Goal: Task Accomplishment & Management: Manage account settings

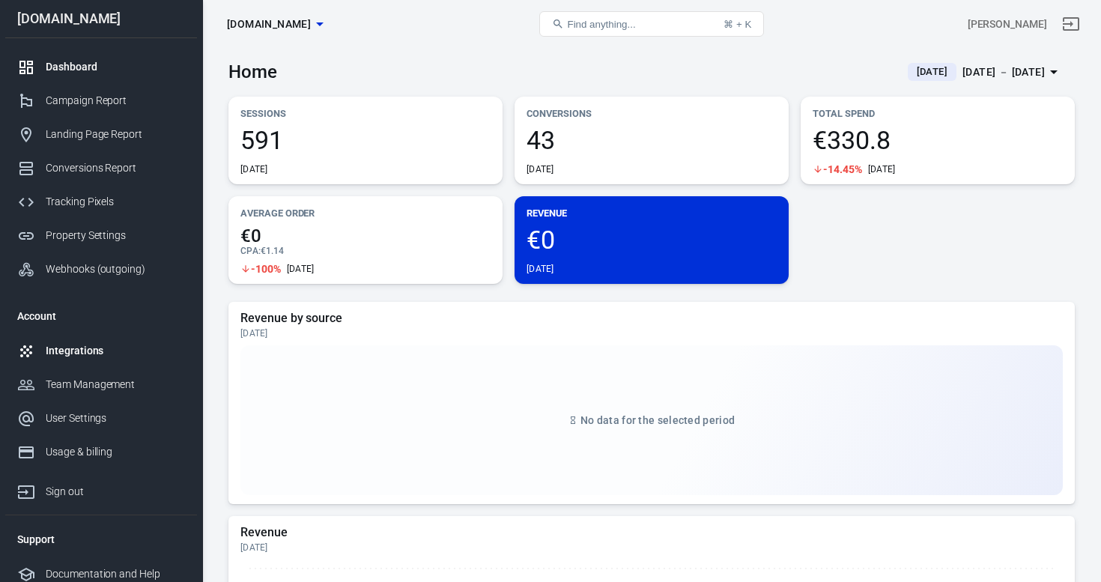
click at [98, 356] on div "Integrations" at bounding box center [115, 351] width 139 height 16
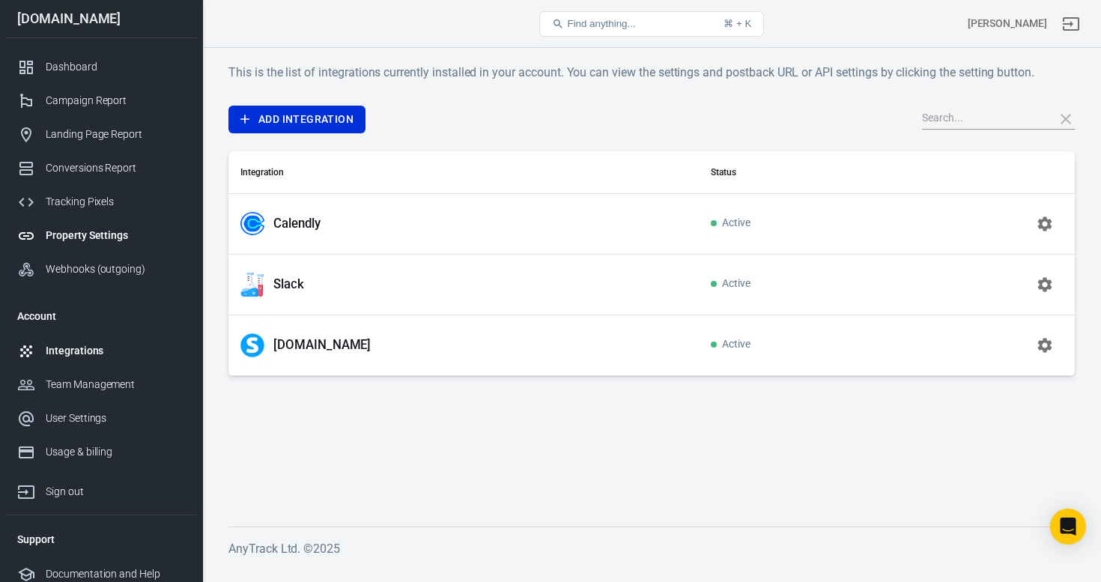
click at [99, 234] on div "Property Settings" at bounding box center [115, 236] width 139 height 16
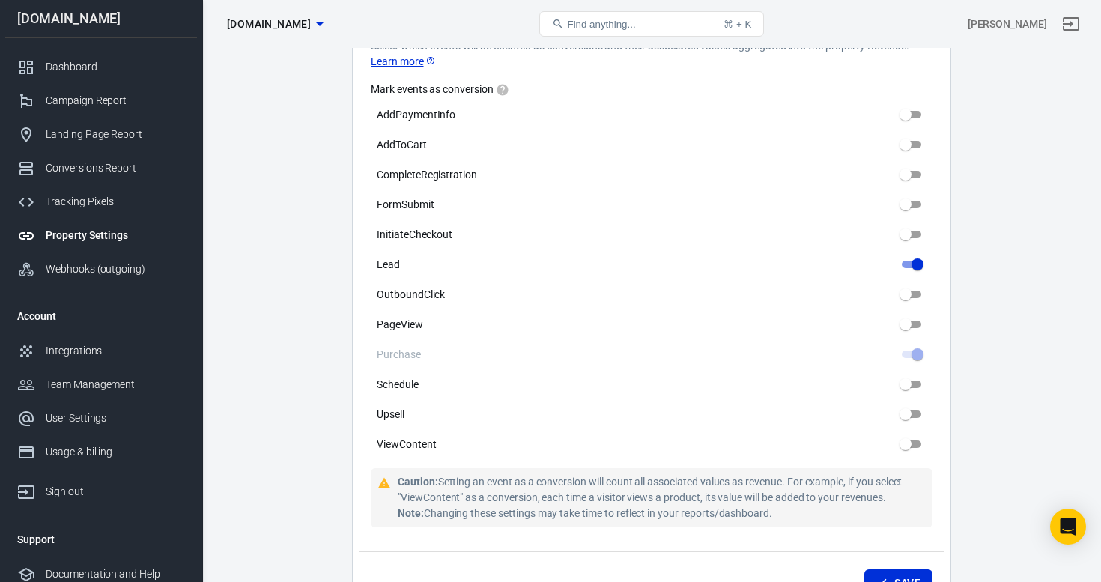
scroll to position [742, 0]
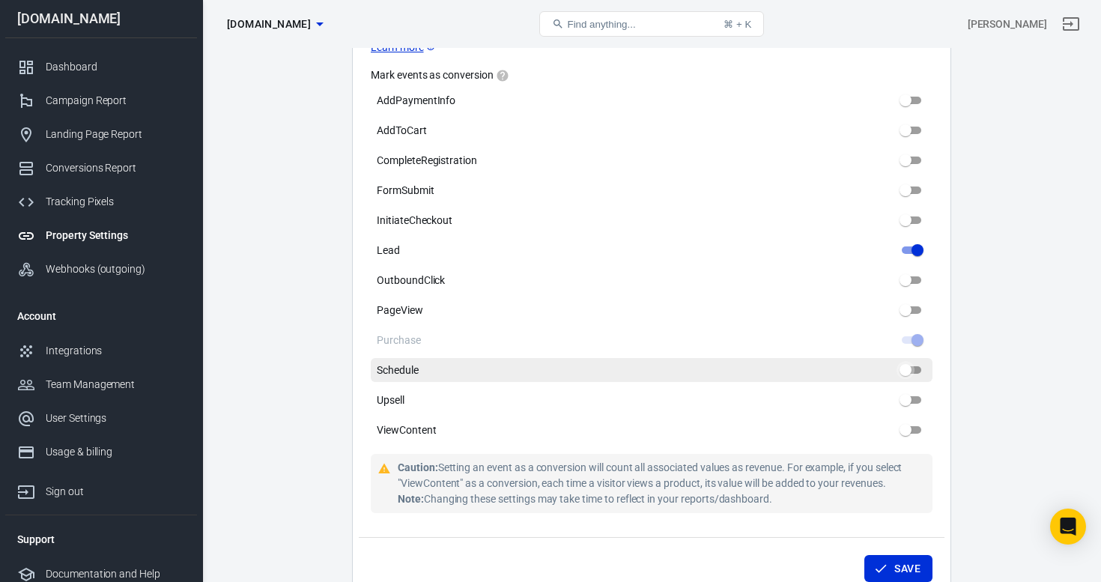
click at [912, 372] on input "Schedule" at bounding box center [905, 370] width 54 height 18
click at [904, 370] on input "Schedule" at bounding box center [905, 370] width 54 height 18
checkbox input "false"
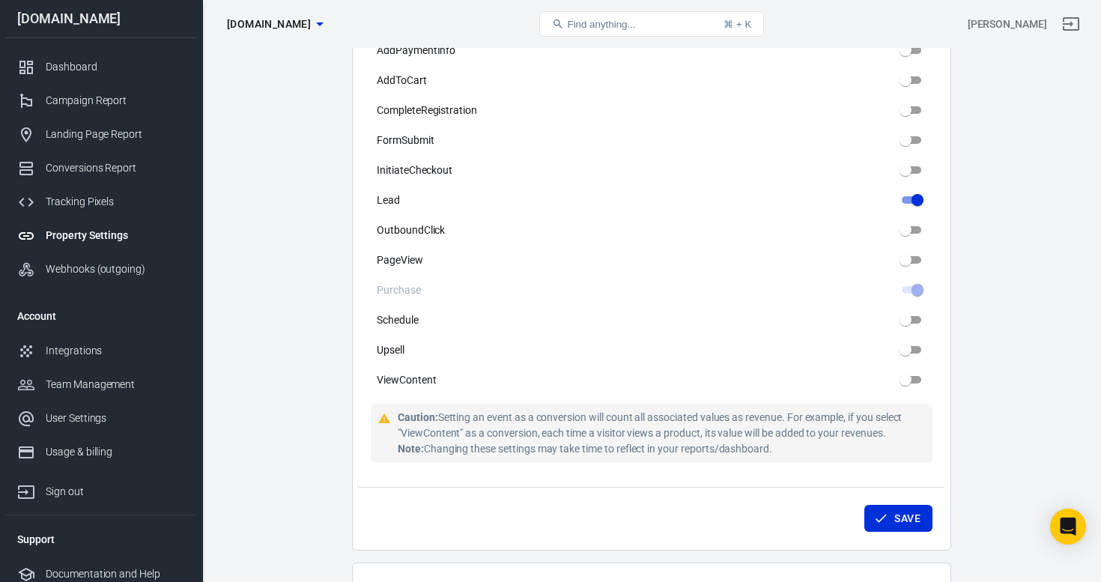
scroll to position [795, 0]
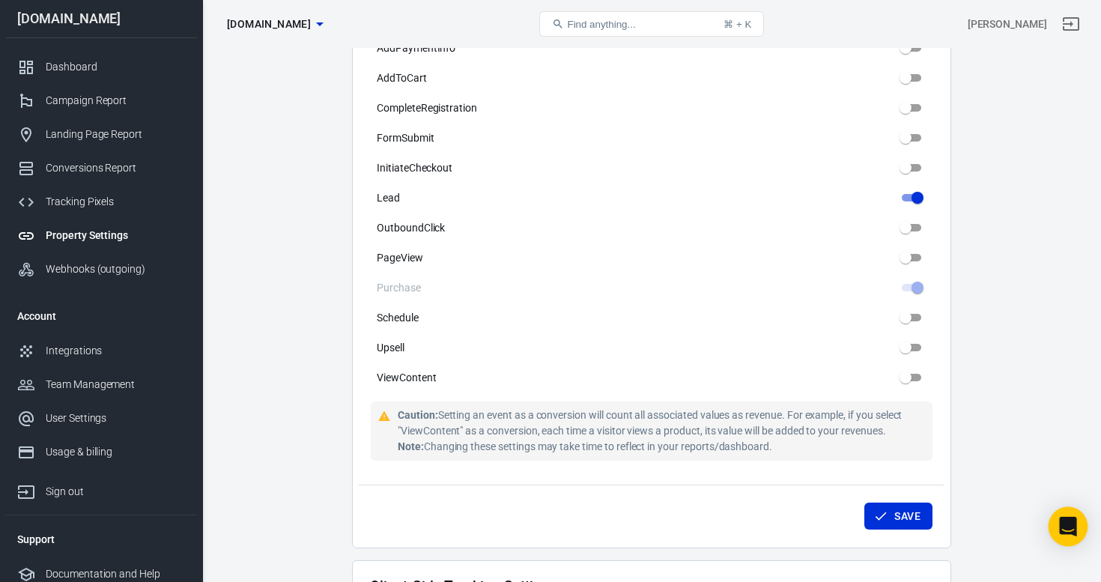
click at [1061, 523] on icon "Open Intercom Messenger" at bounding box center [1067, 526] width 17 height 19
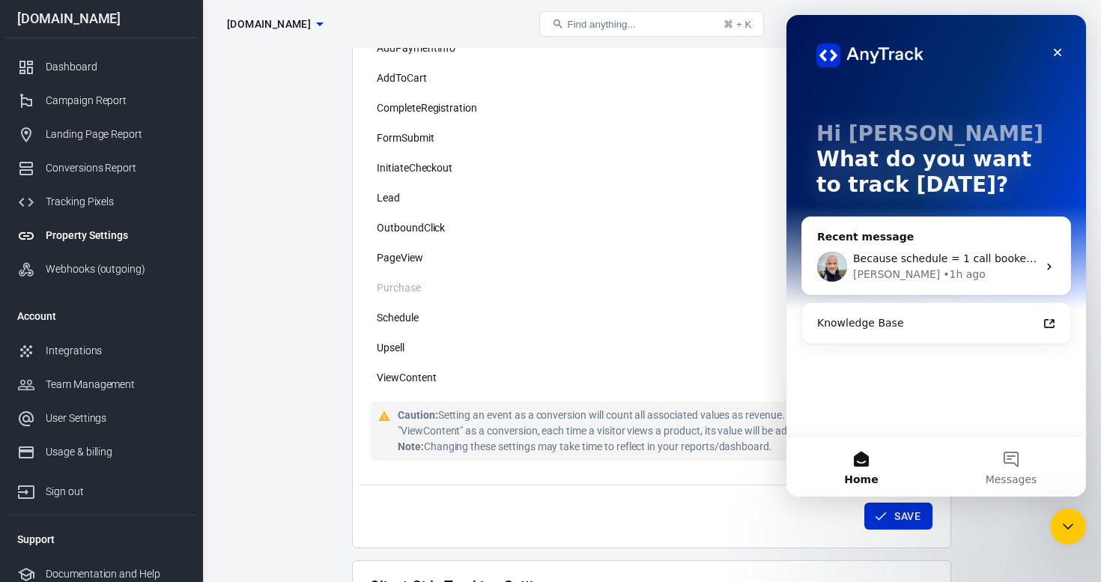
scroll to position [0, 0]
click at [982, 266] on div "Because schedule = 1 call booked on calendly, and i want to have this informati…" at bounding box center [945, 259] width 184 height 16
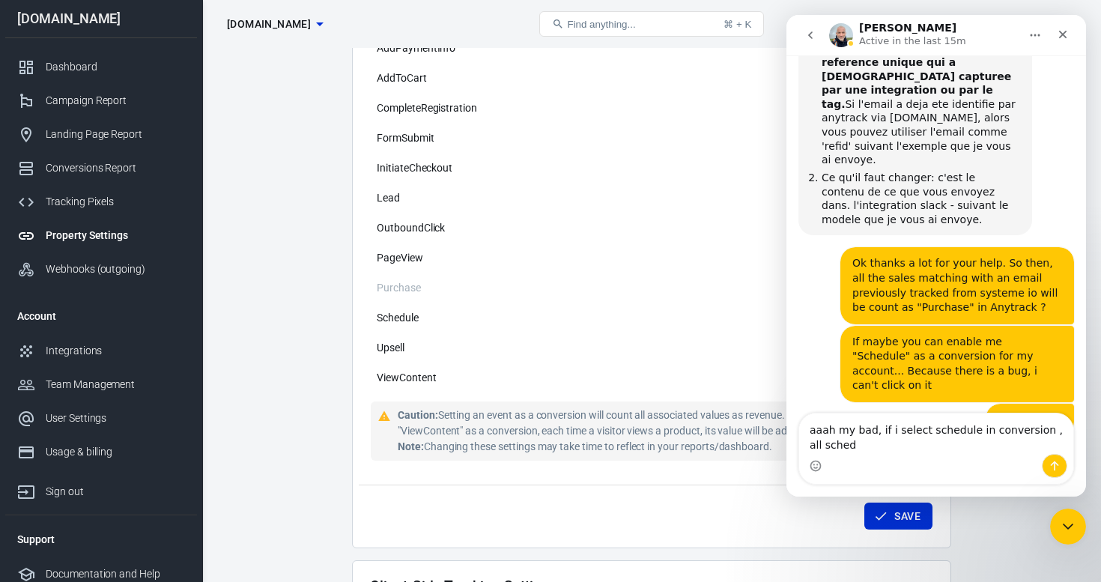
scroll to position [4097, 0]
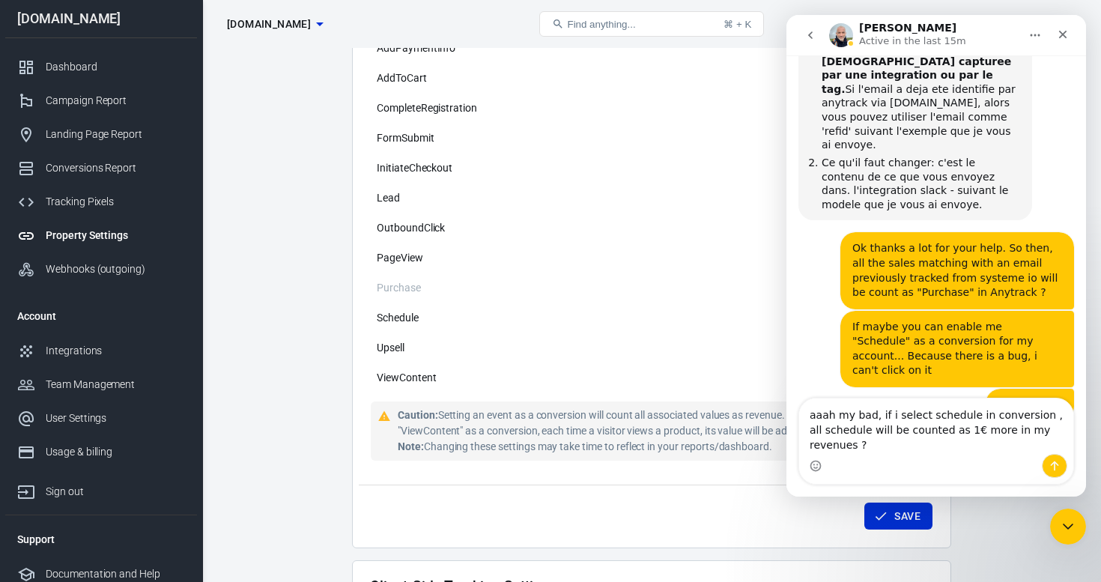
type textarea "aaah my bad, if i select schedule in conversion , all schedule will be counted …"
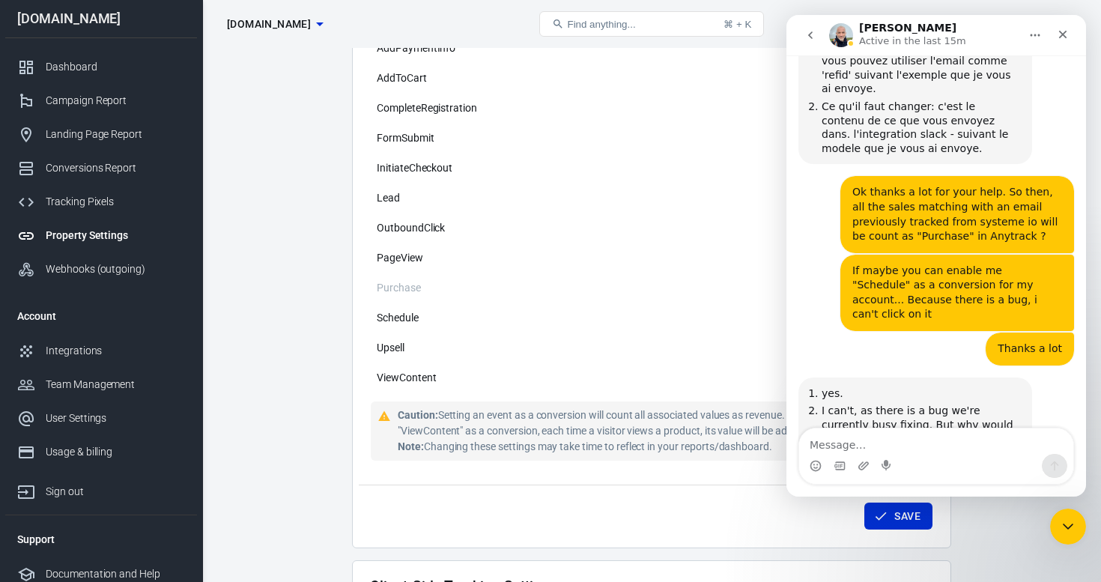
scroll to position [4155, 0]
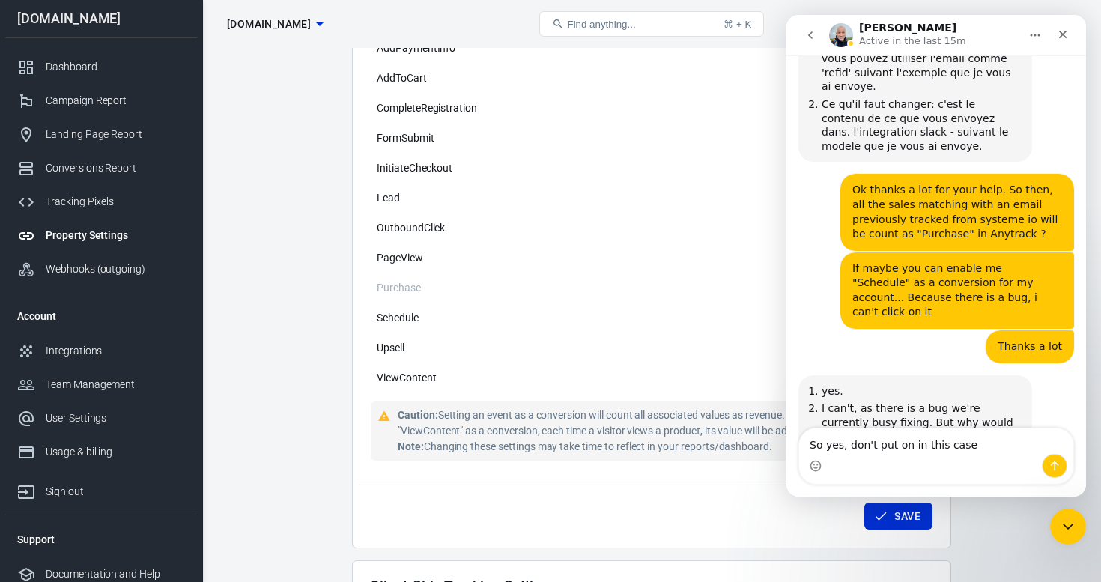
type textarea "So yes, don't put on in this case"
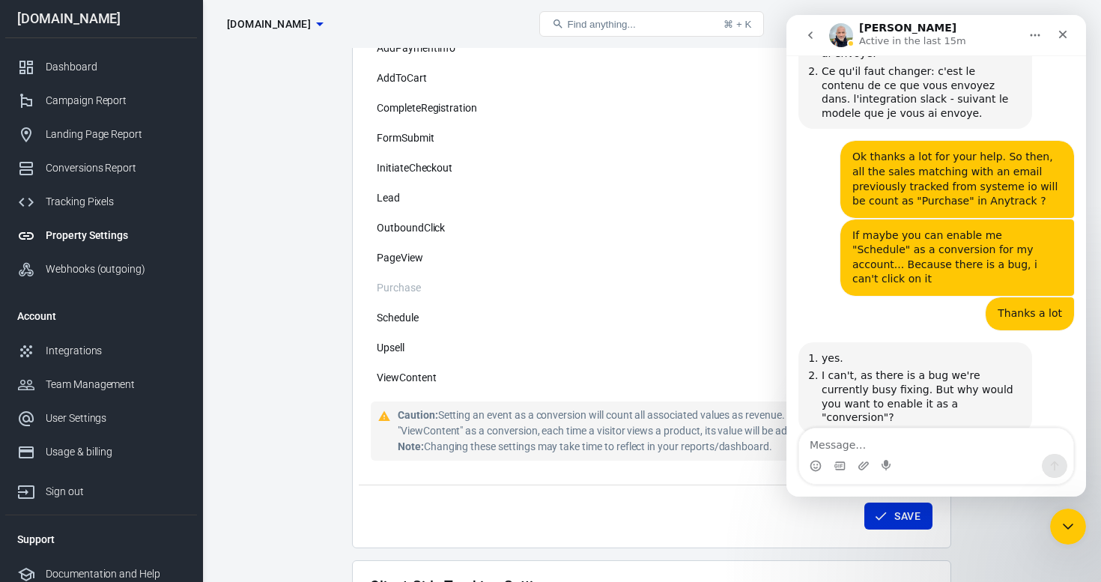
scroll to position [4190, 0]
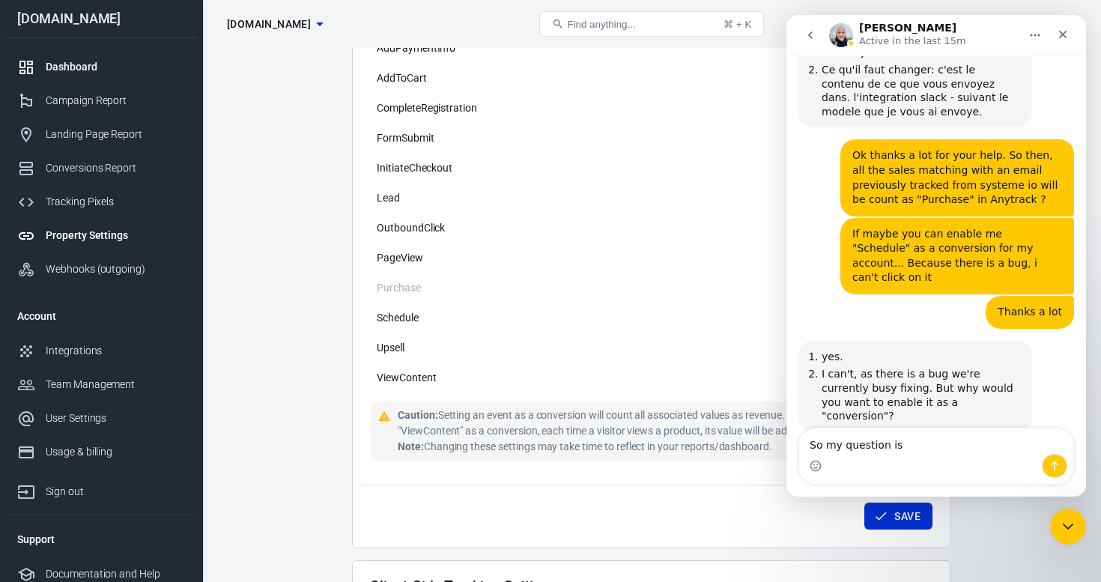
type textarea "So my question is"
click at [56, 57] on link "Dashboard" at bounding box center [101, 67] width 192 height 34
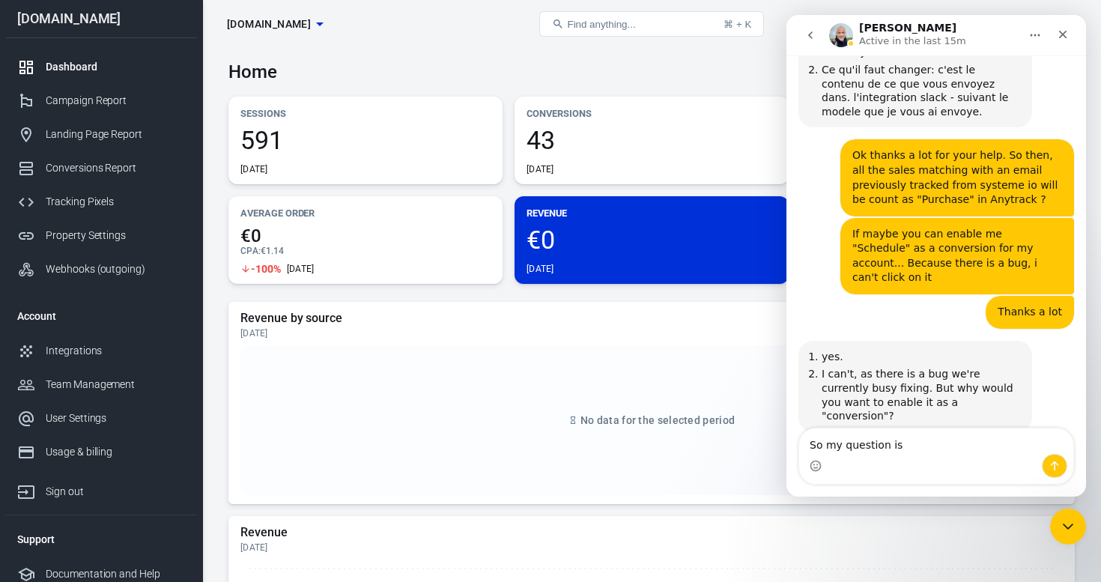
scroll to position [36, 0]
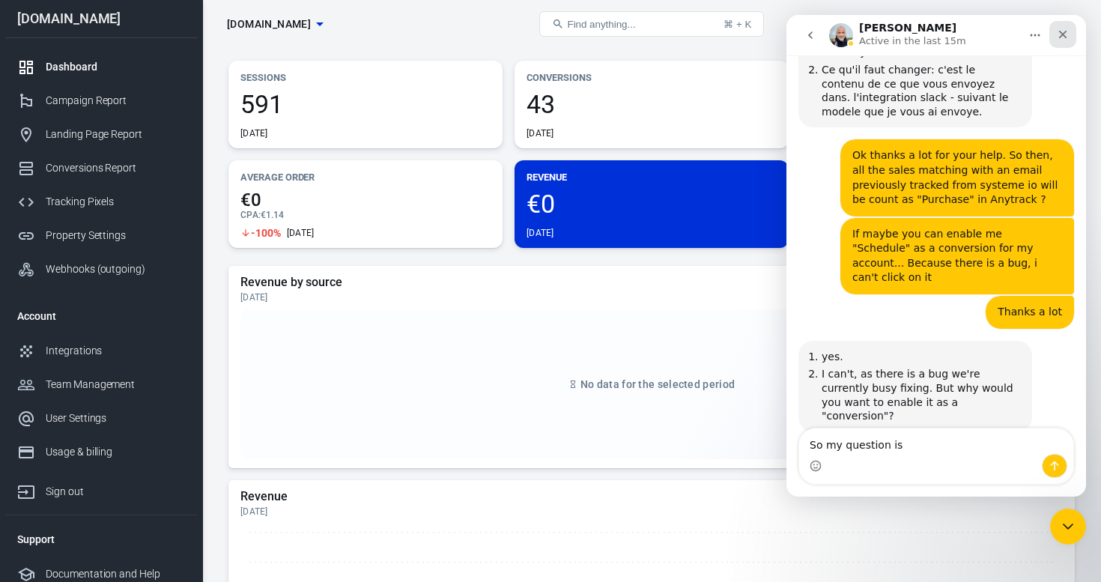
click at [1066, 32] on icon "Close" at bounding box center [1063, 34] width 12 height 12
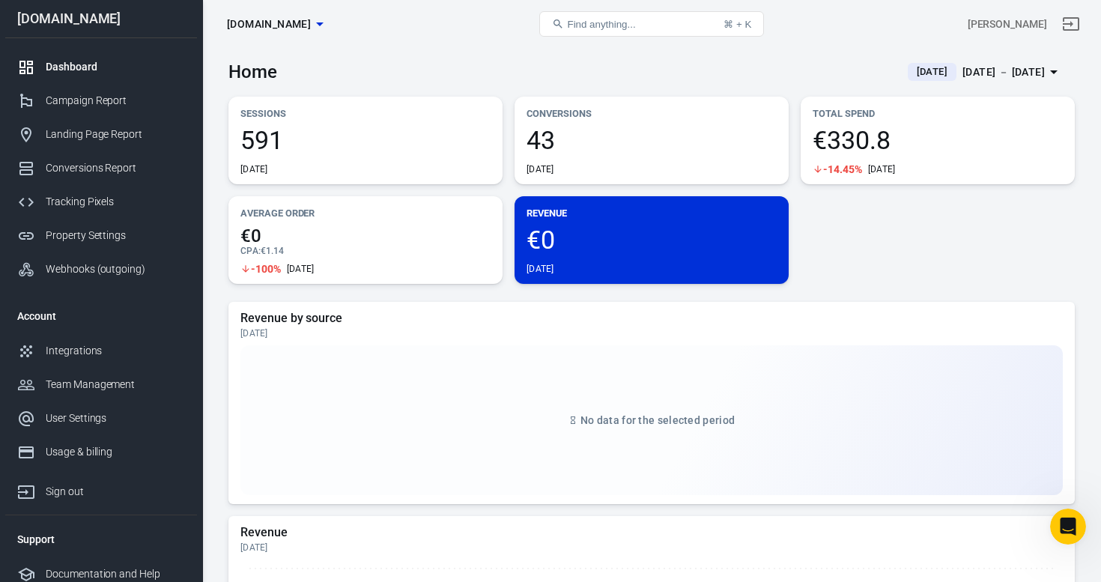
scroll to position [4190, 0]
click at [1042, 83] on button "Yesterday Sep 11 － Sep 11, 2025" at bounding box center [985, 72] width 179 height 25
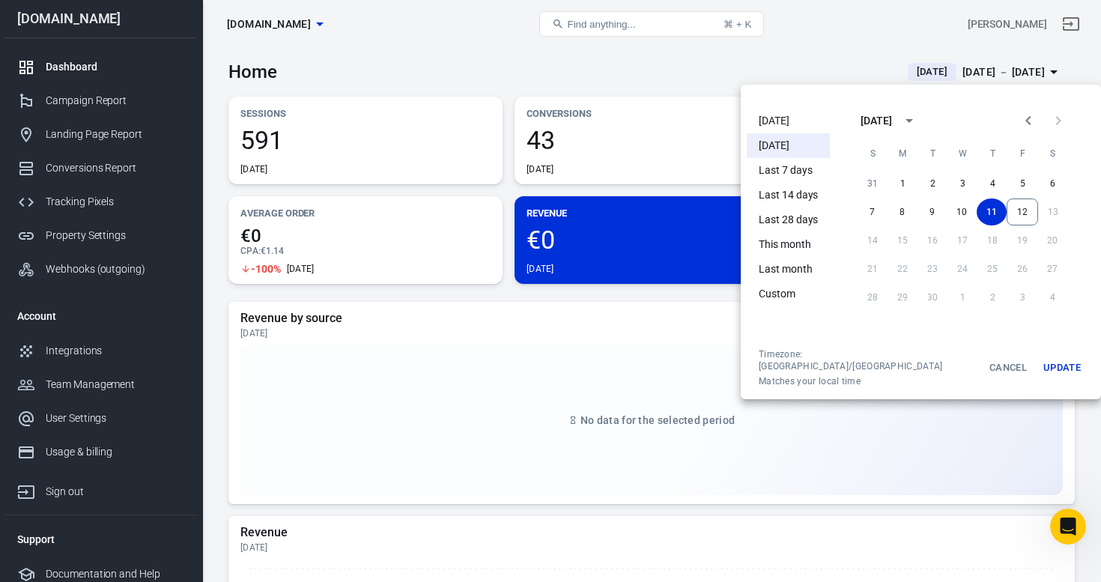
click at [671, 315] on div at bounding box center [550, 291] width 1101 height 582
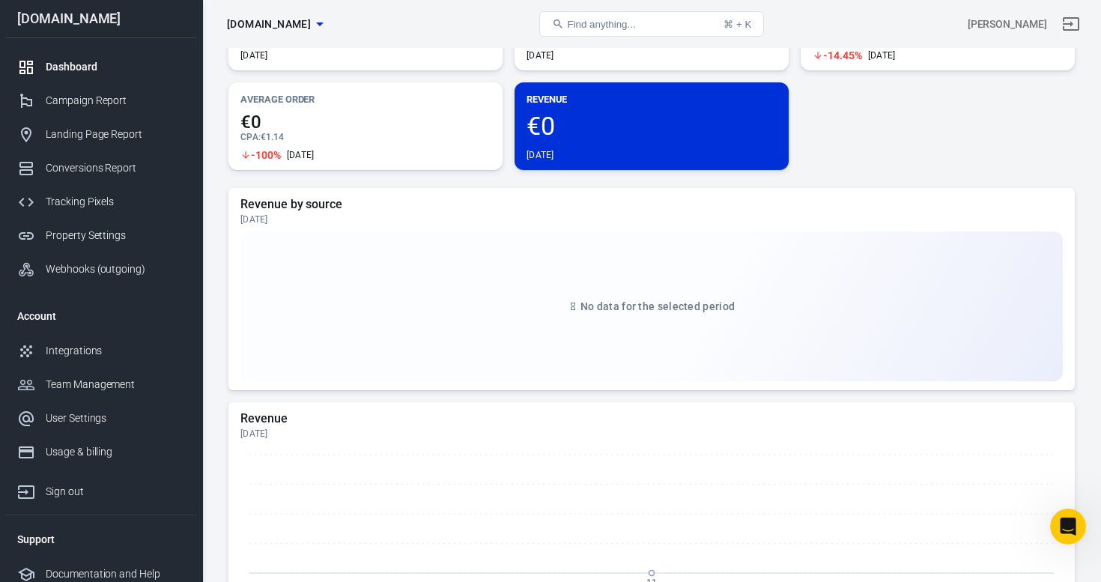
scroll to position [0, 0]
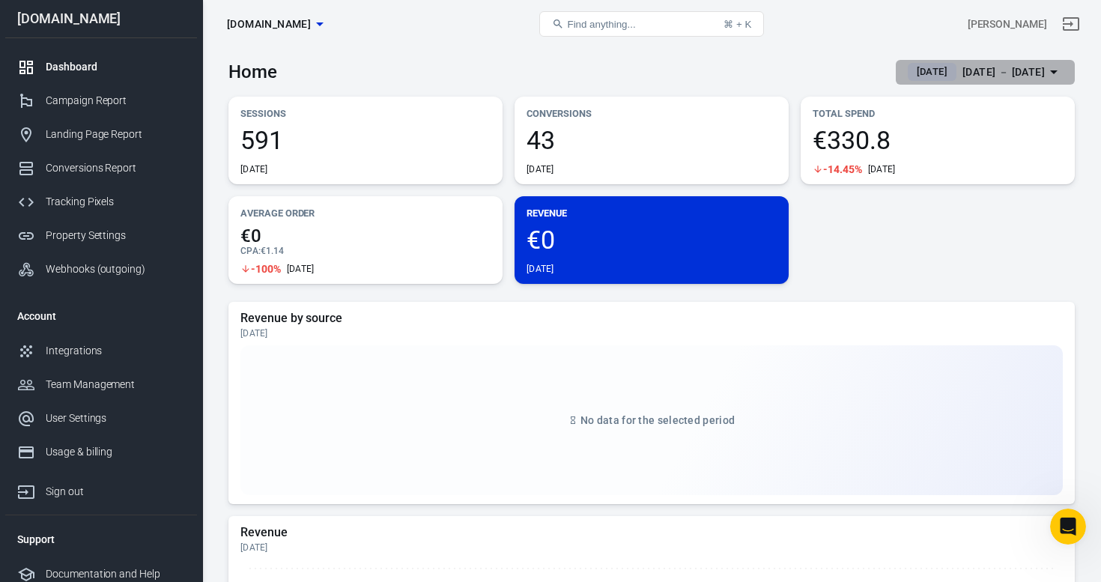
click at [1012, 79] on div "Sep 11 － Sep 11, 2025" at bounding box center [1003, 72] width 82 height 19
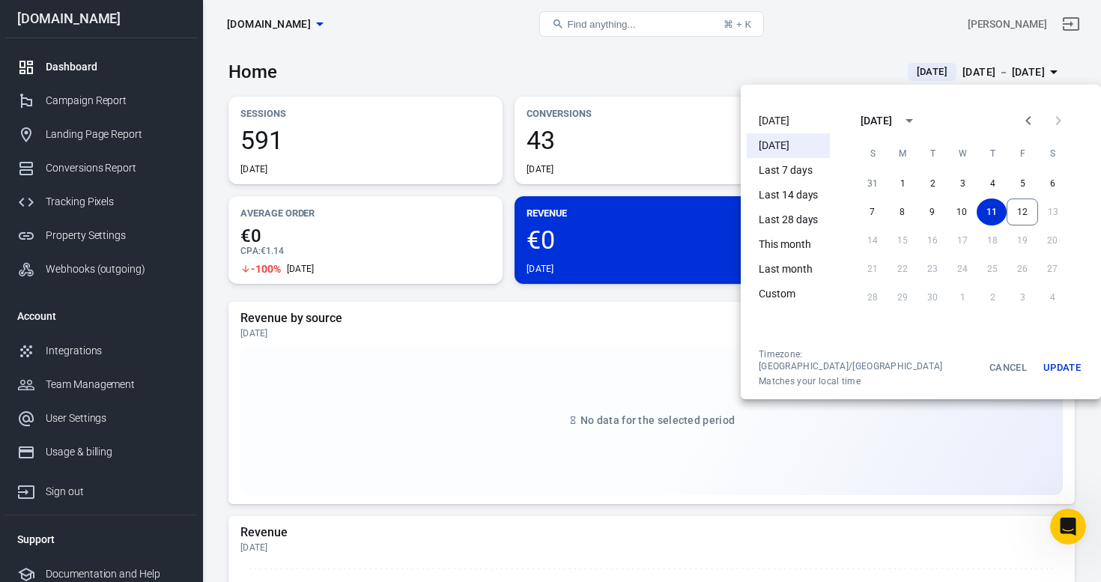
click at [795, 245] on li "This month" at bounding box center [788, 244] width 83 height 25
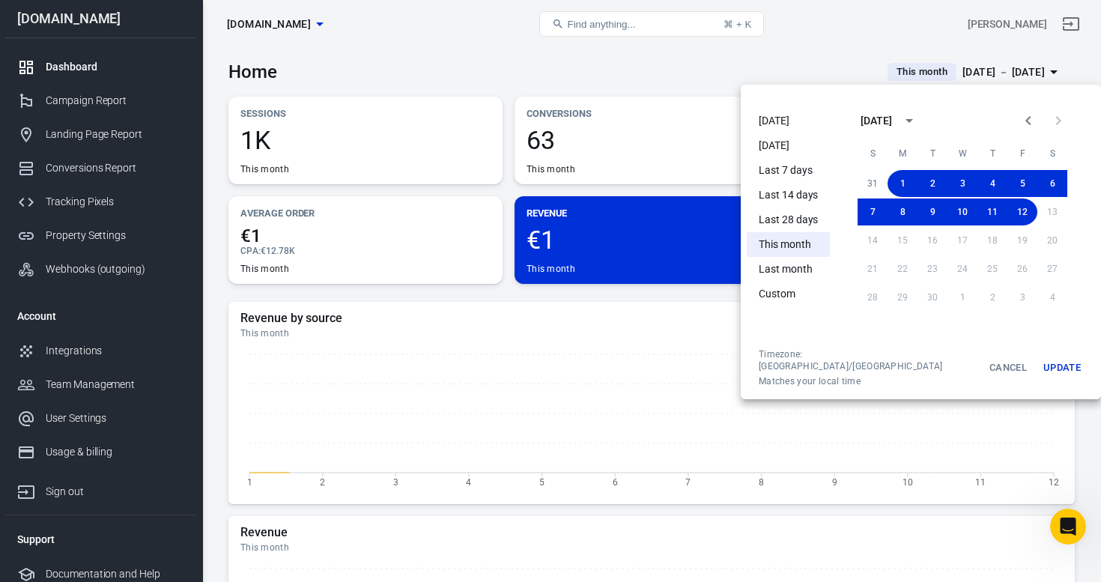
click at [1049, 367] on button "Update" at bounding box center [1062, 367] width 48 height 39
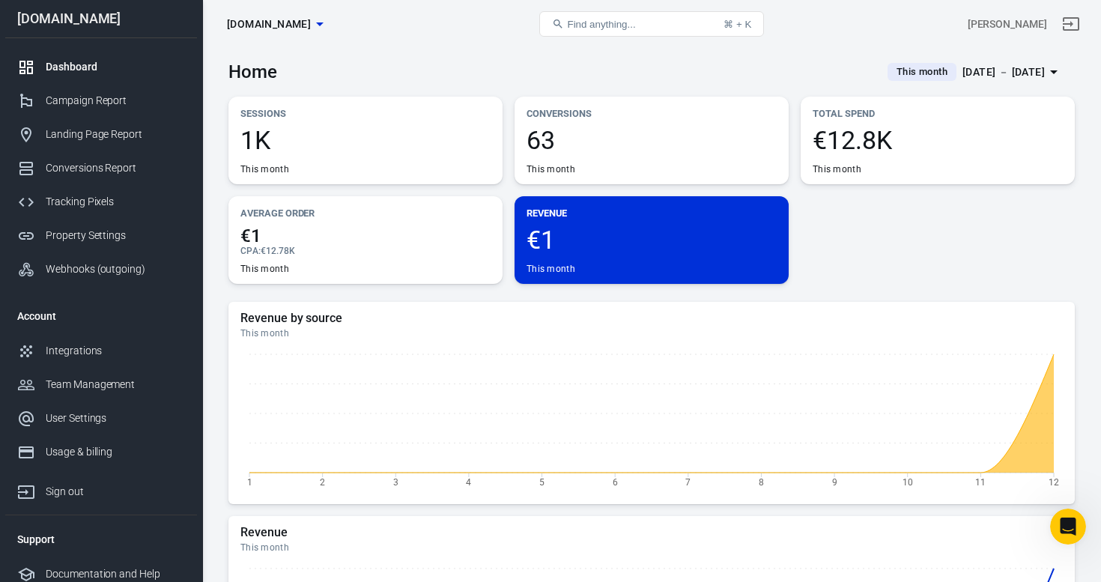
click at [117, 67] on div "Dashboard" at bounding box center [115, 67] width 139 height 16
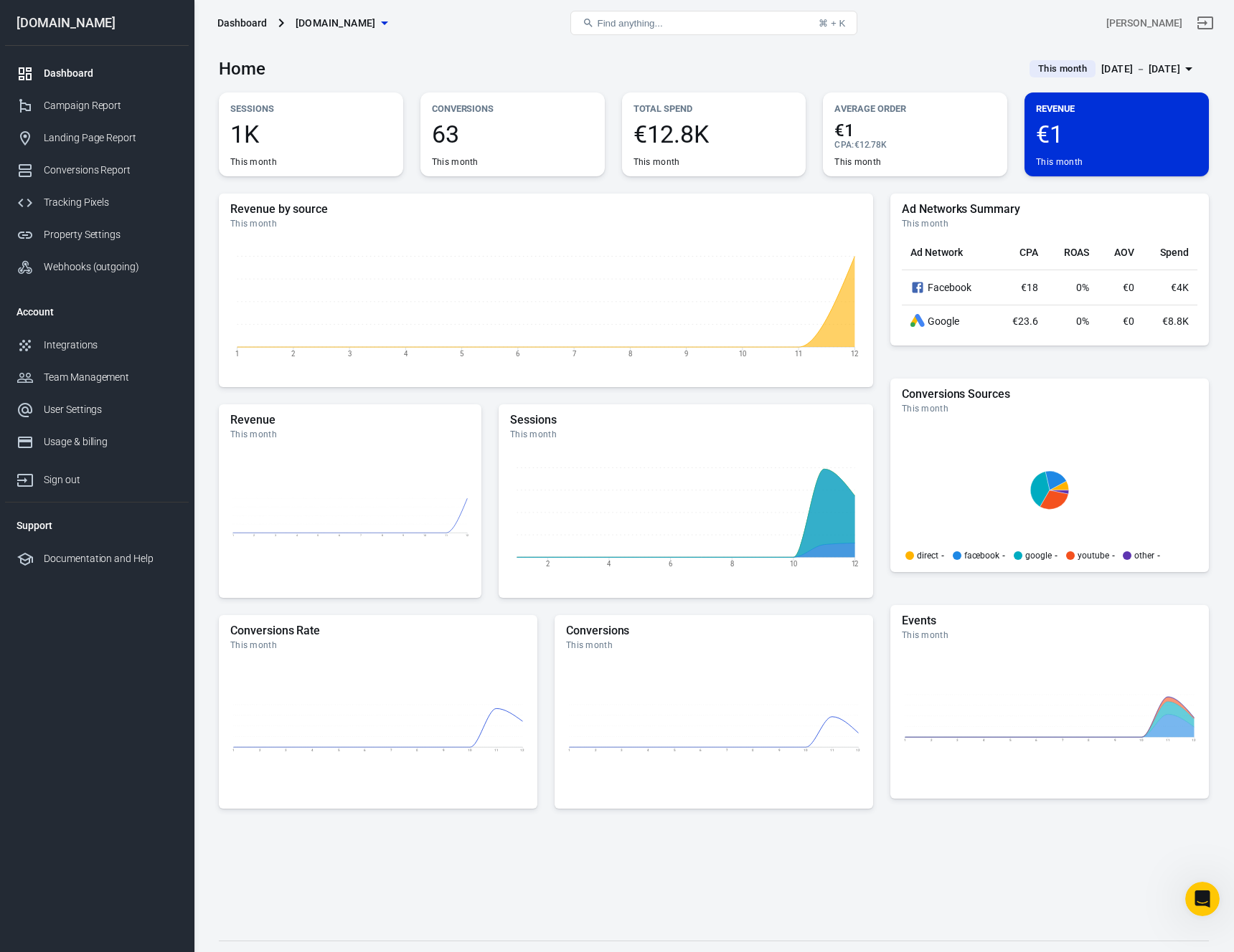
scroll to position [3969, 0]
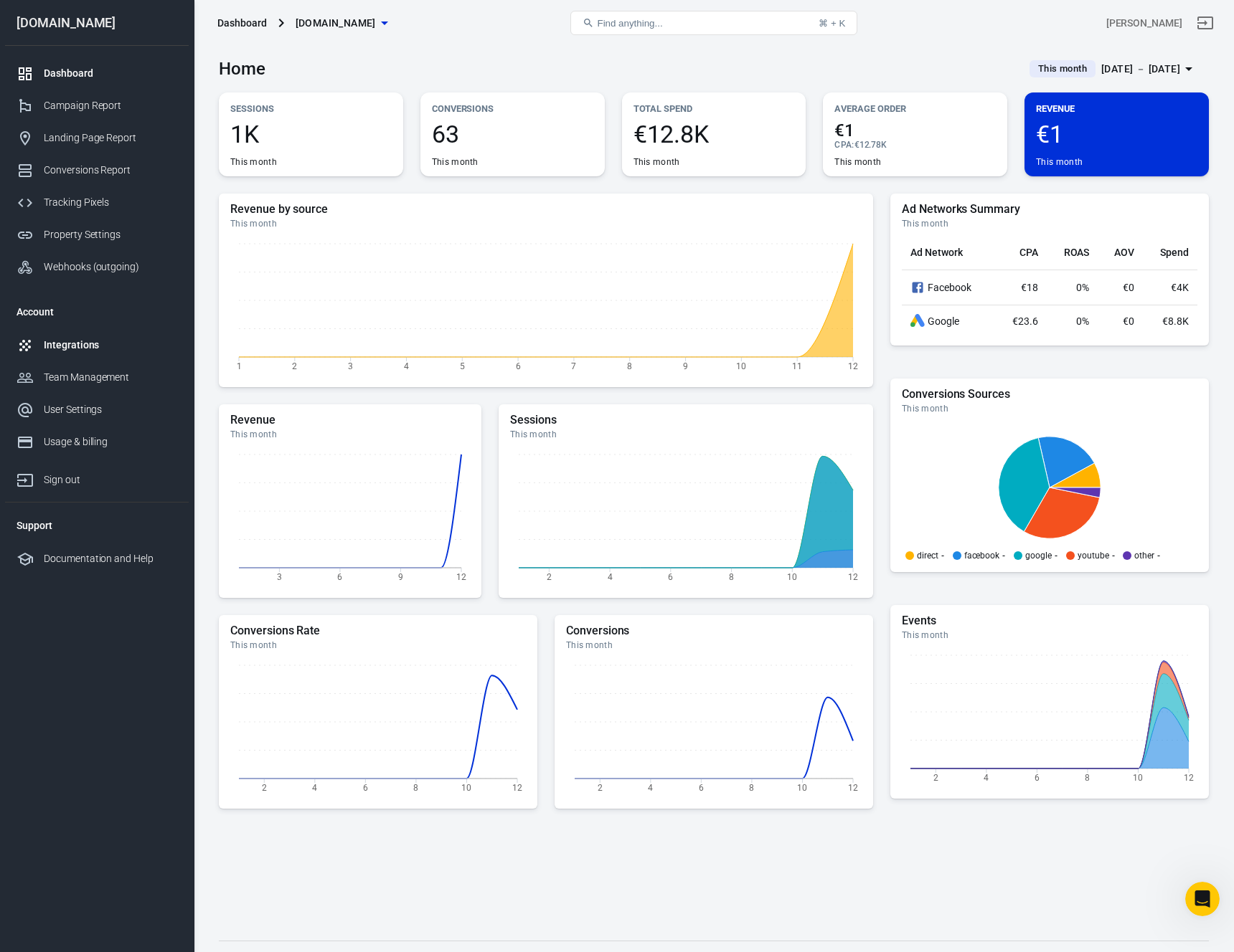
click at [70, 344] on div "Integrations" at bounding box center [110, 346] width 133 height 15
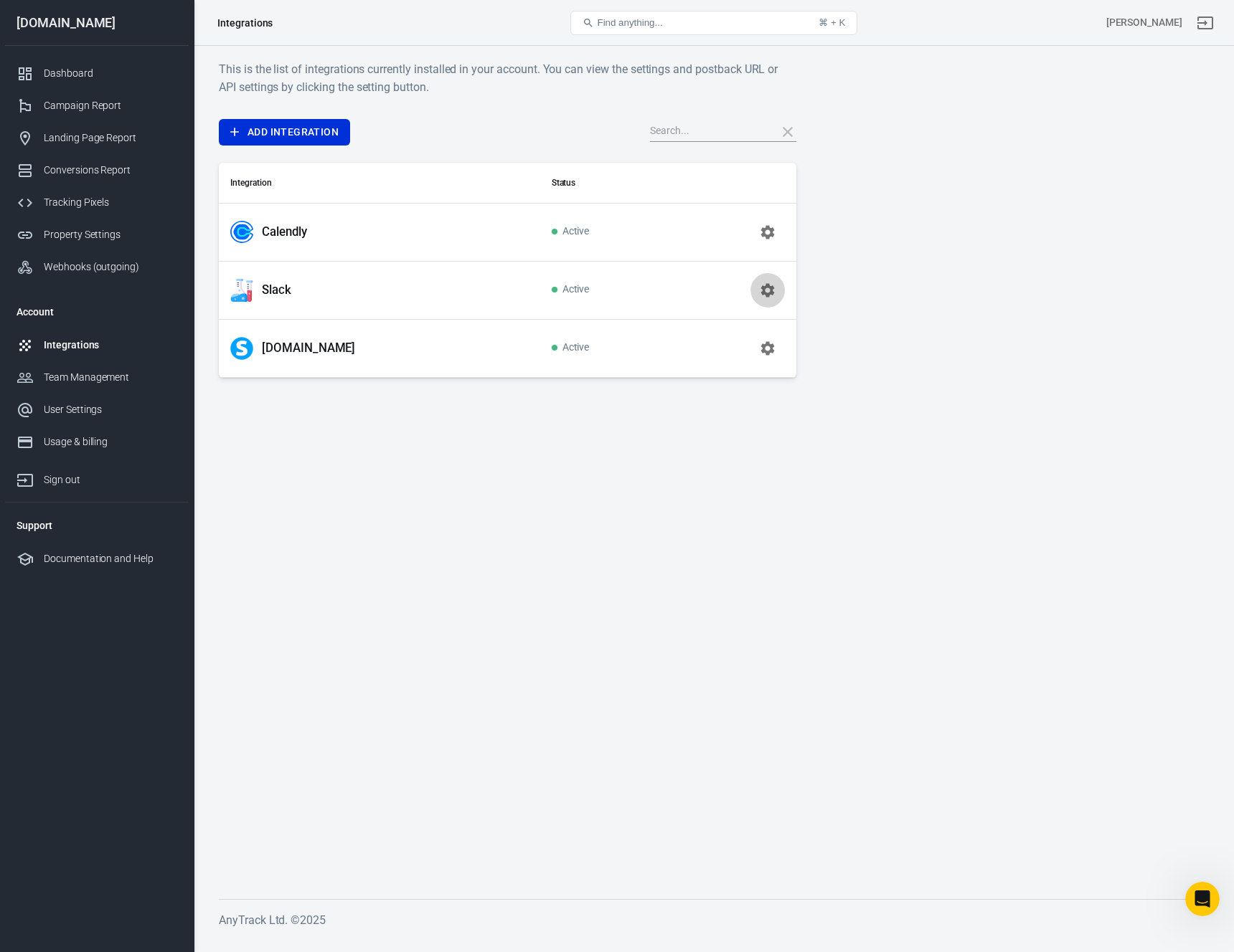
click at [769, 292] on icon "button" at bounding box center [768, 290] width 13 height 13
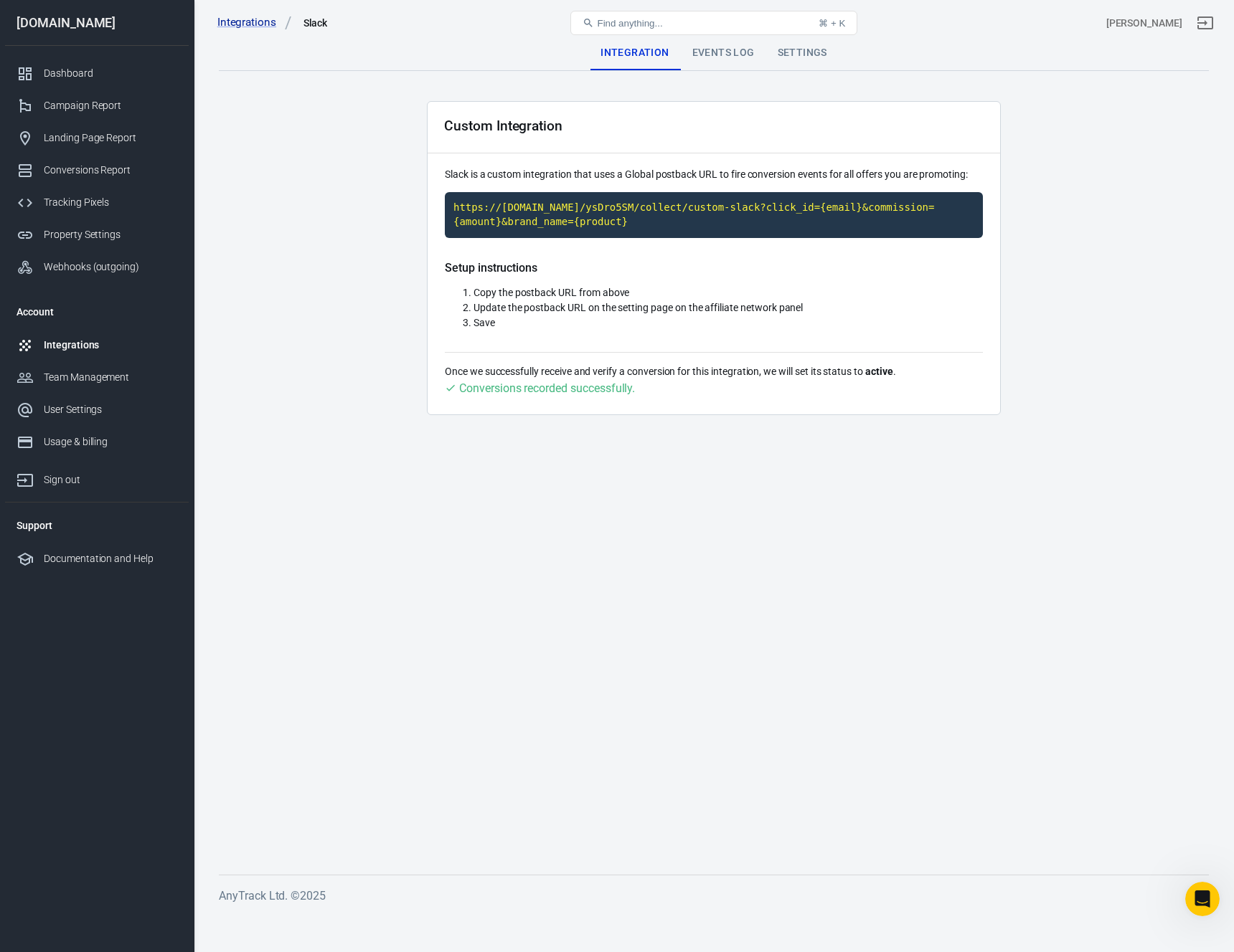
click at [729, 61] on div "Events Log" at bounding box center [723, 53] width 85 height 34
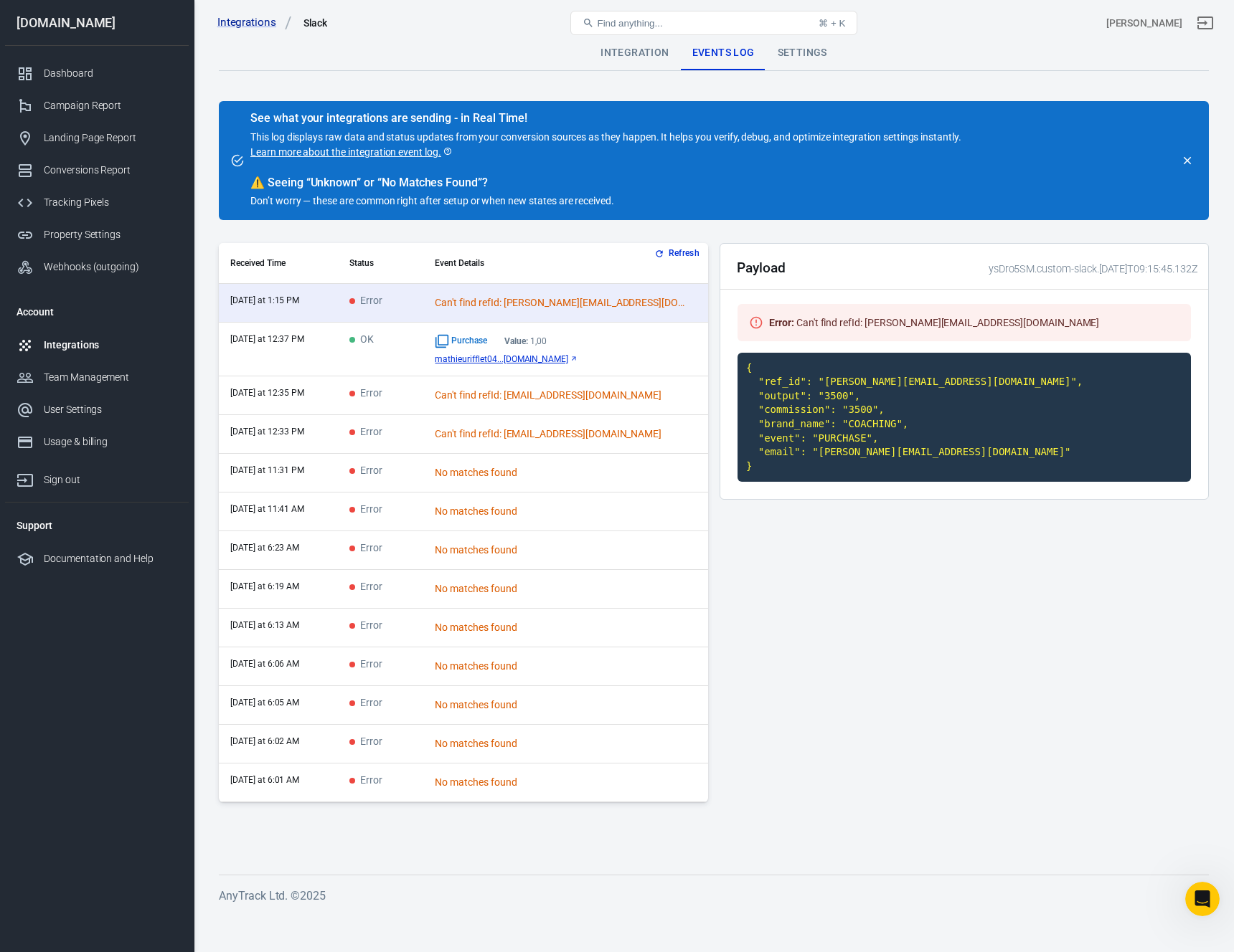
click at [655, 347] on div "Purchase Value: 1,00" at bounding box center [565, 341] width 262 height 14
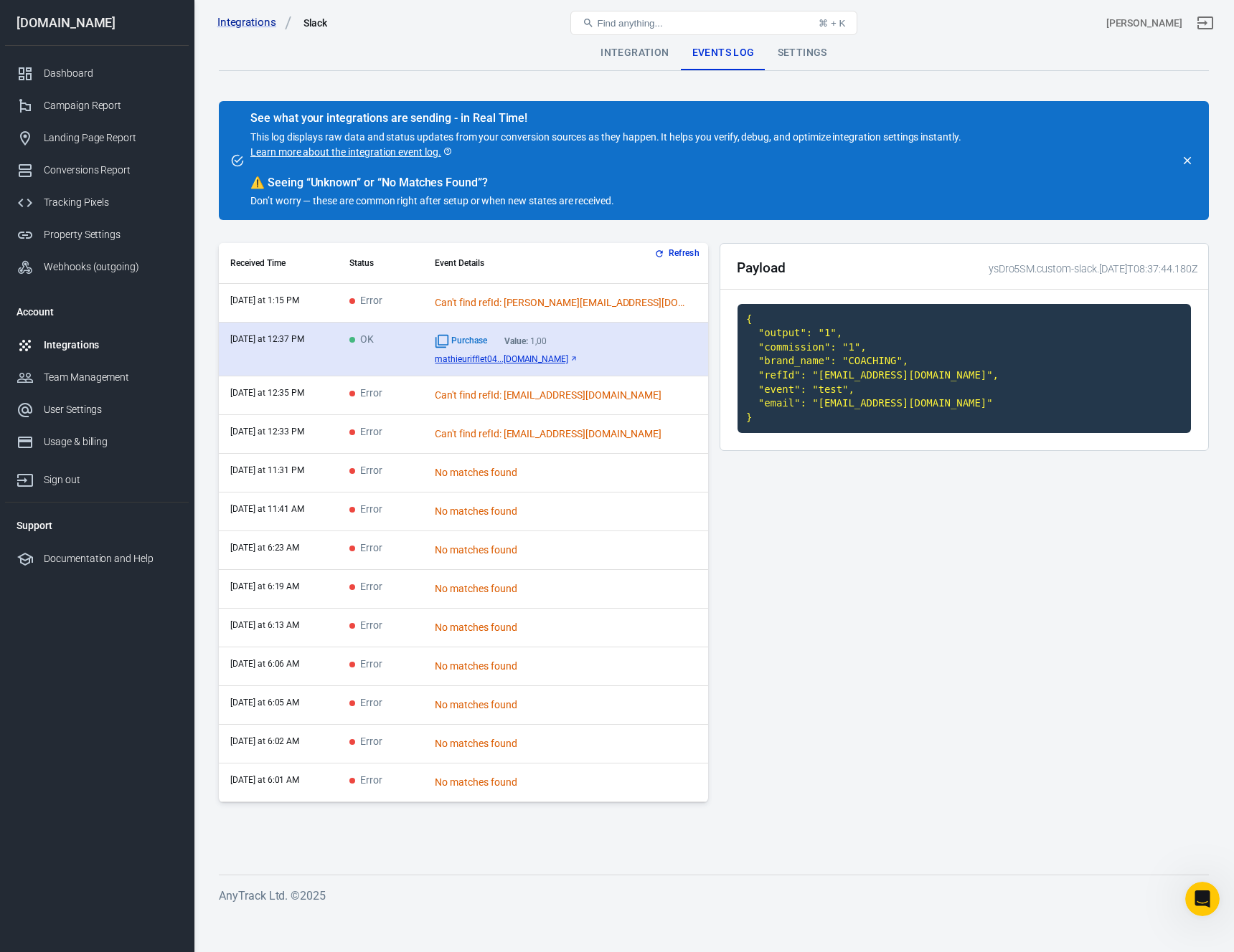
click at [533, 358] on span "mathieurifflet04...[DOMAIN_NAME]" at bounding box center [501, 359] width 133 height 10
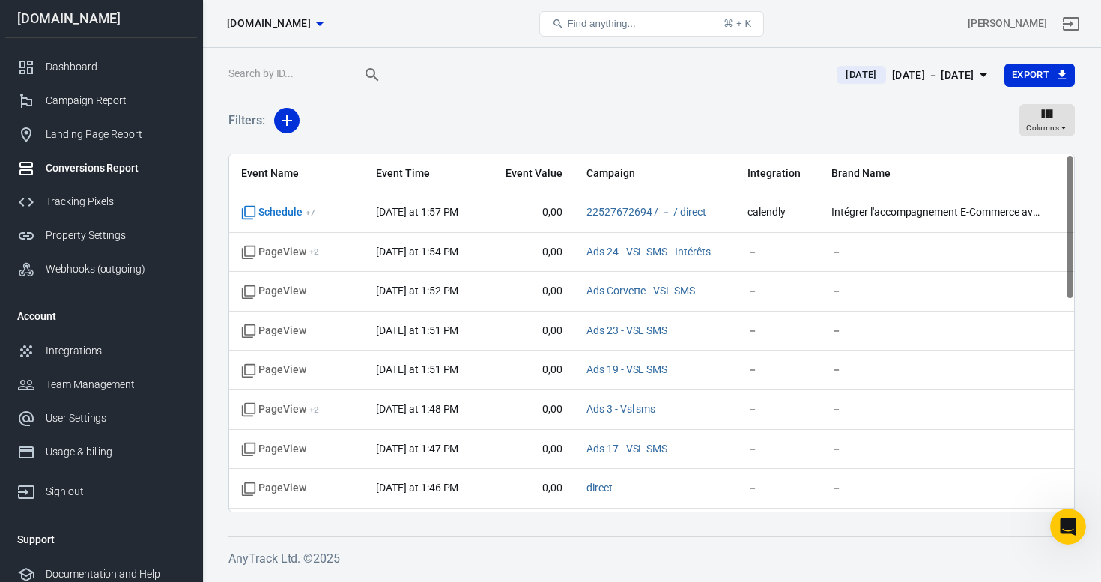
scroll to position [4190, 0]
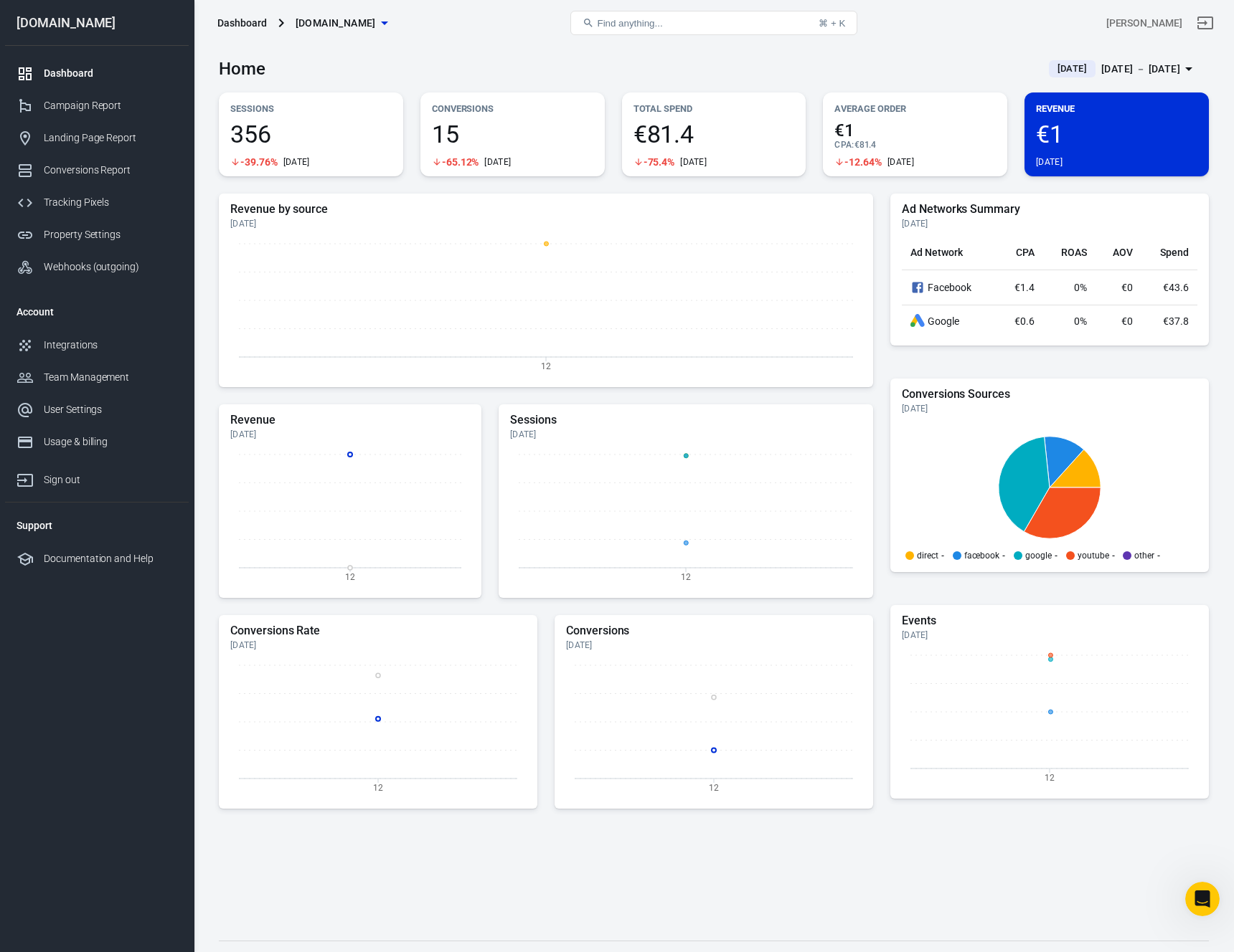
scroll to position [3969, 0]
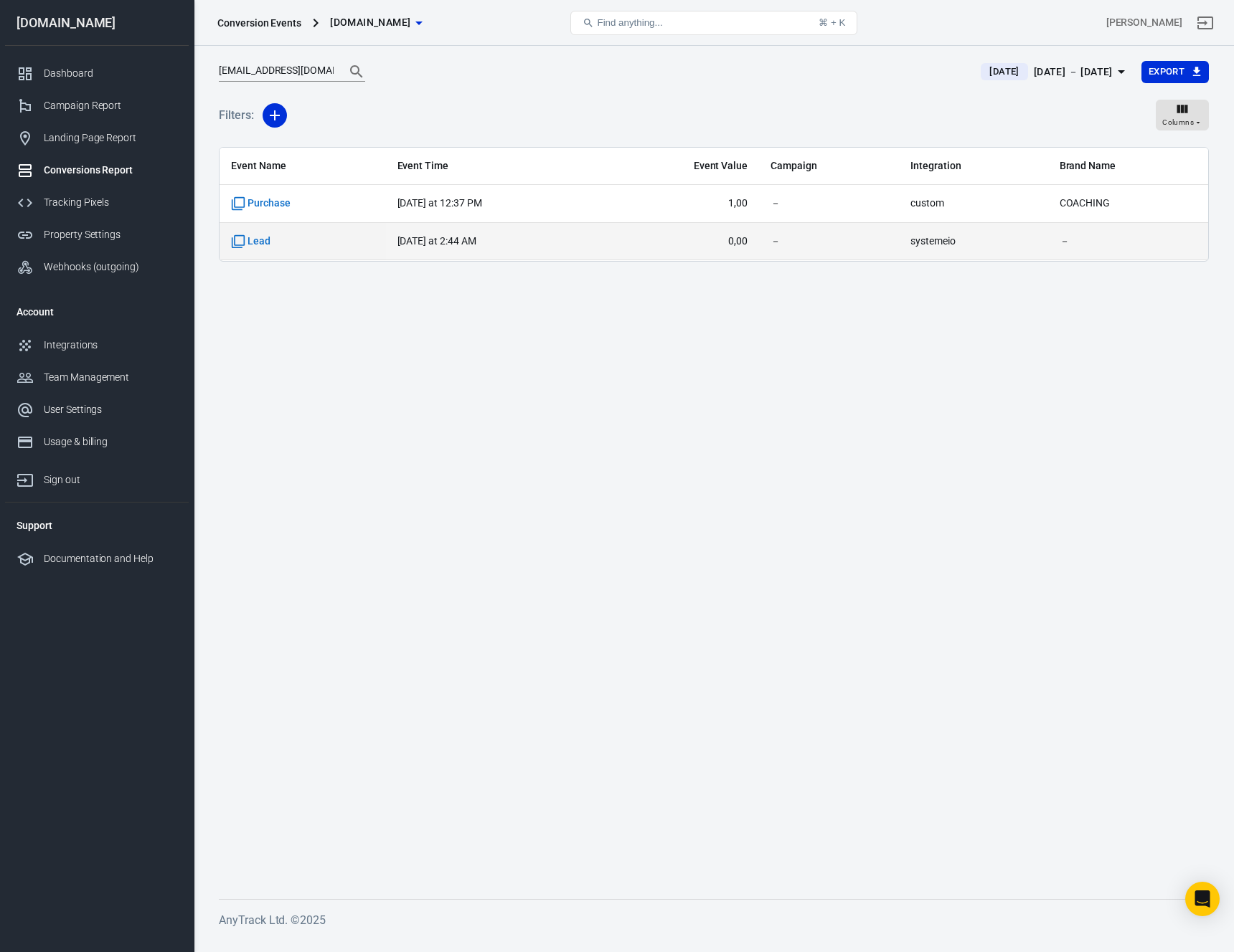
click at [791, 244] on span "－" at bounding box center [829, 241] width 117 height 14
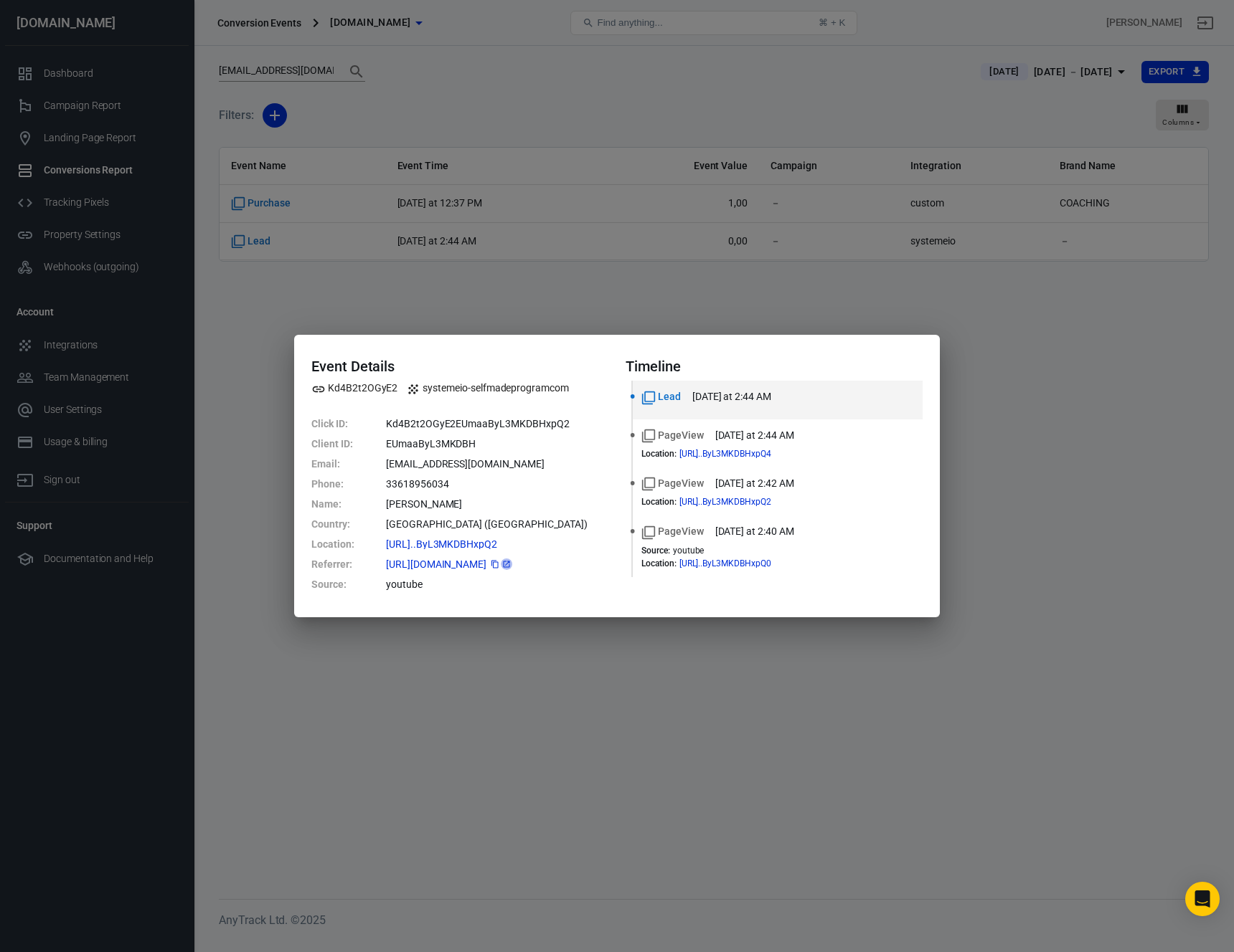
click at [511, 564] on icon at bounding box center [506, 564] width 9 height 9
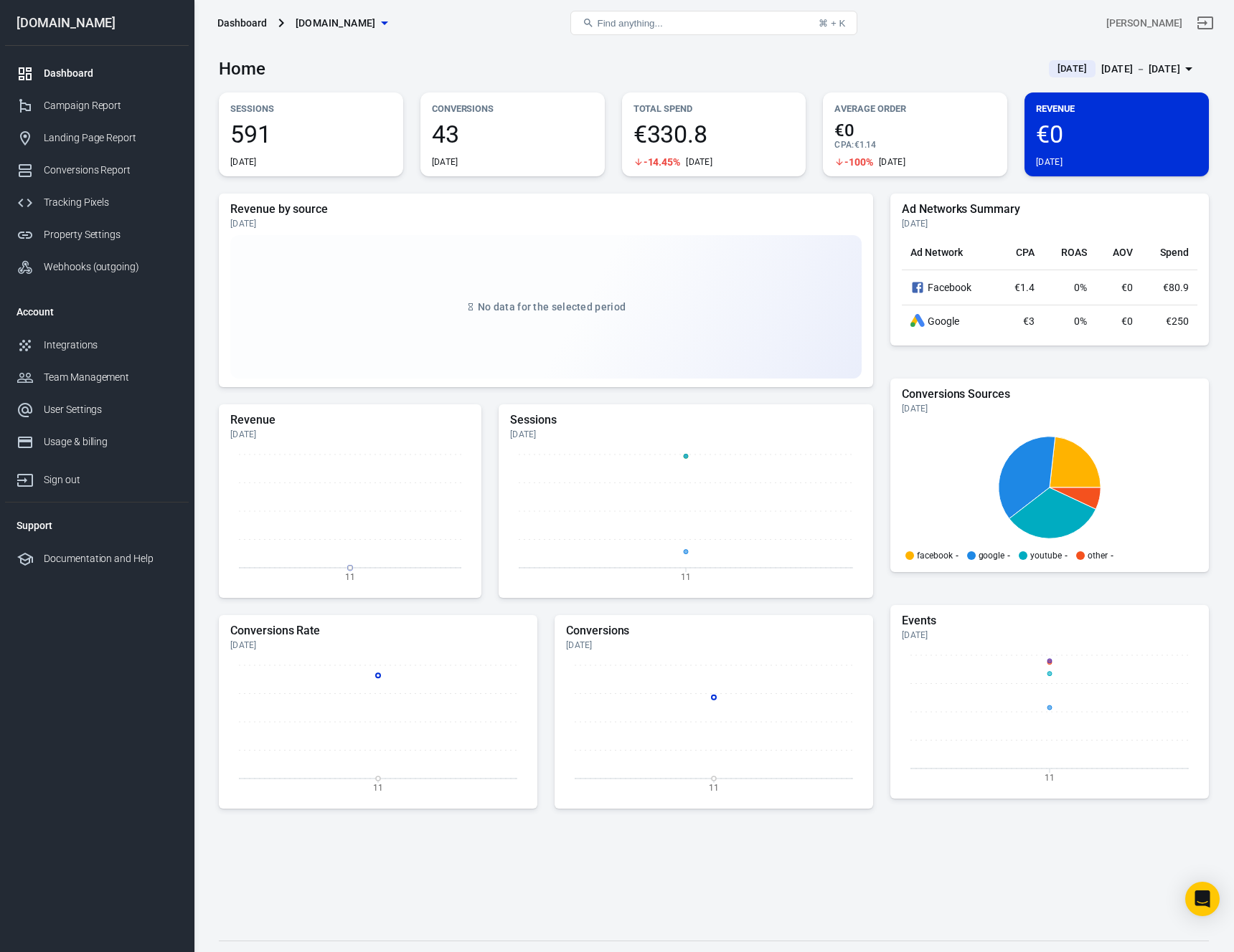
click at [422, 64] on div "Home [DATE] [DATE] － [DATE]" at bounding box center [713, 63] width 990 height 35
click at [84, 350] on div "Integrations" at bounding box center [110, 346] width 133 height 15
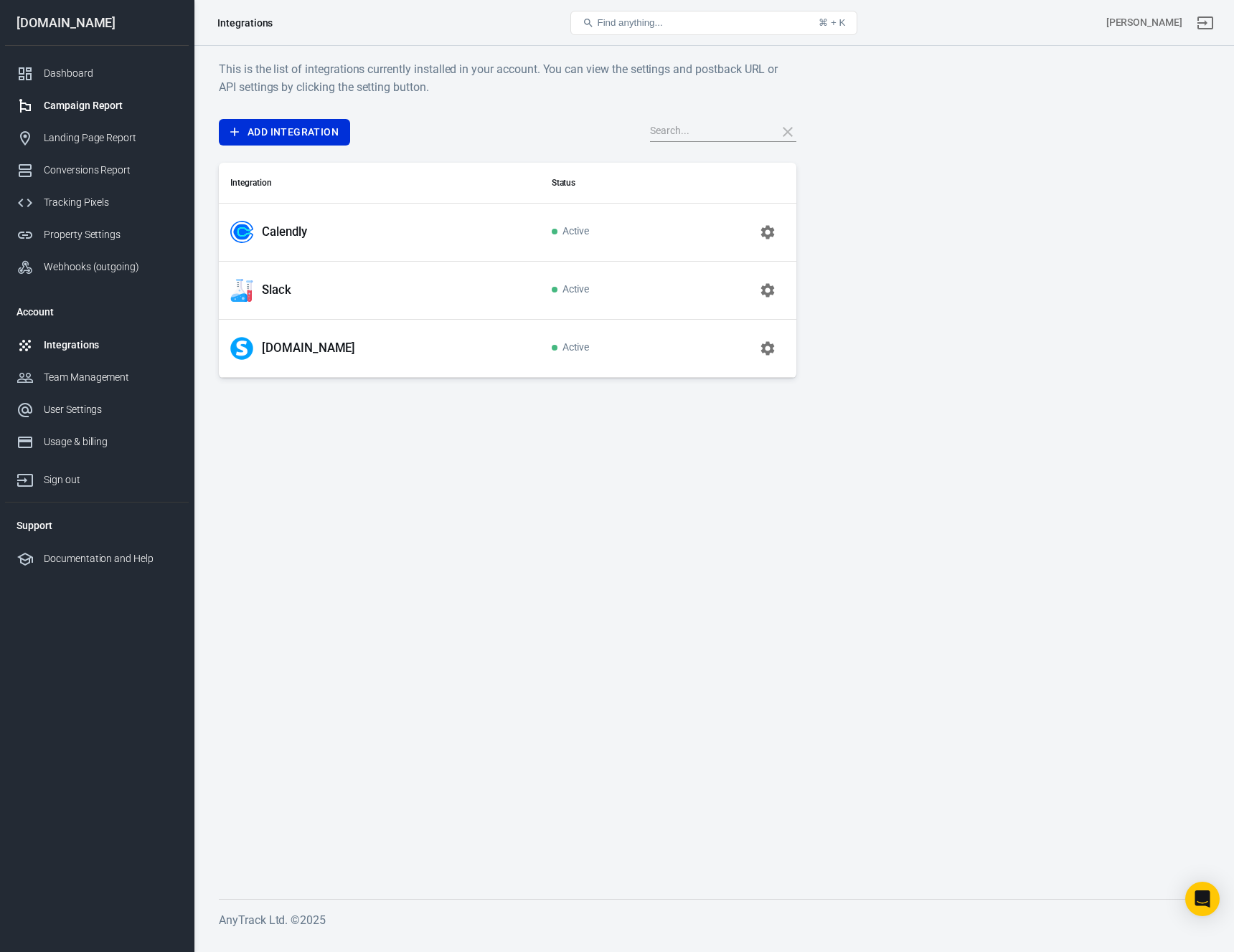
click at [74, 106] on div "Campaign Report" at bounding box center [110, 106] width 133 height 15
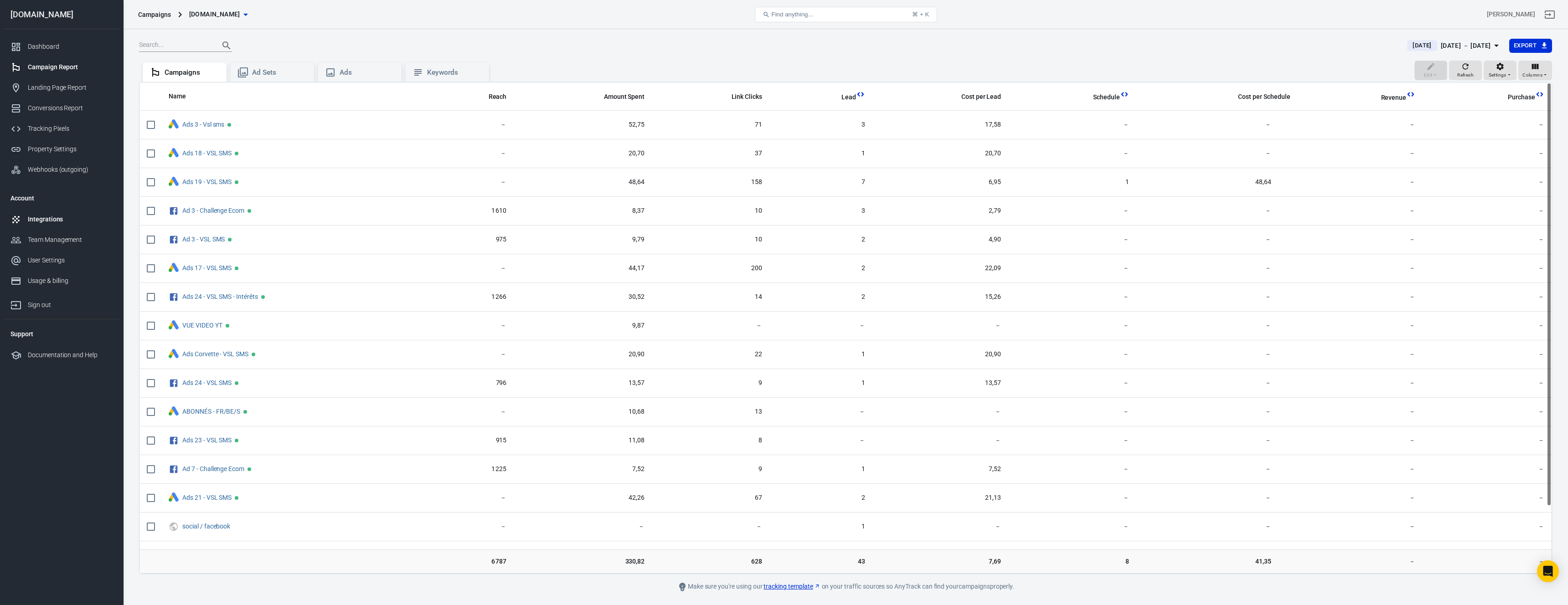
click at [42, 219] on div "Integrations" at bounding box center [70, 220] width 85 height 10
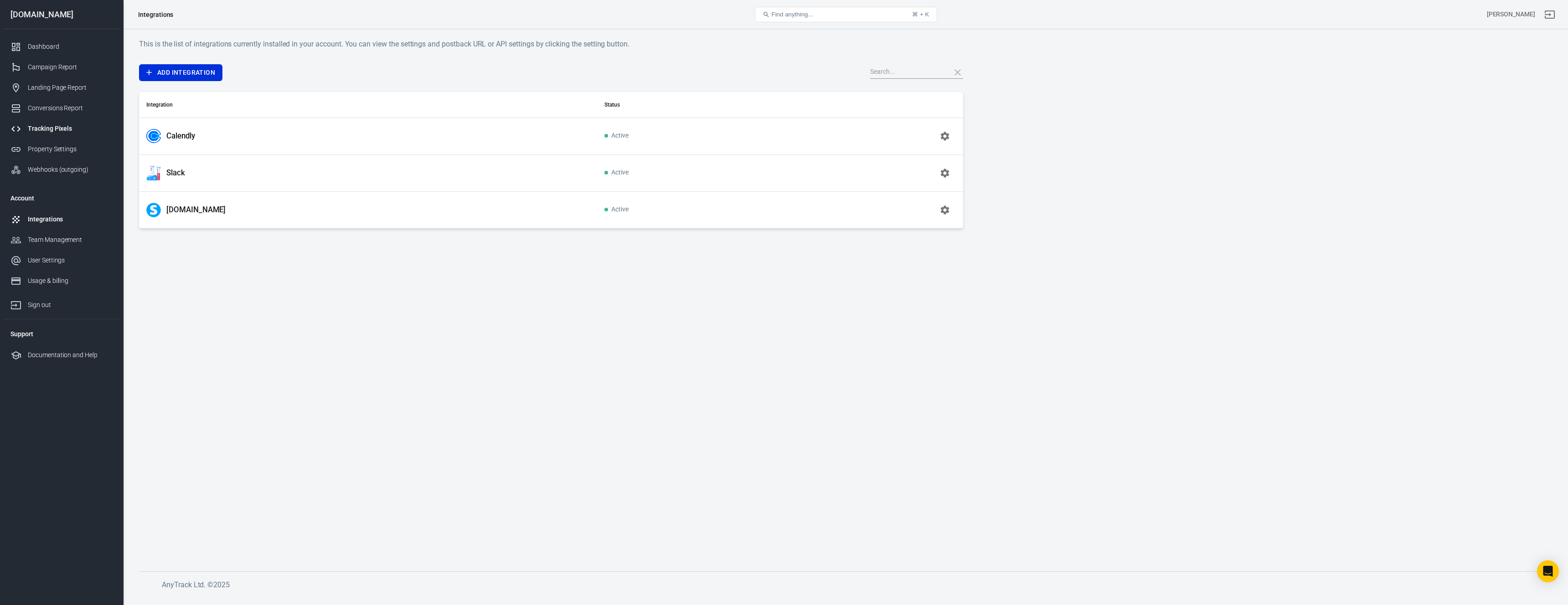
click at [47, 127] on div "Tracking Pixels" at bounding box center [70, 129] width 85 height 10
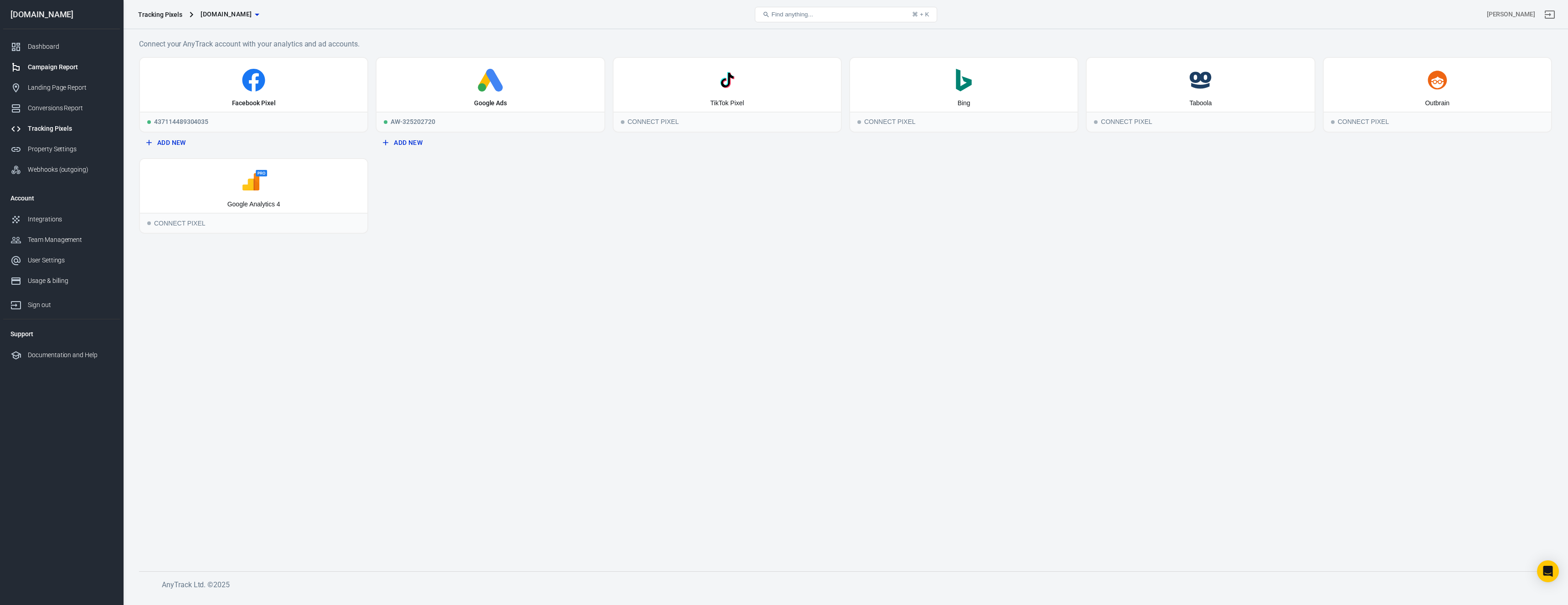
click at [52, 72] on link "Campaign Report" at bounding box center [61, 68] width 117 height 21
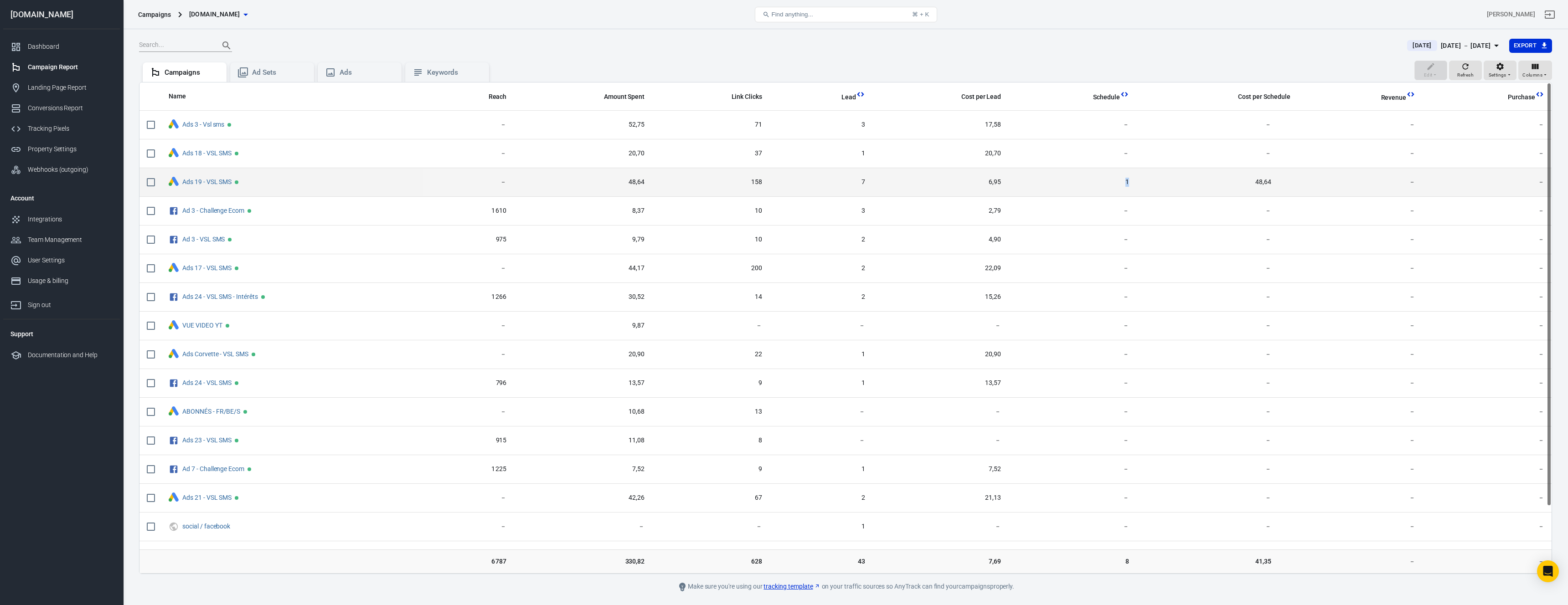
drag, startPoint x: 1126, startPoint y: 181, endPoint x: 1140, endPoint y: 180, distance: 14.0
click at [783, 180] on tr "Ads 19 - VSL SMS － 48,64 158 7 6,95 1 48,64 － －" at bounding box center [845, 182] width 1412 height 29
click at [783, 184] on td "1" at bounding box center [1072, 181] width 128 height 29
drag, startPoint x: 1124, startPoint y: 181, endPoint x: 1144, endPoint y: 182, distance: 20.0
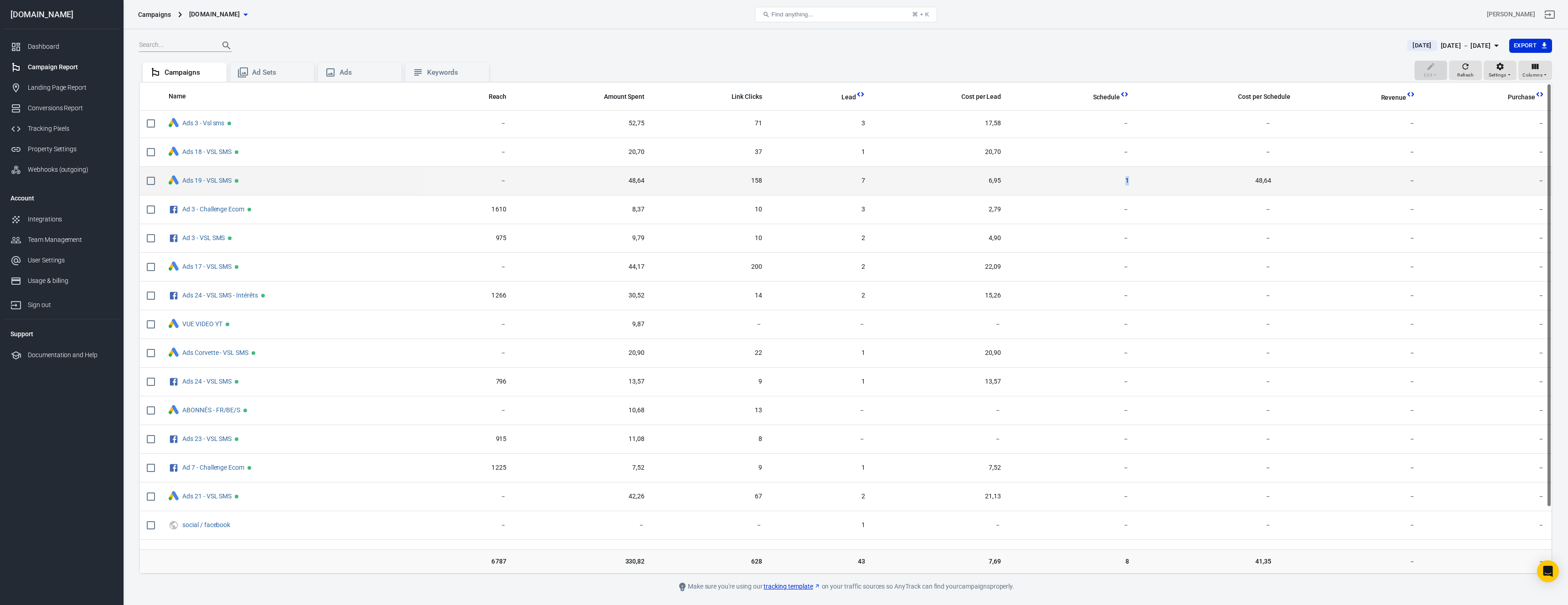
click at [783, 182] on td "1" at bounding box center [1072, 181] width 128 height 29
click at [783, 182] on span "48,64" at bounding box center [1208, 181] width 128 height 9
click at [783, 183] on span "48,64" at bounding box center [1208, 181] width 128 height 9
click at [194, 181] on link "Ads 19 - VSL SMS" at bounding box center [207, 181] width 49 height 7
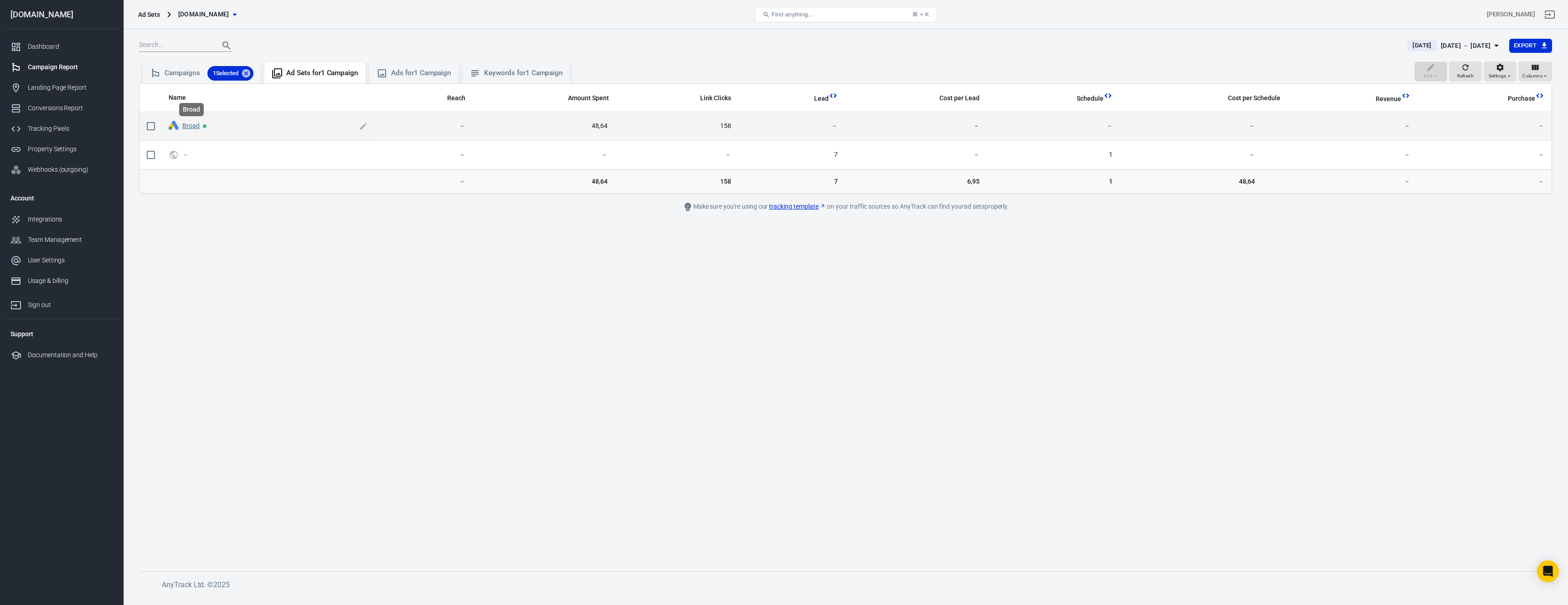
click at [187, 127] on link "Broad" at bounding box center [191, 126] width 17 height 7
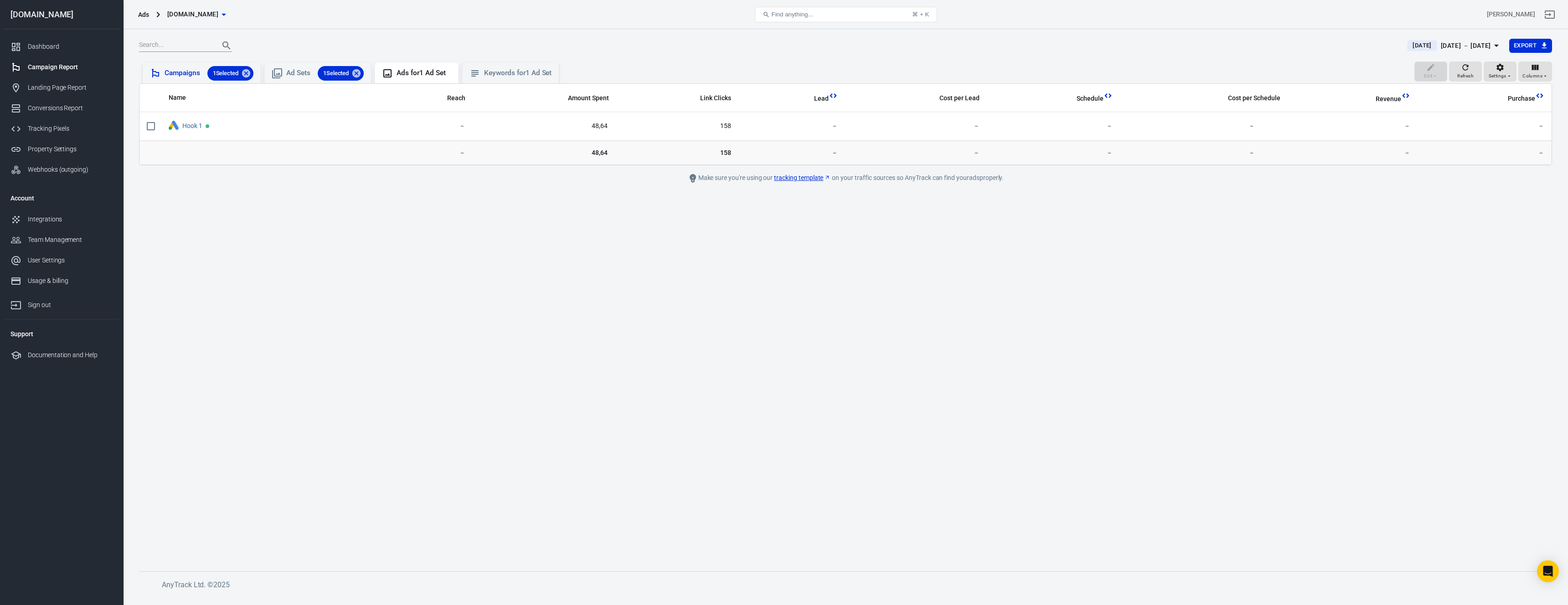
click at [187, 72] on div "Campaigns 1 Selected" at bounding box center [209, 74] width 89 height 15
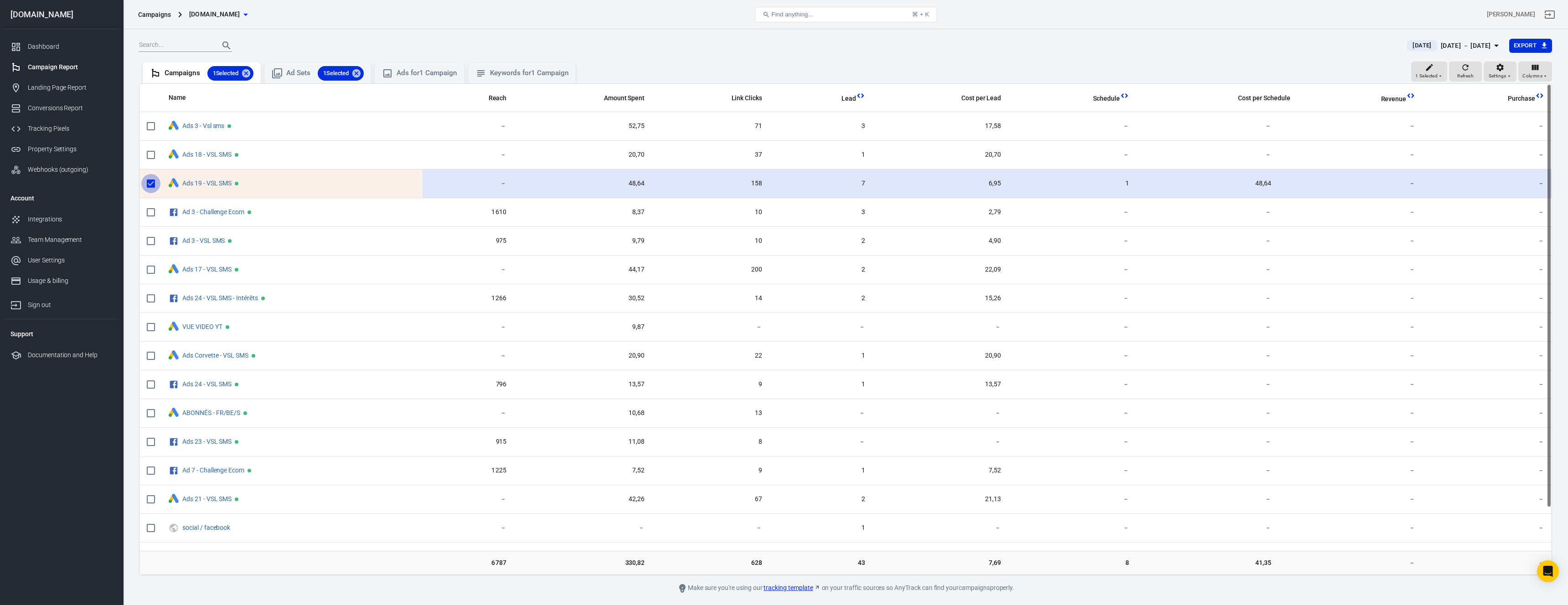
click at [152, 184] on input "scrollable content" at bounding box center [150, 183] width 19 height 19
checkbox input "false"
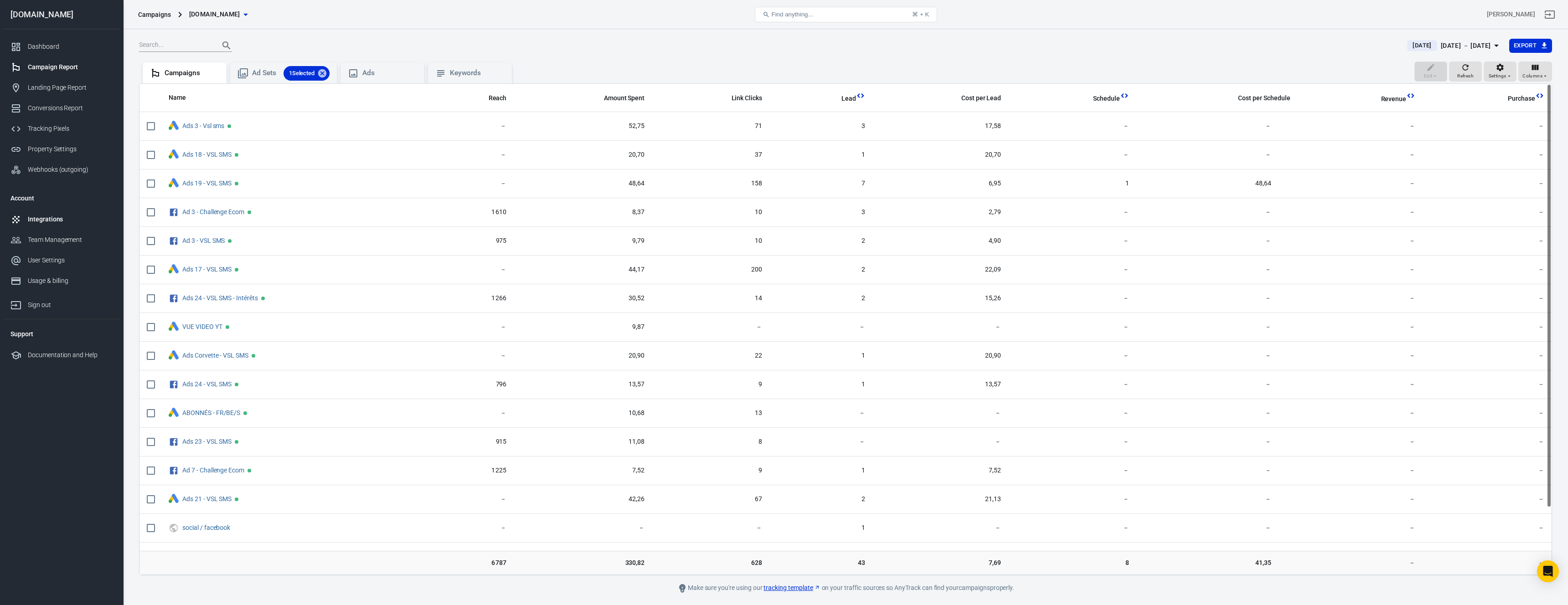
click at [55, 223] on div "Integrations" at bounding box center [70, 220] width 85 height 10
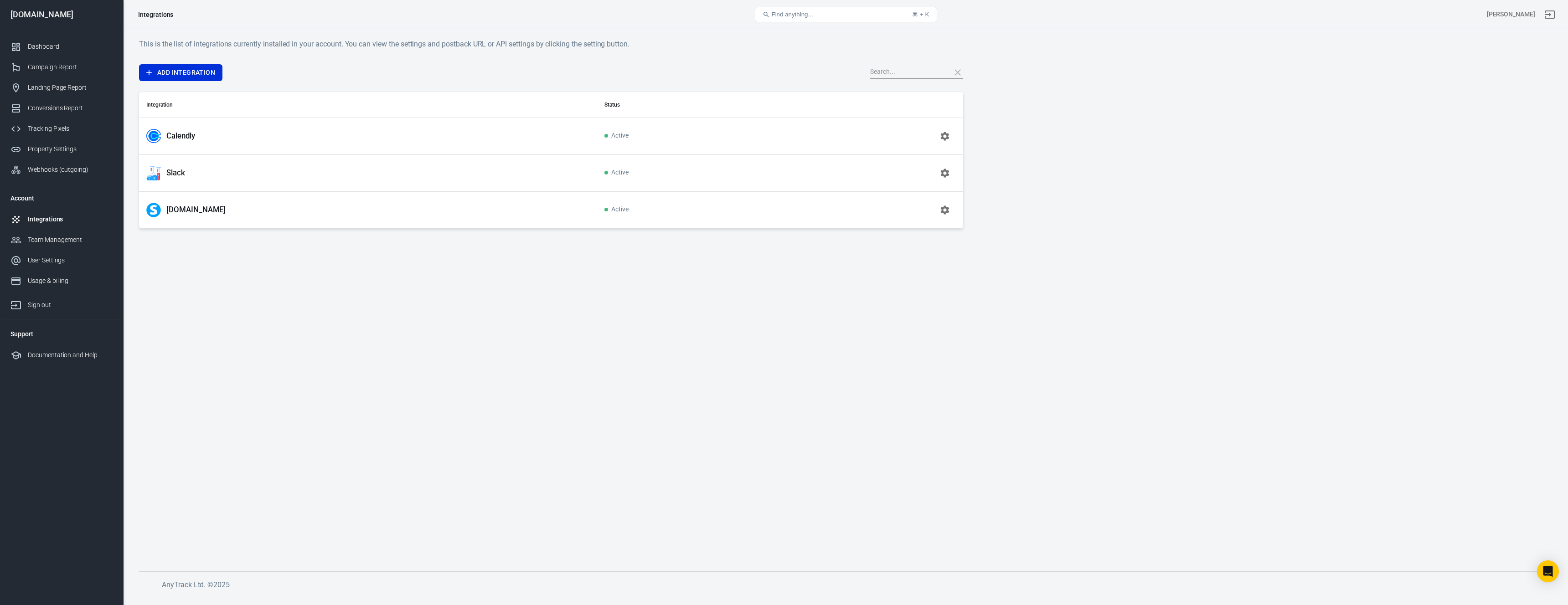
click at [174, 173] on p "Slack" at bounding box center [175, 173] width 19 height 10
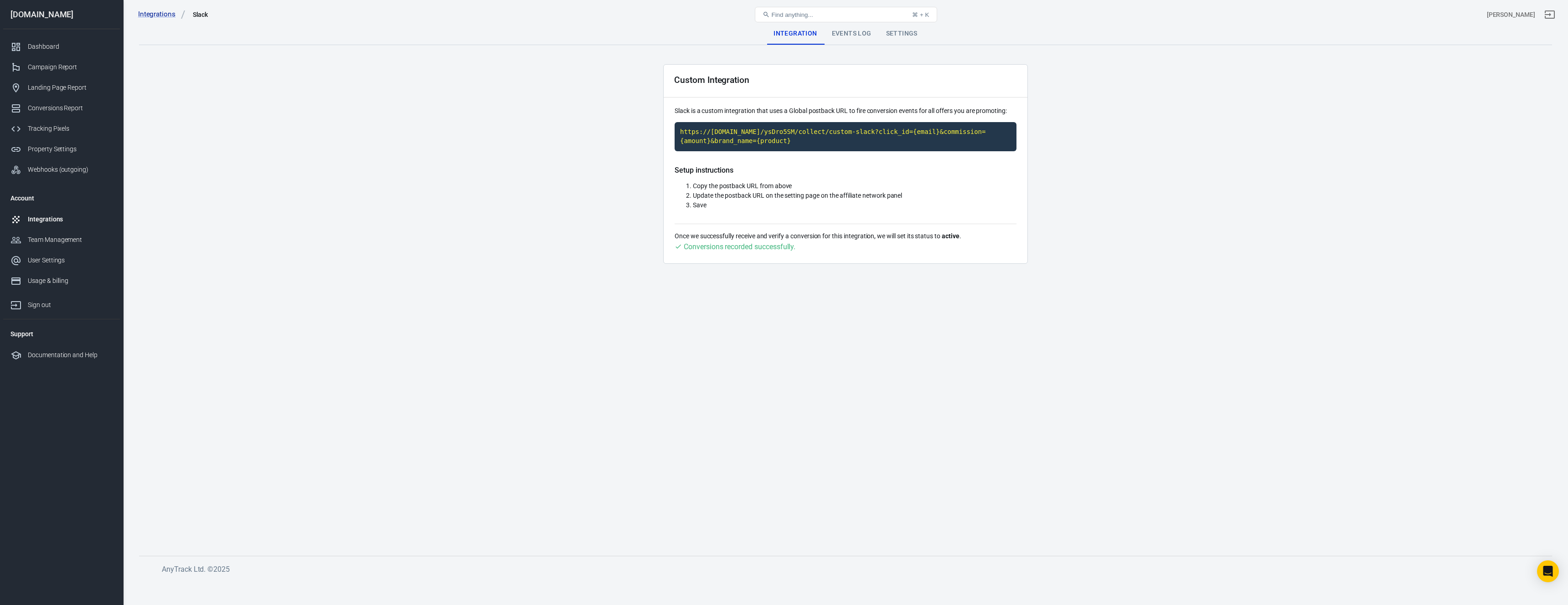
click at [783, 34] on div "Events Log" at bounding box center [852, 33] width 54 height 22
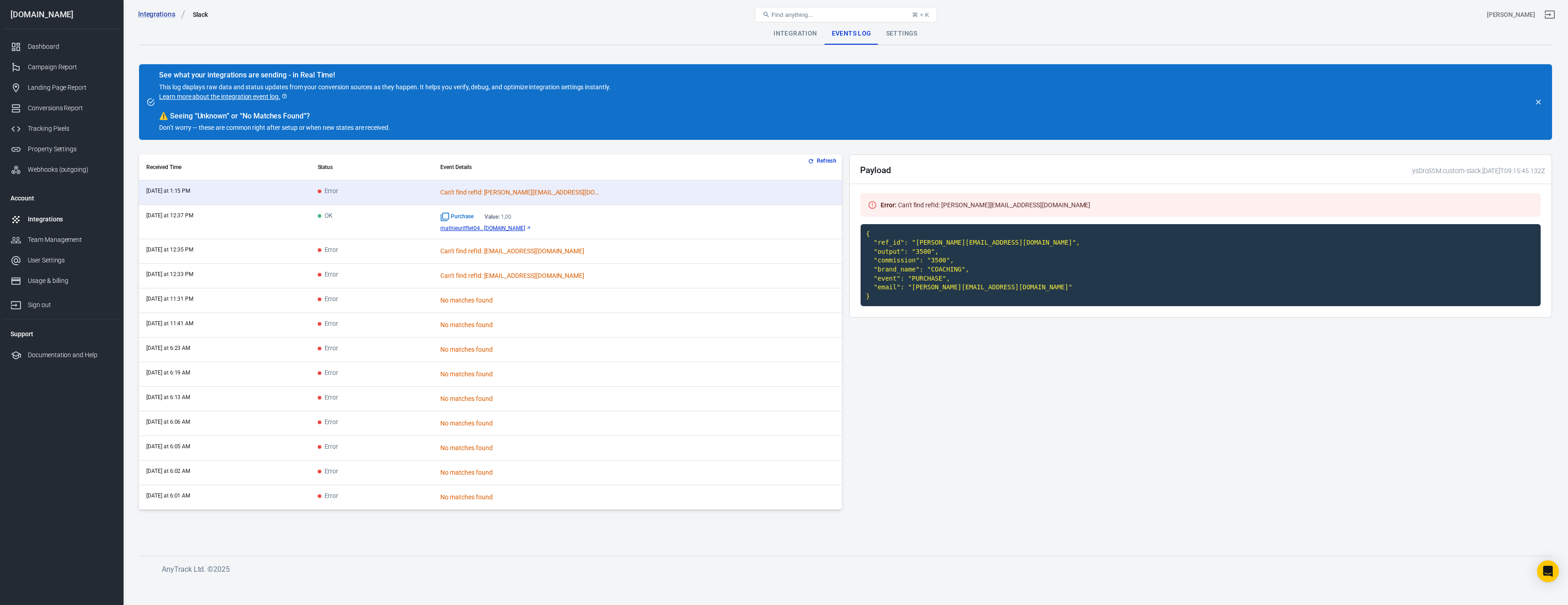
click at [783, 386] on div "Payload ysDro5SM.custom-slack.2025-09-12T09:15:45.132Z Error : Can't find refId…" at bounding box center [1200, 336] width 703 height 363
click at [783, 248] on code "{ "ref_id": "lucas.ayoubdenza@gmail.com", "output": "3500", "commission": "3500…" at bounding box center [1200, 265] width 680 height 83
drag, startPoint x: 867, startPoint y: 233, endPoint x: 940, endPoint y: 304, distance: 101.8
click at [783, 304] on code "{ "ref_id": "lucas.ayoubdenza@gmail.com", "output": "3500", "commission": "3500…" at bounding box center [1200, 265] width 680 height 83
click at [783, 287] on code "{ "ref_id": "lucas.ayoubdenza@gmail.com", "output": "3500", "commission": "3500…" at bounding box center [1200, 265] width 680 height 83
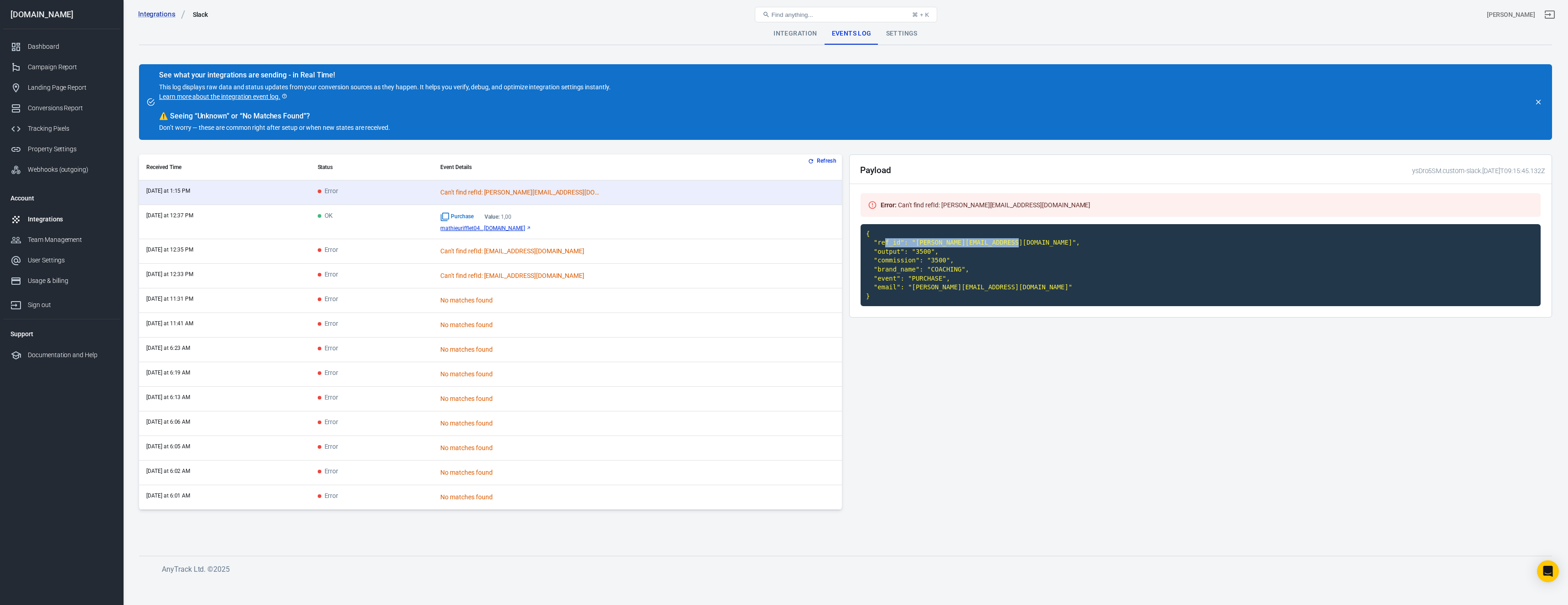
drag, startPoint x: 884, startPoint y: 243, endPoint x: 1019, endPoint y: 245, distance: 135.0
click at [783, 245] on code "{ "ref_id": "lucas.ayoubdenza@gmail.com", "output": "3500", "commission": "3500…" at bounding box center [1200, 265] width 680 height 83
click at [783, 245] on code "{ "ref_id": "lucas.ayoubdenza@gmail.com", "output": "3500", "commission": "3500…" at bounding box center [1200, 265] width 680 height 83
drag, startPoint x: 477, startPoint y: 300, endPoint x: 527, endPoint y: 300, distance: 50.0
click at [527, 300] on div "No matches found" at bounding box center [520, 301] width 159 height 10
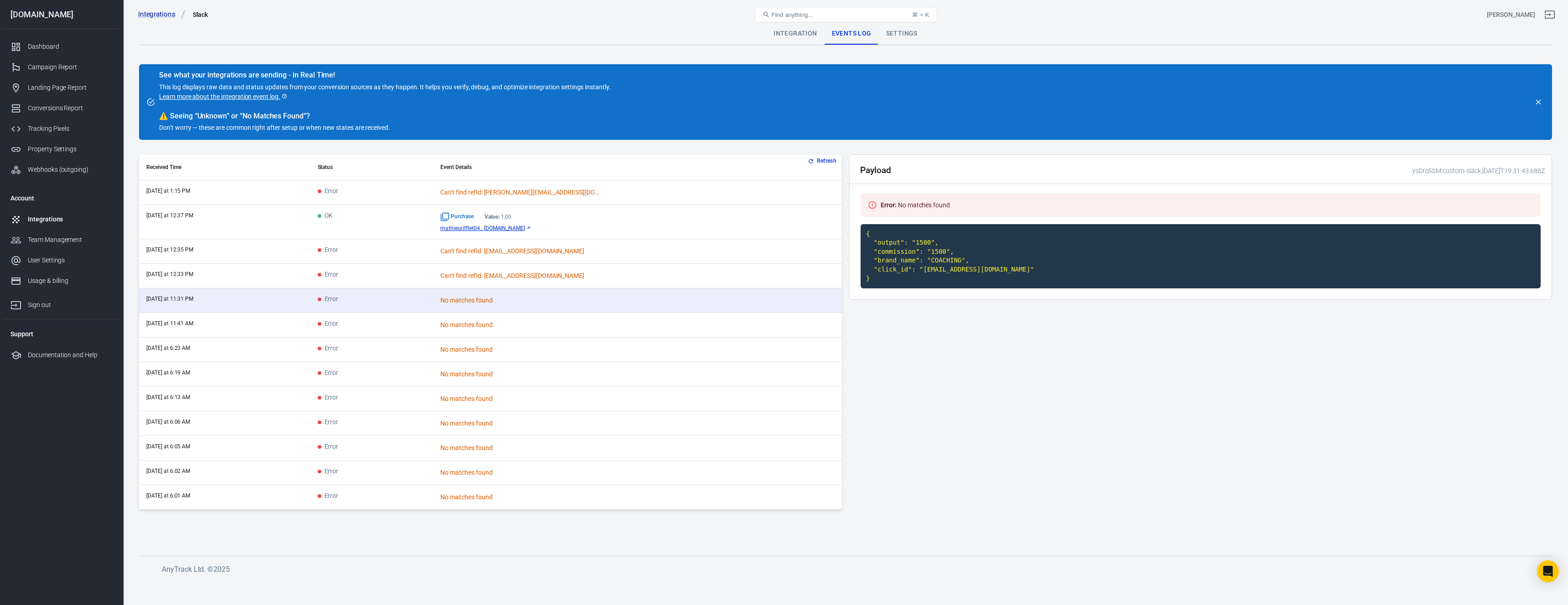
click at [783, 324] on div "Payload ysDro5SM.custom-slack.2025-09-11T19:31:43.688Z Error : No matches found…" at bounding box center [1200, 336] width 703 height 363
click at [418, 222] on td "OK" at bounding box center [372, 222] width 123 height 34
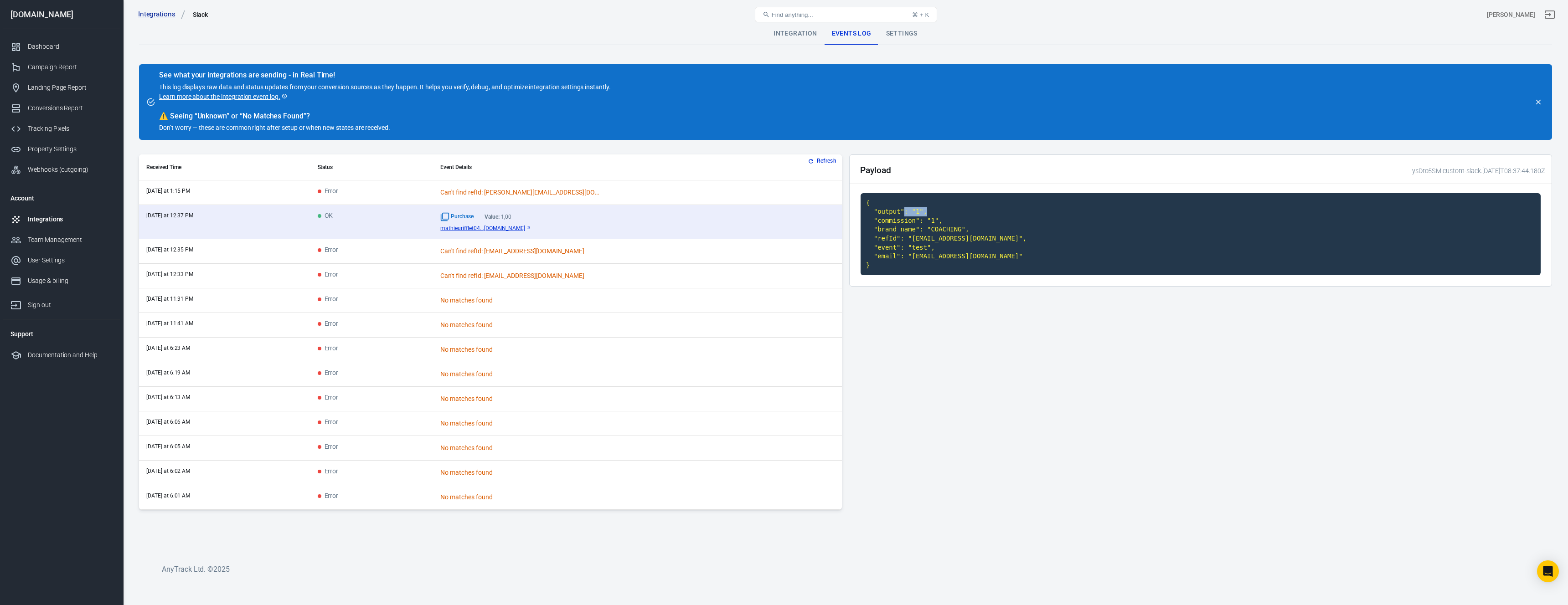
drag, startPoint x: 904, startPoint y: 212, endPoint x: 930, endPoint y: 213, distance: 26.0
click at [783, 213] on code "{ "output": "1", "commission": "1", "brand_name": "COACHING", "refId": "[EMAIL_…" at bounding box center [1200, 235] width 680 height 83
click at [783, 259] on code "{ "output": "1", "commission": "1", "brand_name": "COACHING", "refId": "[EMAIL_…" at bounding box center [1200, 235] width 680 height 83
drag, startPoint x: 912, startPoint y: 257, endPoint x: 1013, endPoint y: 257, distance: 101.0
click at [783, 257] on code "{ "output": "1", "commission": "1", "brand_name": "COACHING", "refId": "[EMAIL_…" at bounding box center [1200, 235] width 680 height 83
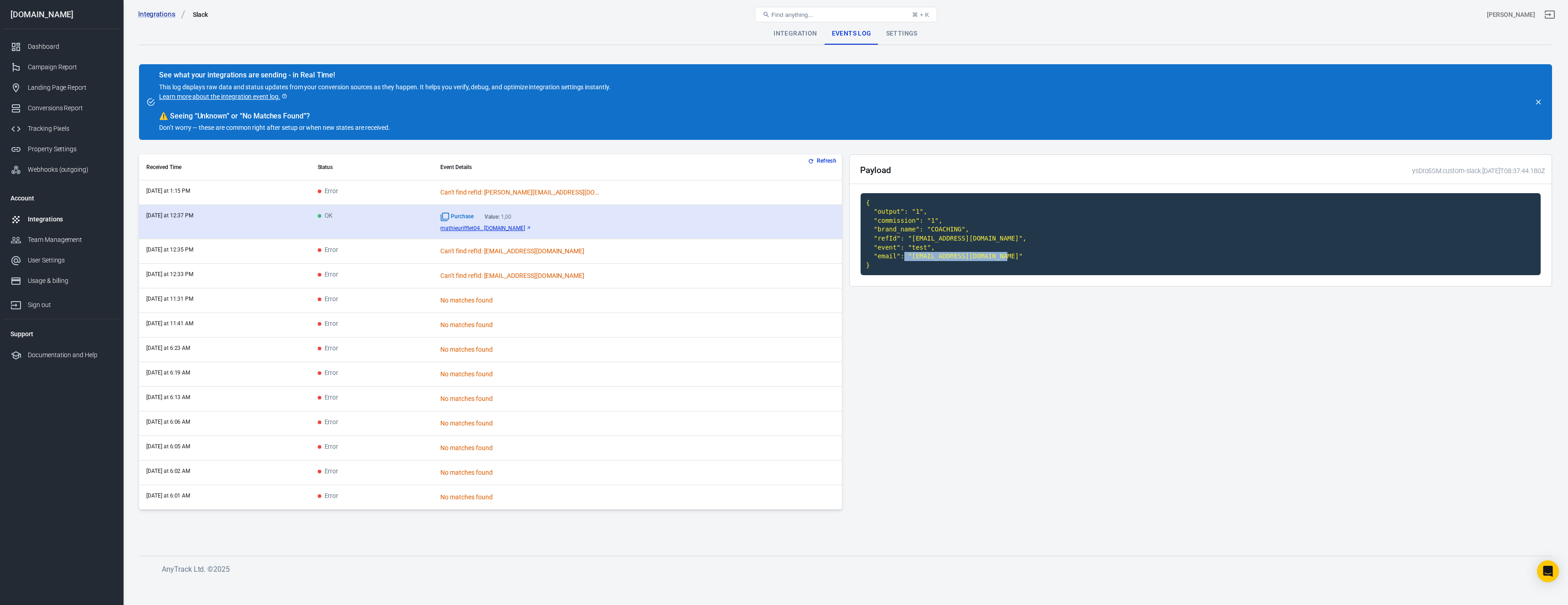
click at [519, 228] on span "mathieurifflet04...[DOMAIN_NAME]" at bounding box center [482, 228] width 85 height 6
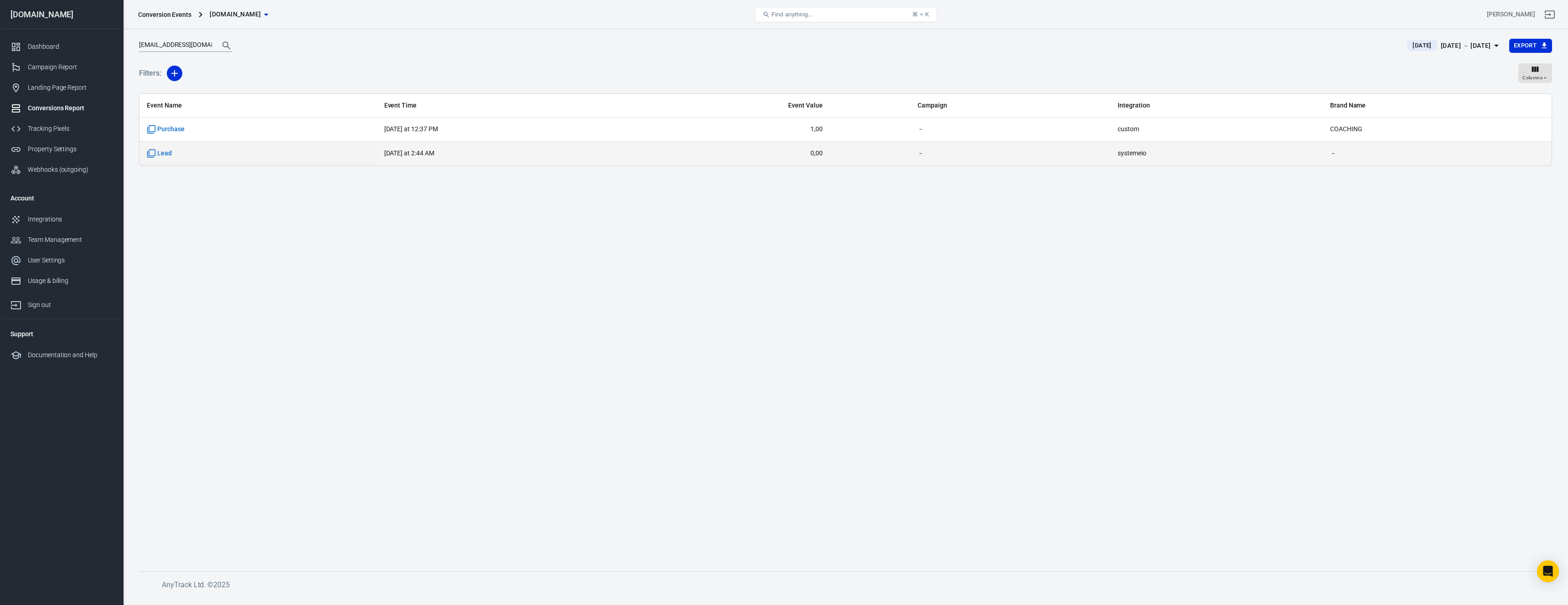
click at [243, 153] on span "Lead" at bounding box center [211, 153] width 128 height 9
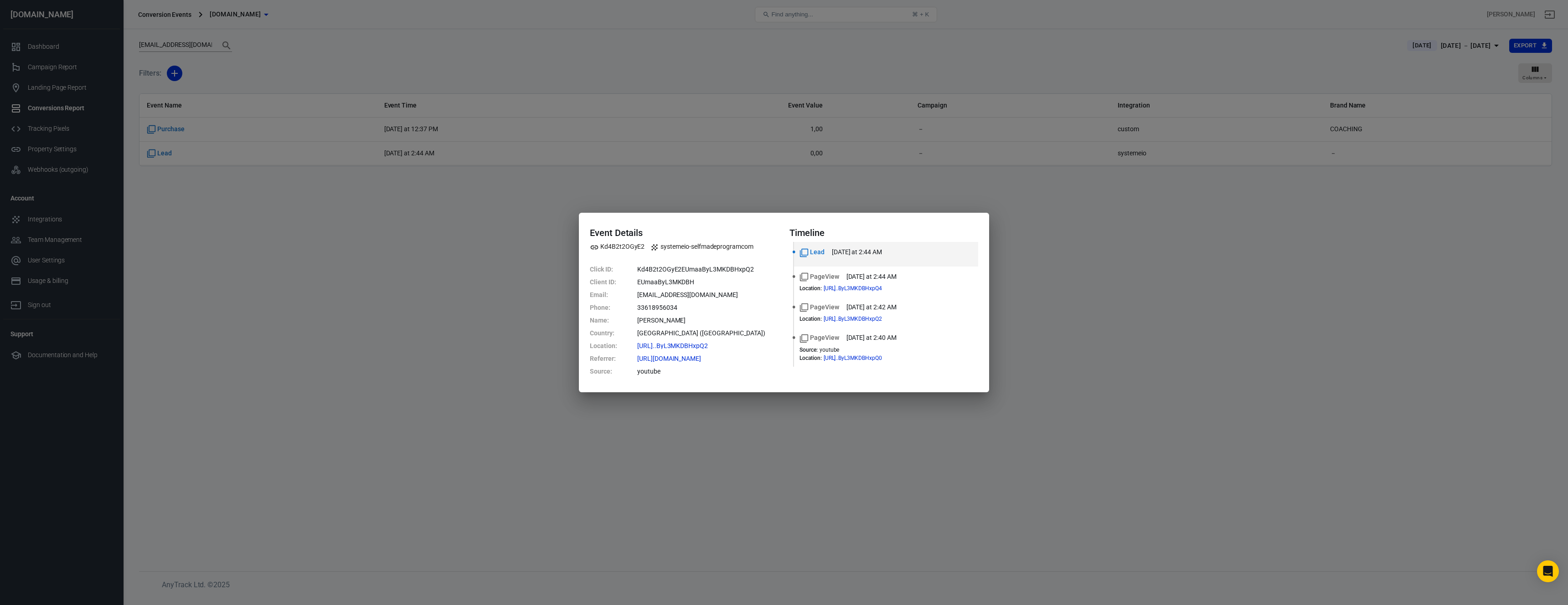
click at [788, 427] on div "Event Details Kd4B2t2OGyE2 systemeio-selfmadeprogramcom Click ID : Kd4B2t2OGyE2…" at bounding box center [784, 302] width 1568 height 605
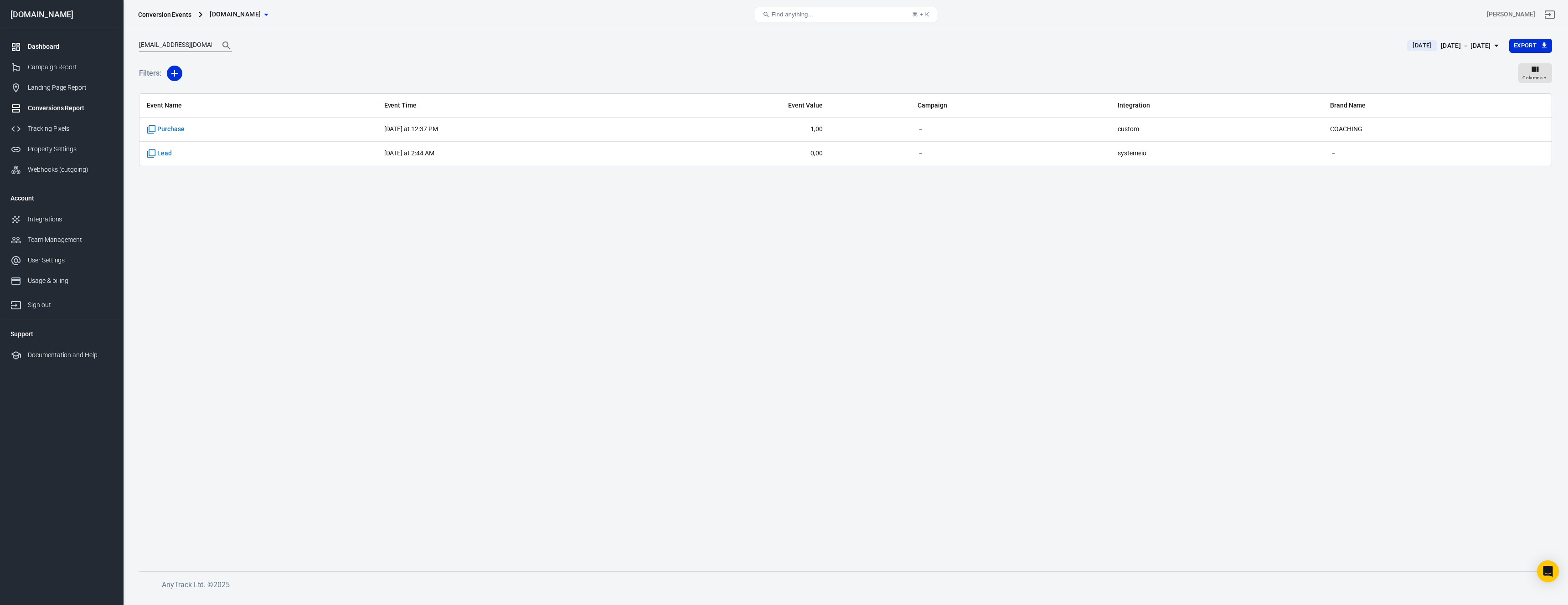
click at [61, 50] on div "Dashboard" at bounding box center [70, 47] width 85 height 10
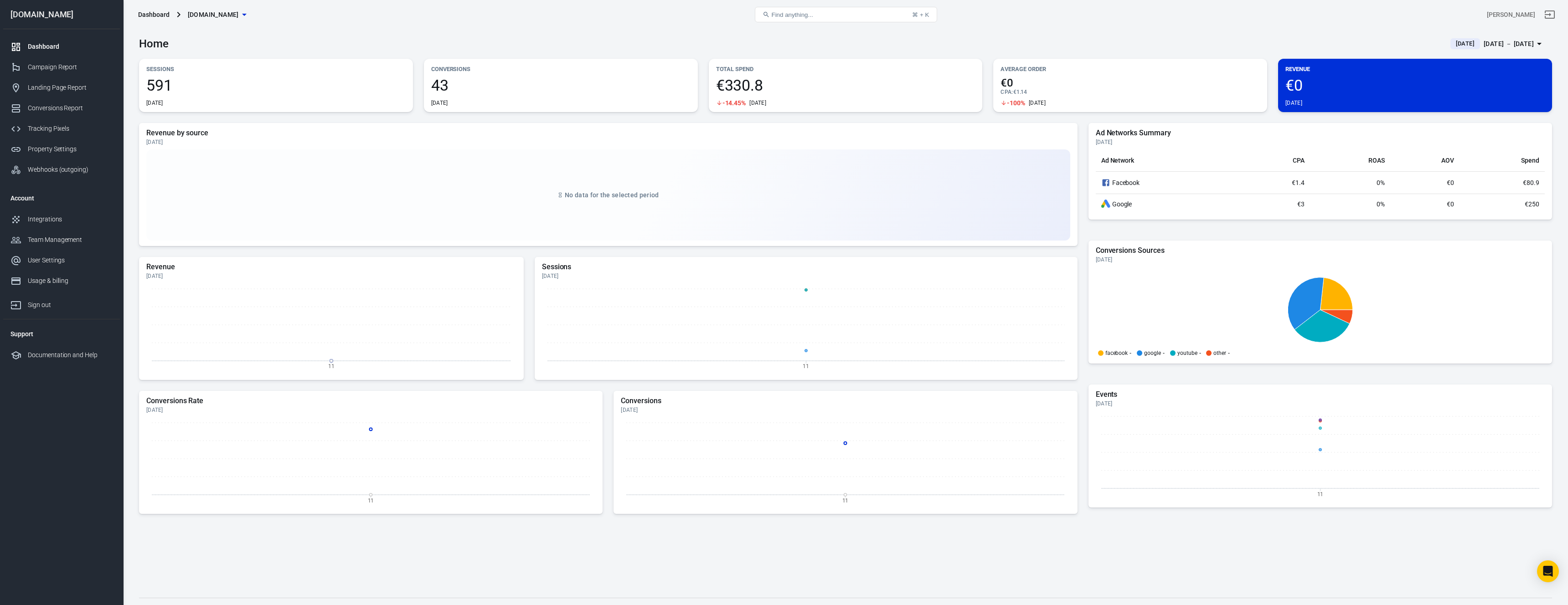
click at [1490, 42] on div "[DATE] － [DATE]" at bounding box center [1508, 44] width 50 height 12
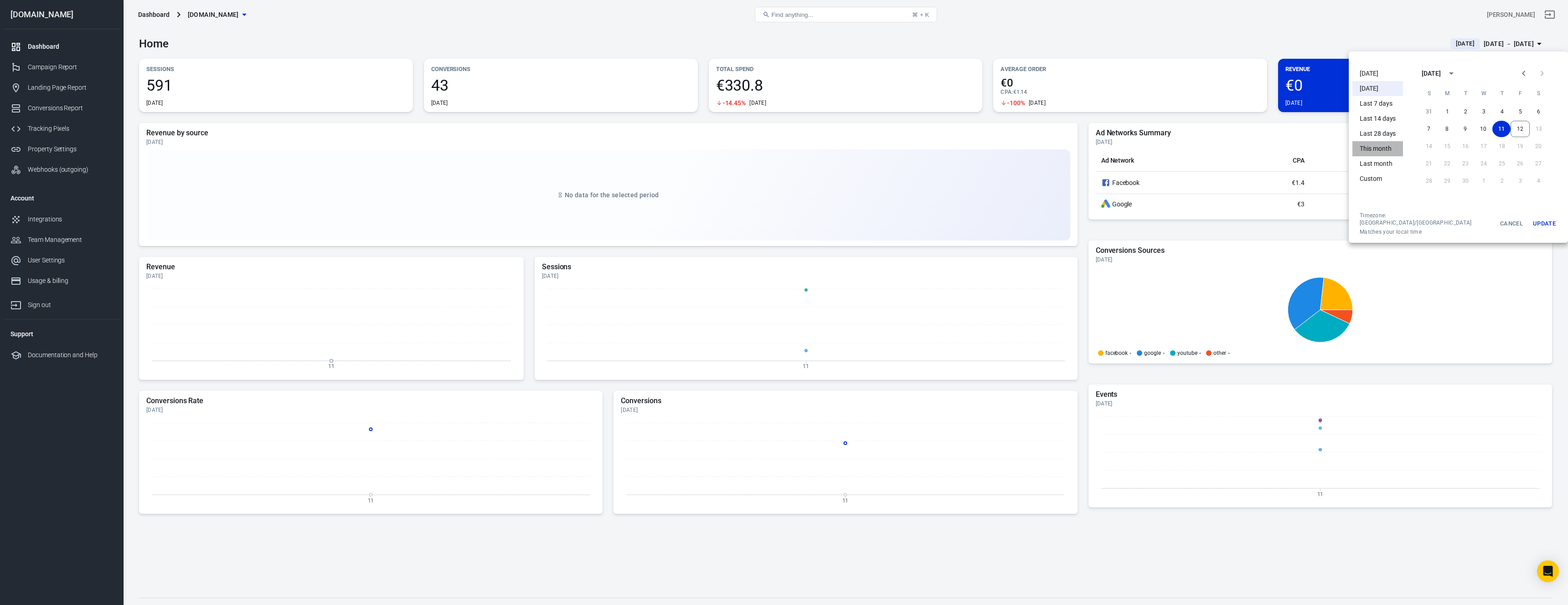
click at [1384, 152] on li "This month" at bounding box center [1377, 149] width 51 height 15
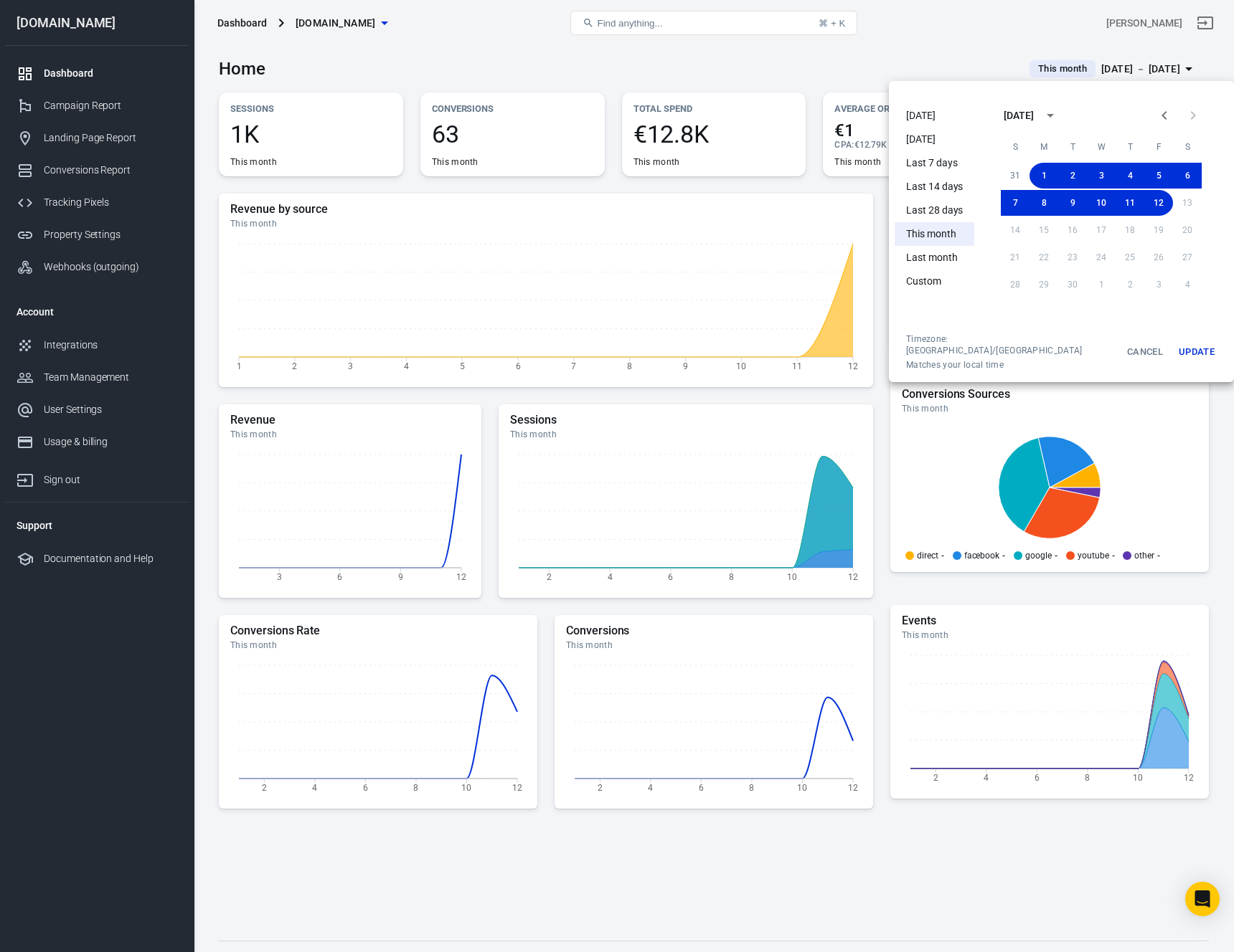
click at [899, 60] on div at bounding box center [617, 476] width 1234 height 952
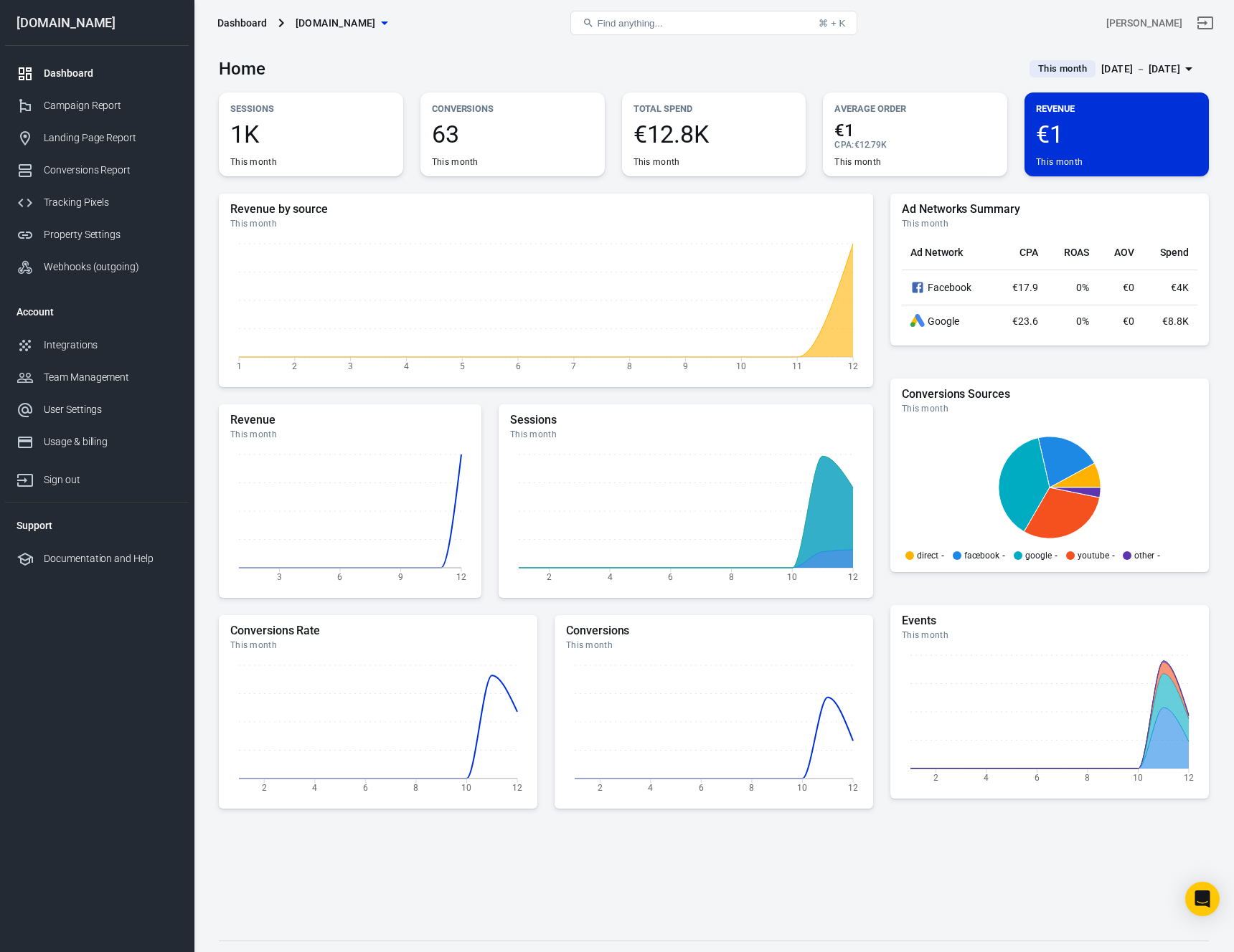
click at [813, 141] on div "Sessions 1K This month Conversions 63 This month Total Spend €12.8K This month …" at bounding box center [713, 135] width 990 height 84
click at [69, 374] on div "Team Management" at bounding box center [110, 377] width 133 height 15
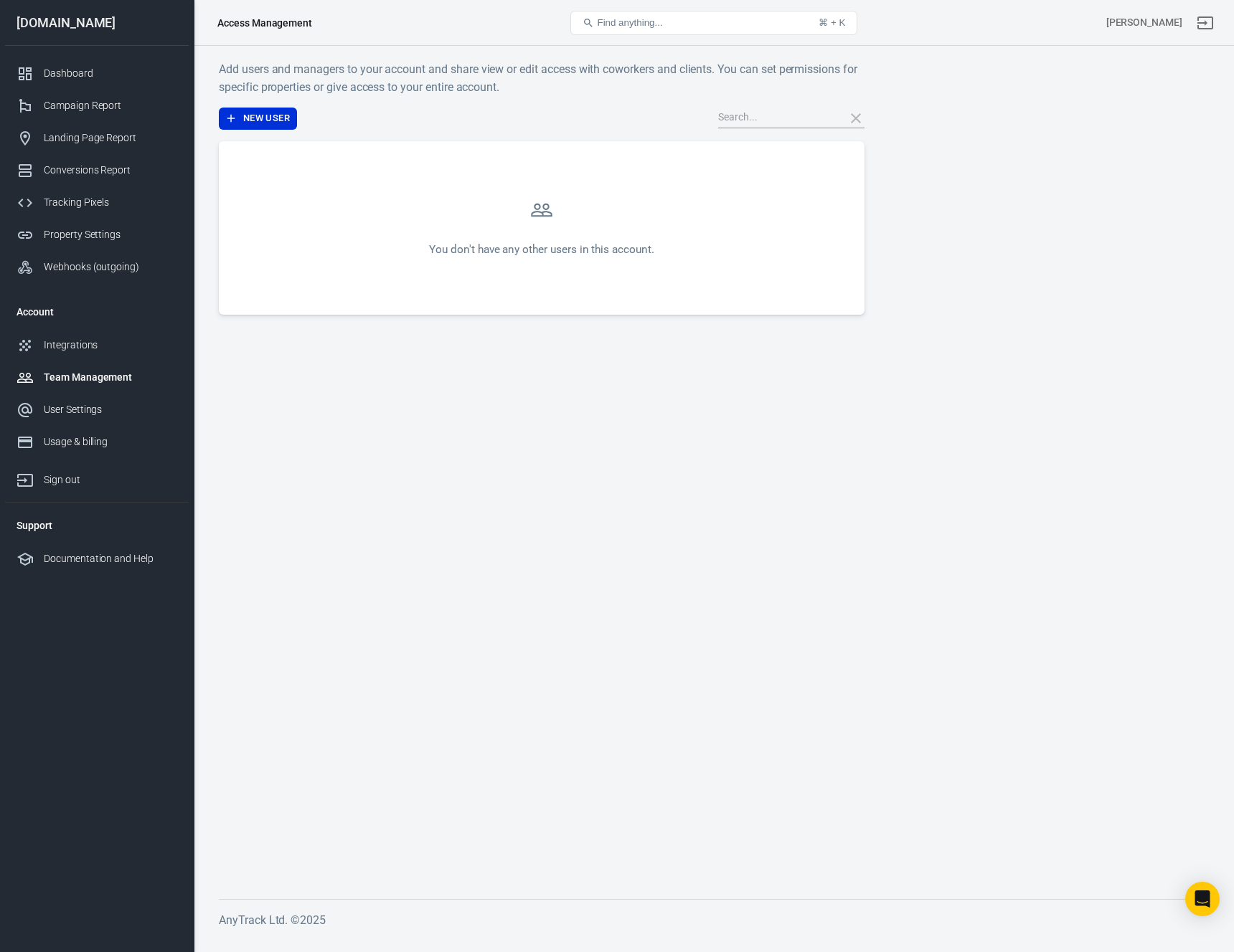
click at [263, 106] on div "Add users and managers to your account and share view or edit access with cowor…" at bounding box center [541, 188] width 646 height 255
click at [264, 115] on button "New User" at bounding box center [258, 118] width 79 height 22
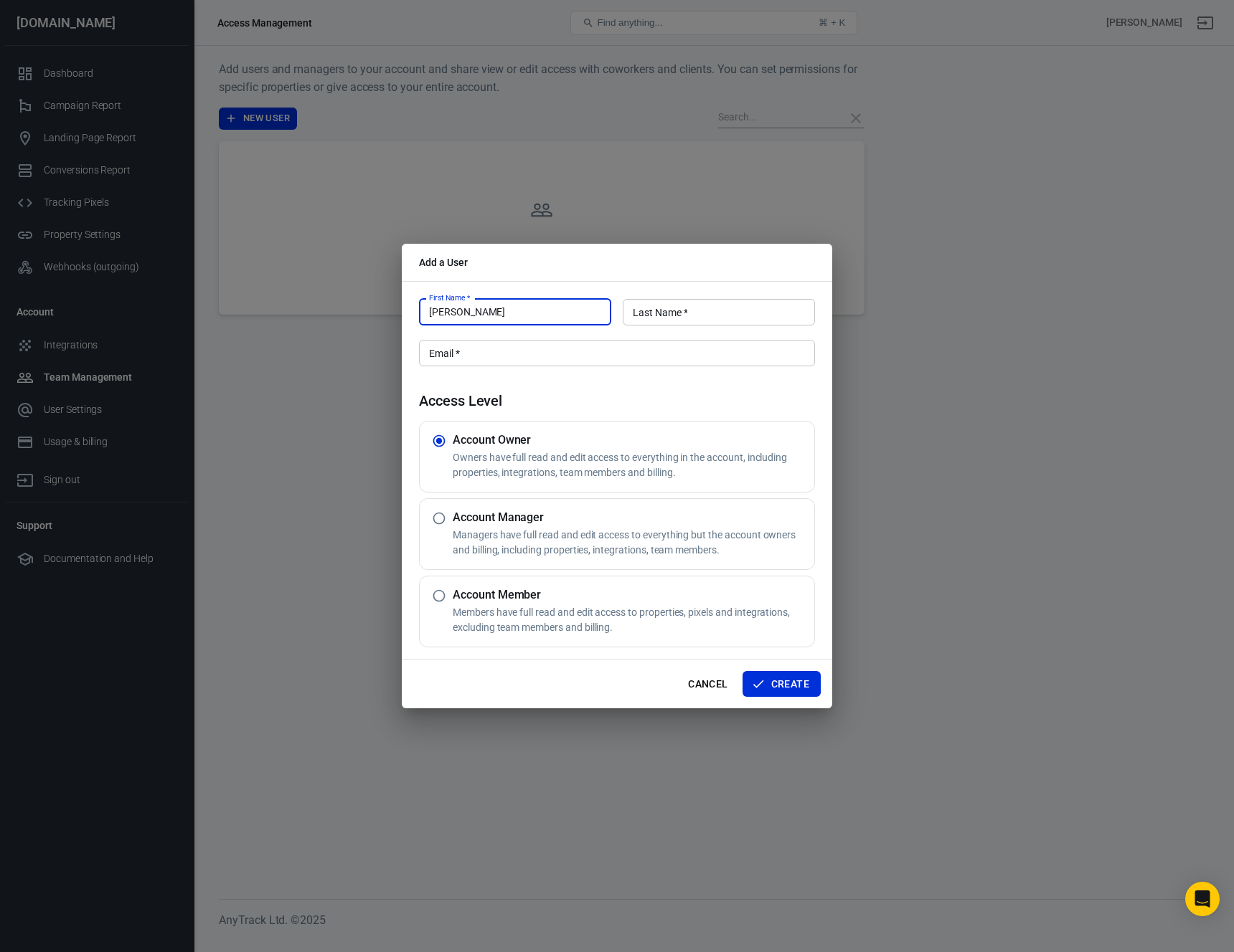
type input "Benjamin"
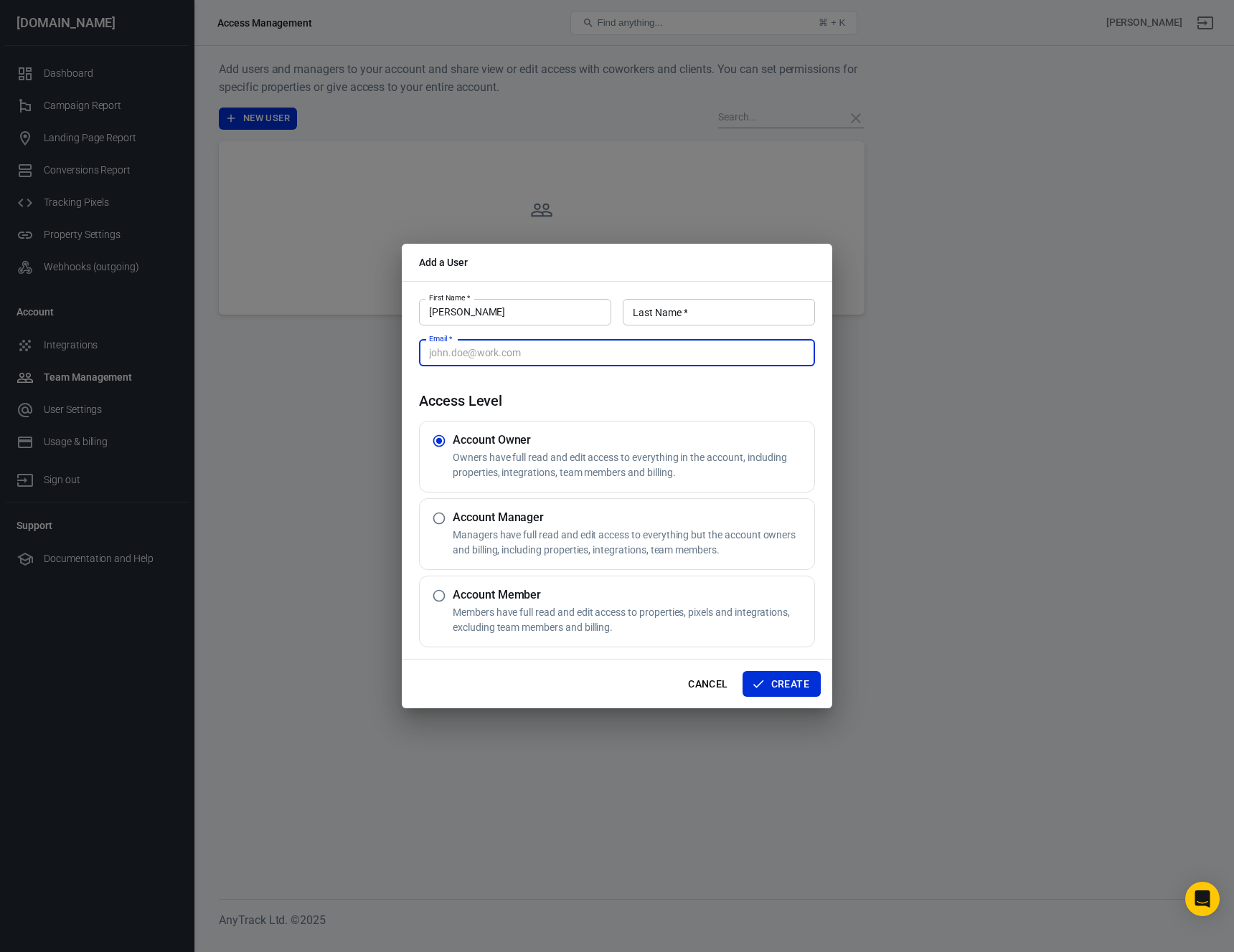
click at [491, 352] on input "Email   *" at bounding box center [616, 353] width 396 height 27
click at [609, 351] on input "Email   *" at bounding box center [616, 353] width 396 height 27
paste input "Benjamin.corion@gmail.com"
type input "Benjamin.corion@gmail.com"
click at [675, 315] on input "Last Name   *" at bounding box center [719, 312] width 193 height 27
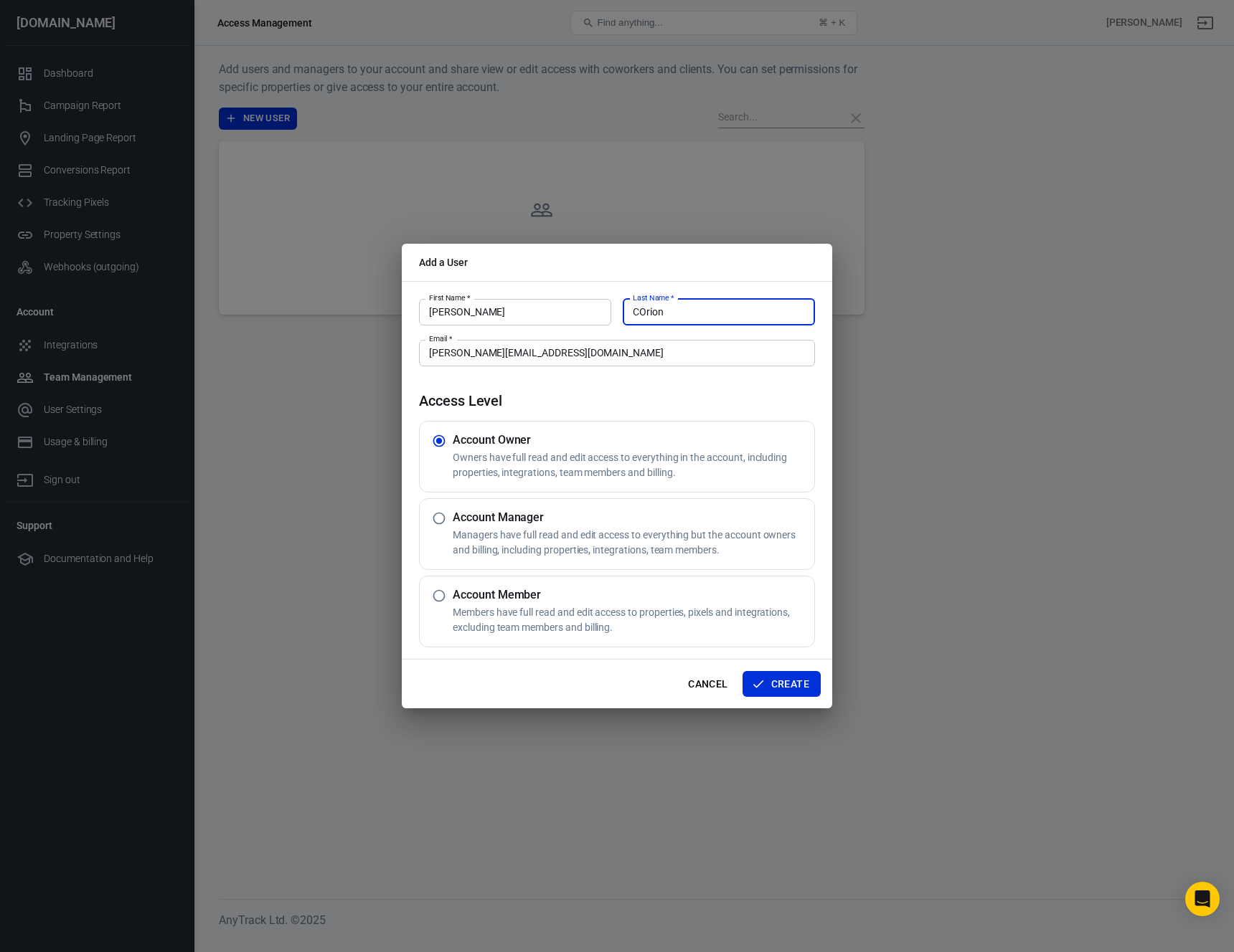
type input "COrion"
click at [480, 544] on p "Managers have full read and edit access to everything but the account owners an…" at bounding box center [630, 542] width 355 height 30
radio input "false"
radio input "true"
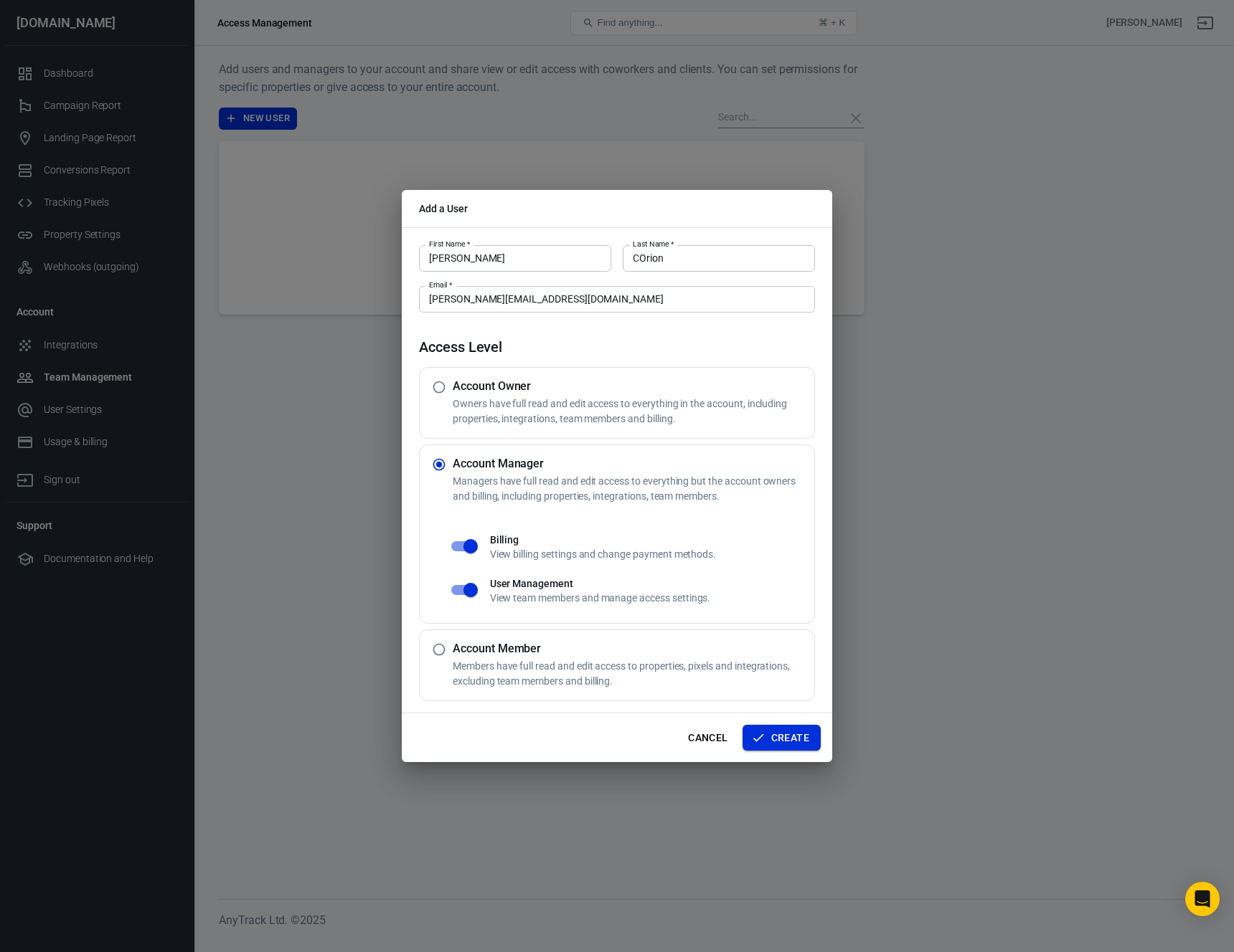
click at [784, 737] on button "Create" at bounding box center [782, 738] width 79 height 27
radio input "true"
radio input "false"
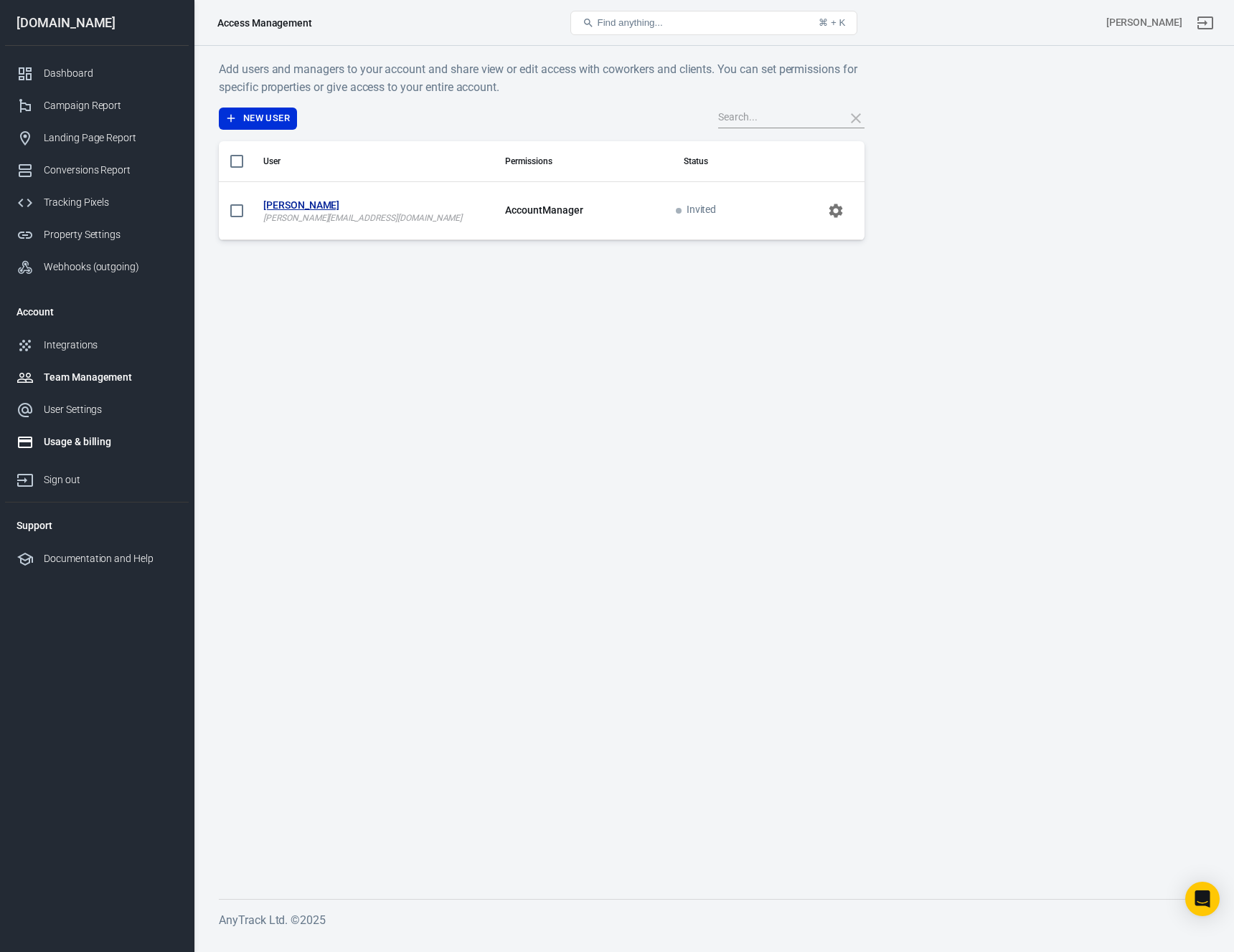
click at [97, 437] on div "Usage & billing" at bounding box center [110, 442] width 133 height 15
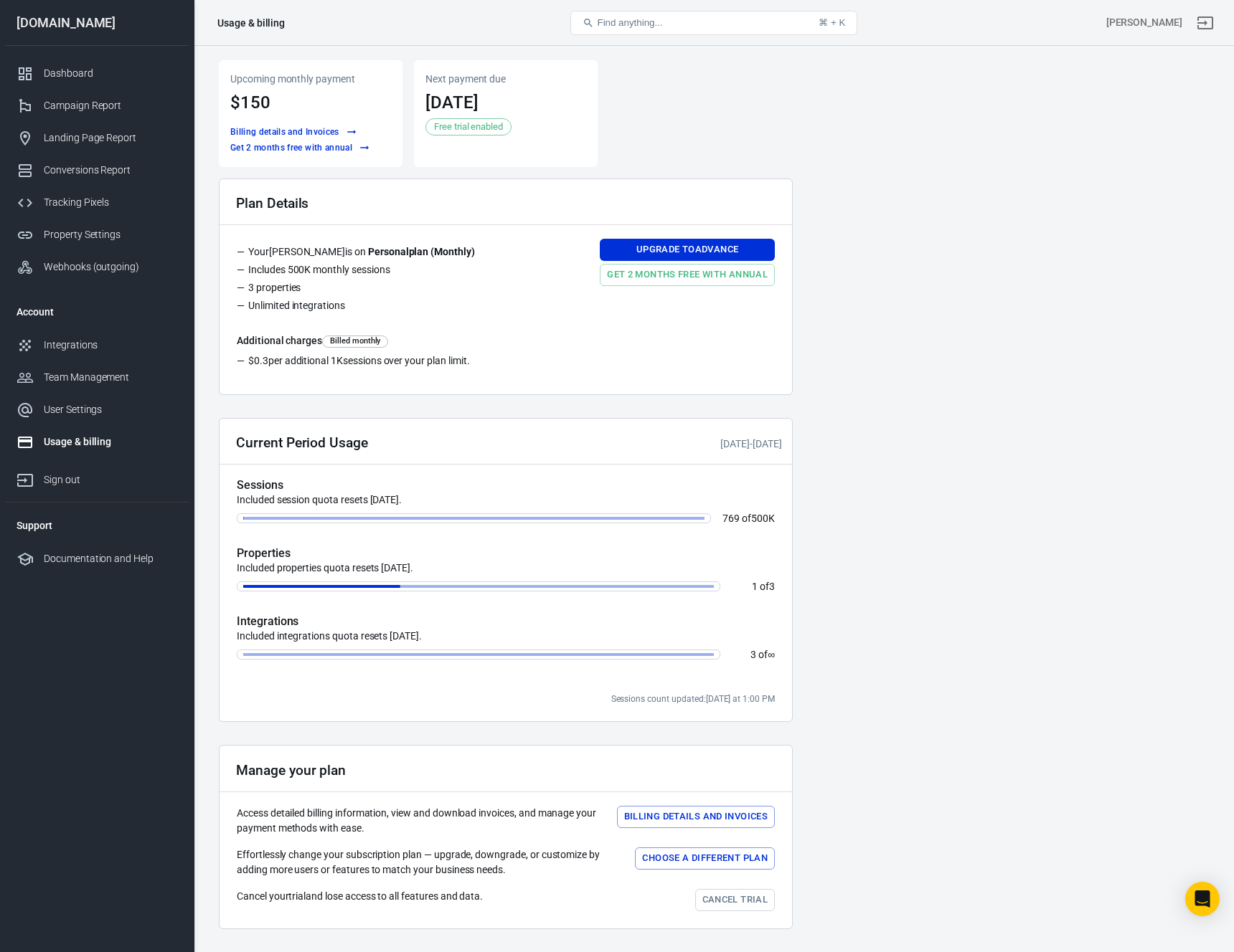
click at [792, 393] on main "Upcoming monthly payment $150 Billing details and Invoices Get 2 months free wi…" at bounding box center [713, 501] width 990 height 881
click at [970, 588] on main "Upcoming monthly payment $150 Billing details and Invoices Get 2 months free wi…" at bounding box center [713, 501] width 990 height 881
click at [50, 107] on div "Campaign Report" at bounding box center [110, 106] width 133 height 15
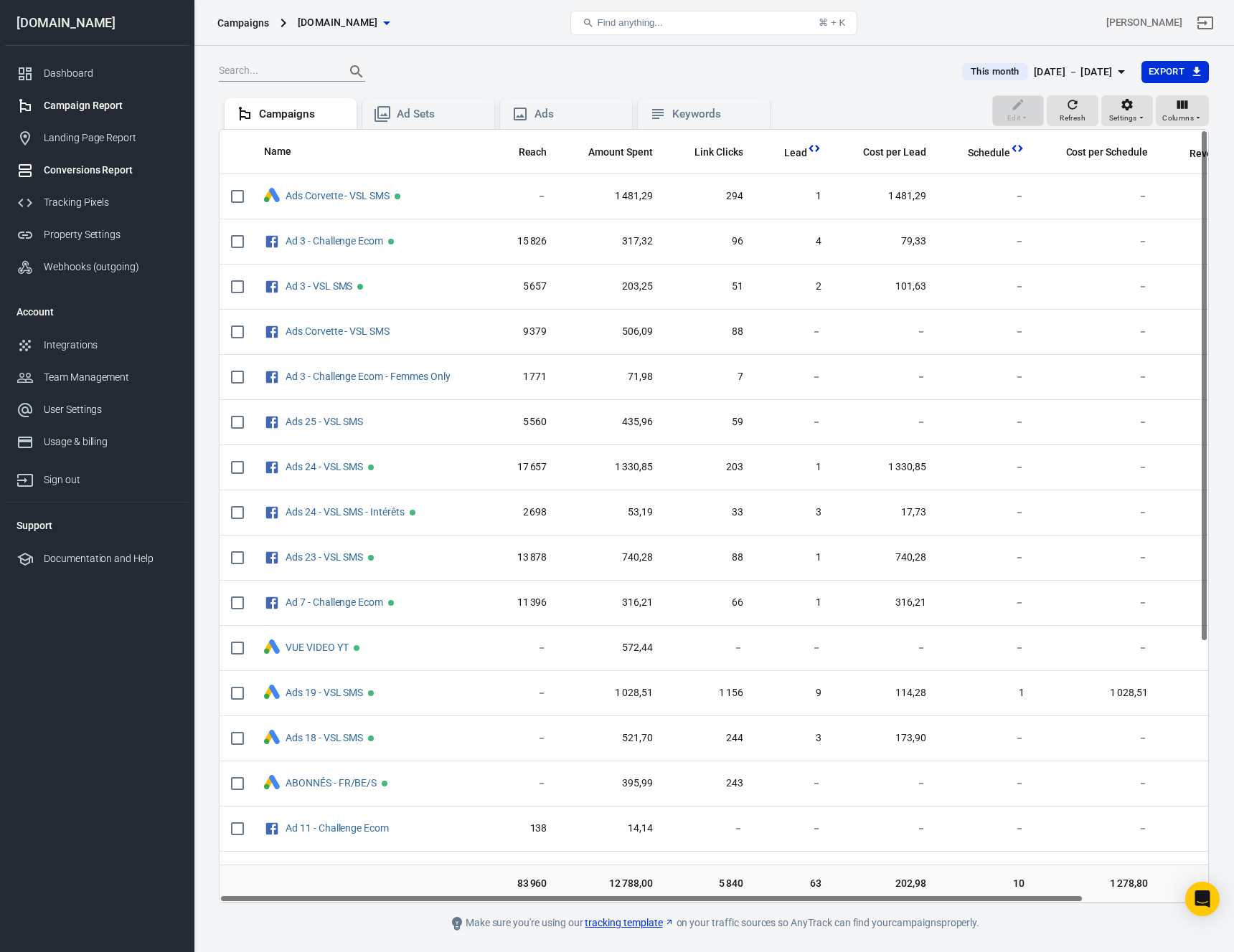
click at [93, 177] on div "Conversions Report" at bounding box center [110, 170] width 133 height 15
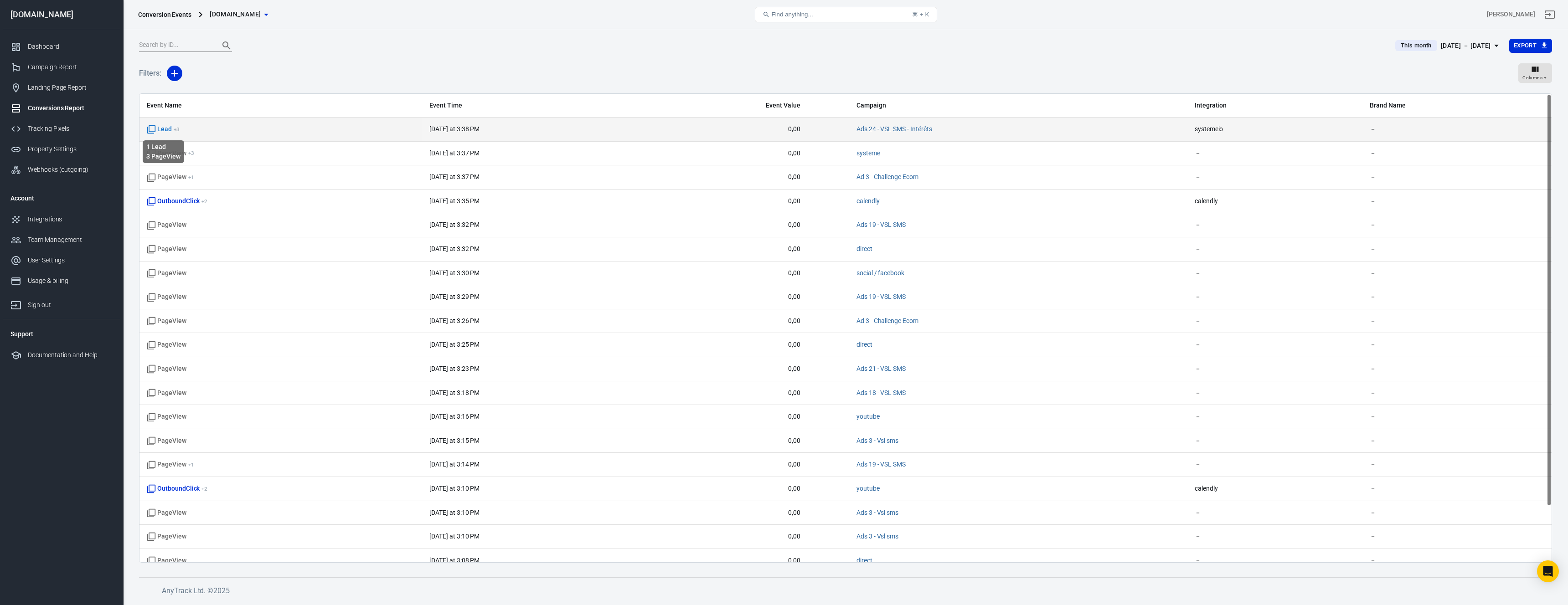
click at [164, 128] on span "Lead + 3" at bounding box center [163, 129] width 33 height 9
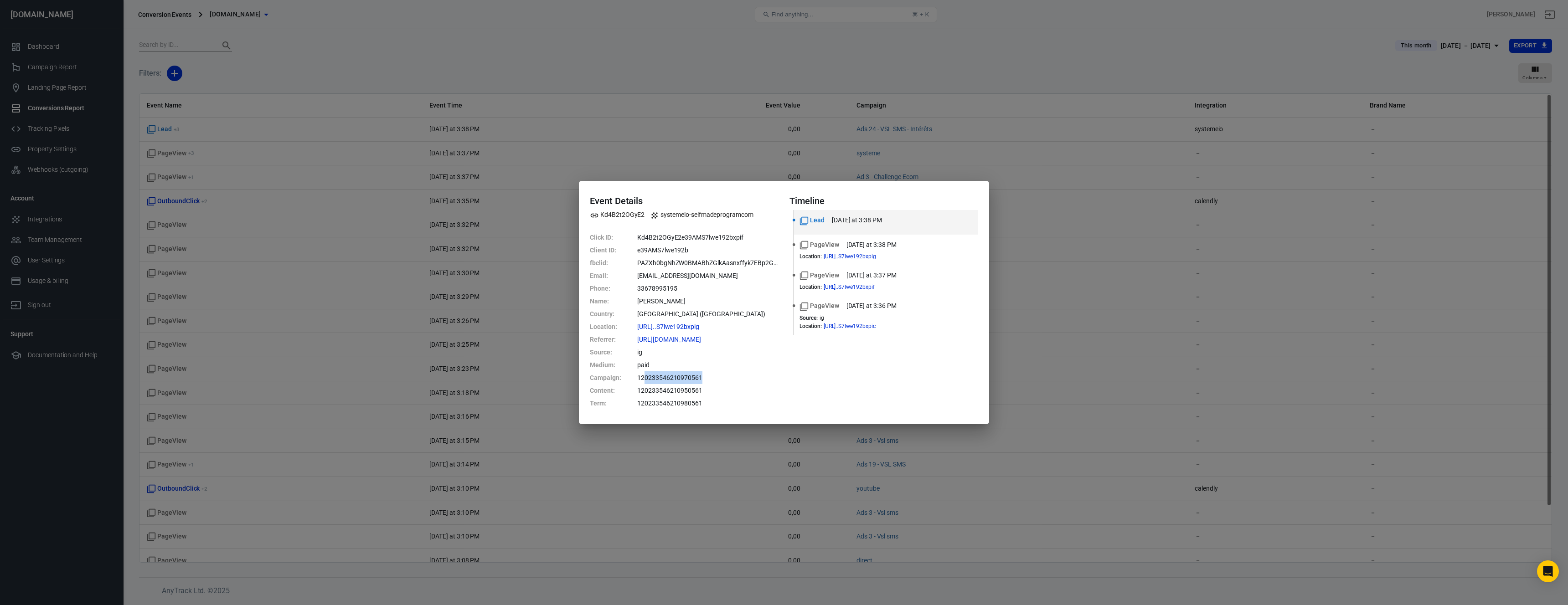
drag, startPoint x: 643, startPoint y: 378, endPoint x: 721, endPoint y: 377, distance: 78.0
click at [721, 377] on dd "120233546210970561" at bounding box center [708, 377] width 141 height 13
click at [702, 377] on dd "120233546210970561" at bounding box center [708, 377] width 141 height 13
drag, startPoint x: 637, startPoint y: 236, endPoint x: 744, endPoint y: 237, distance: 107.0
click at [744, 237] on dd "Kd4B2t2OGyE2e39AMS7lwe192bxpif" at bounding box center [708, 237] width 141 height 13
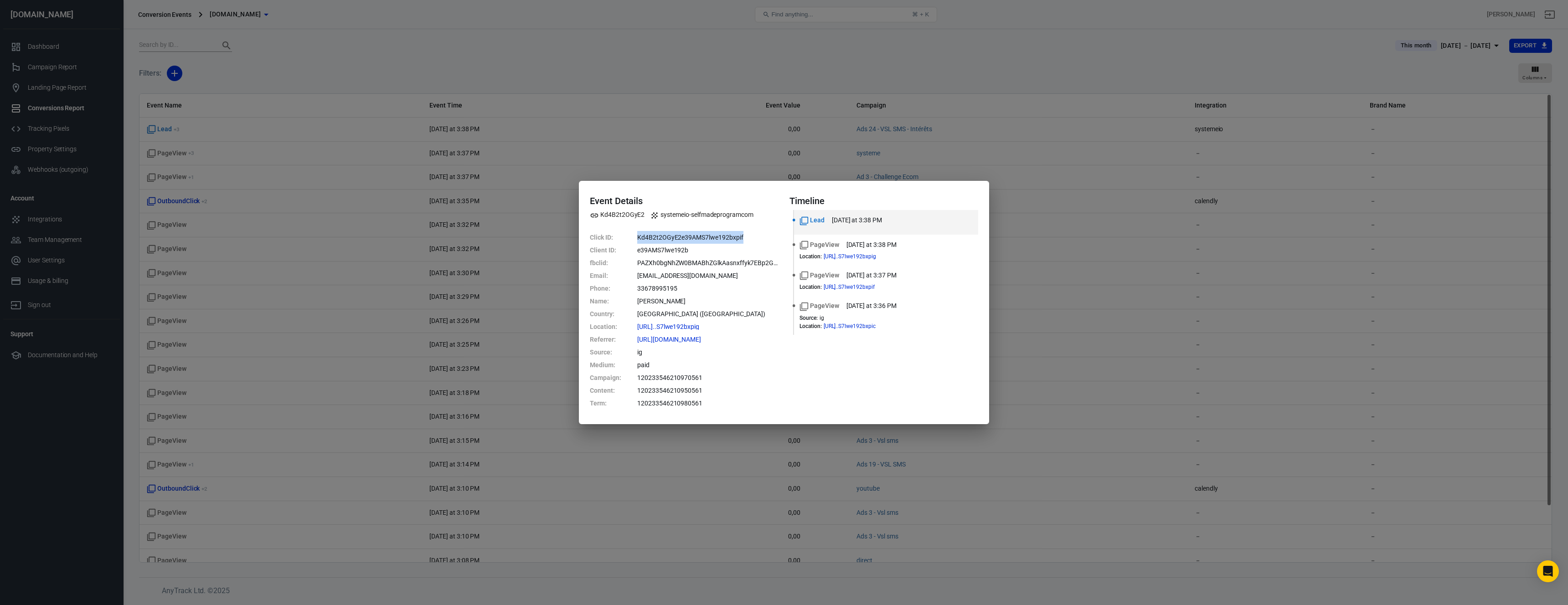
click at [746, 237] on dd "Kd4B2t2OGyE2e39AMS7lwe192bxpif" at bounding box center [708, 237] width 141 height 13
drag, startPoint x: 637, startPoint y: 277, endPoint x: 722, endPoint y: 276, distance: 85.0
click at [722, 276] on dd "mmarionmorel@gmail.com" at bounding box center [708, 276] width 141 height 13
drag, startPoint x: 642, startPoint y: 264, endPoint x: 733, endPoint y: 264, distance: 91.0
click at [733, 264] on dd "PAZXh0bgNhZW0BMABhZGlkAasnxffyk7EBp2G3jET7tmto5FRuhDBnInrWD9MX3r3c0EeVnbMWVpNrt…" at bounding box center [708, 263] width 141 height 13
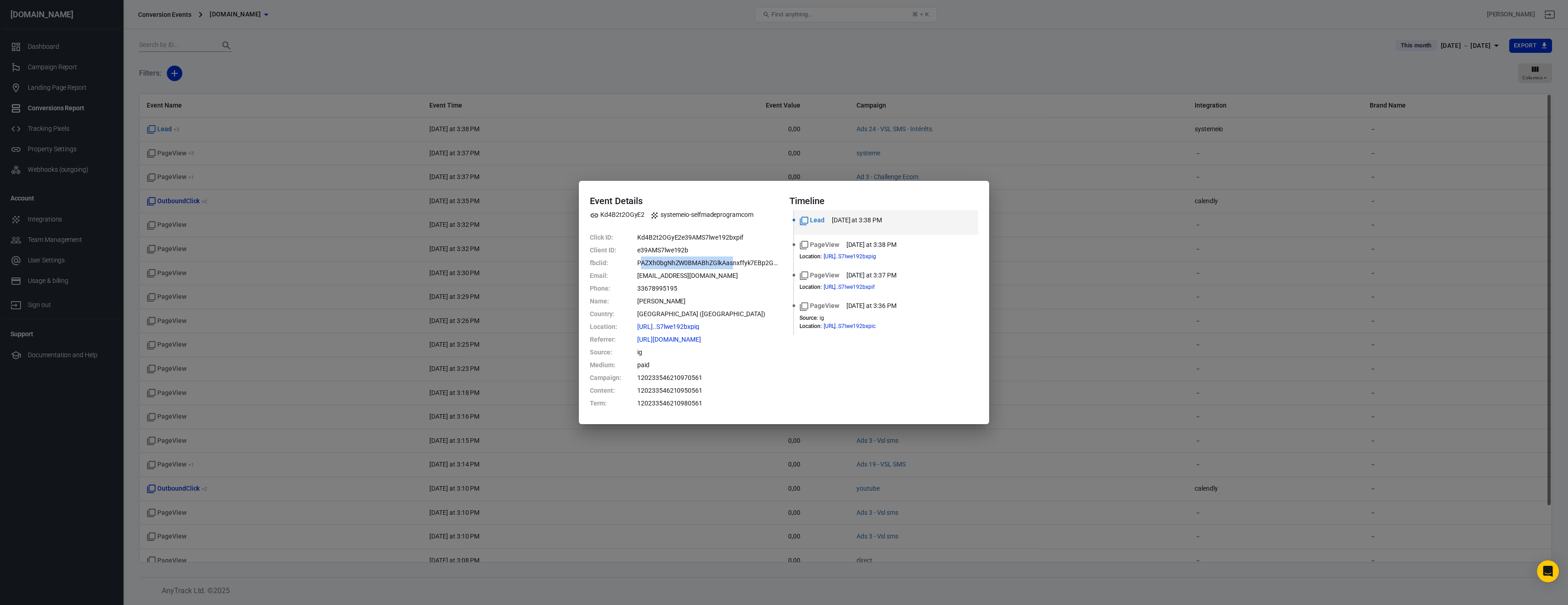
click at [733, 264] on dd "PAZXh0bgNhZW0BMABhZGlkAasnxffyk7EBp2G3jET7tmto5FRuhDBnInrWD9MX3r3c0EeVnbMWVpNrt…" at bounding box center [708, 263] width 141 height 13
click at [1070, 384] on div "Event Details Kd4B2t2OGyE2 systemeio-selfmadeprogramcom Click ID : Kd4B2t2OGyE2…" at bounding box center [784, 302] width 1568 height 605
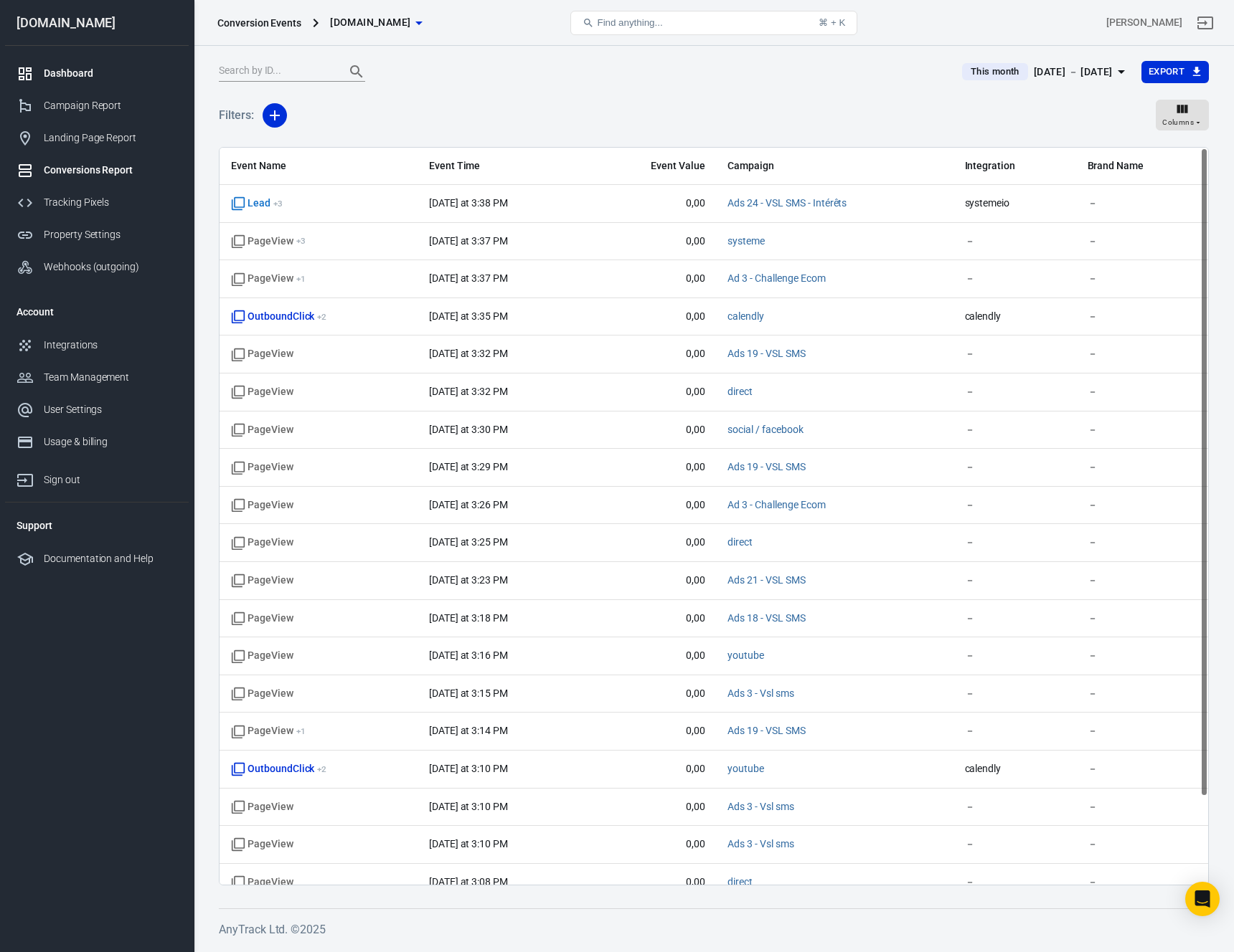
click at [65, 75] on div "Dashboard" at bounding box center [110, 74] width 133 height 15
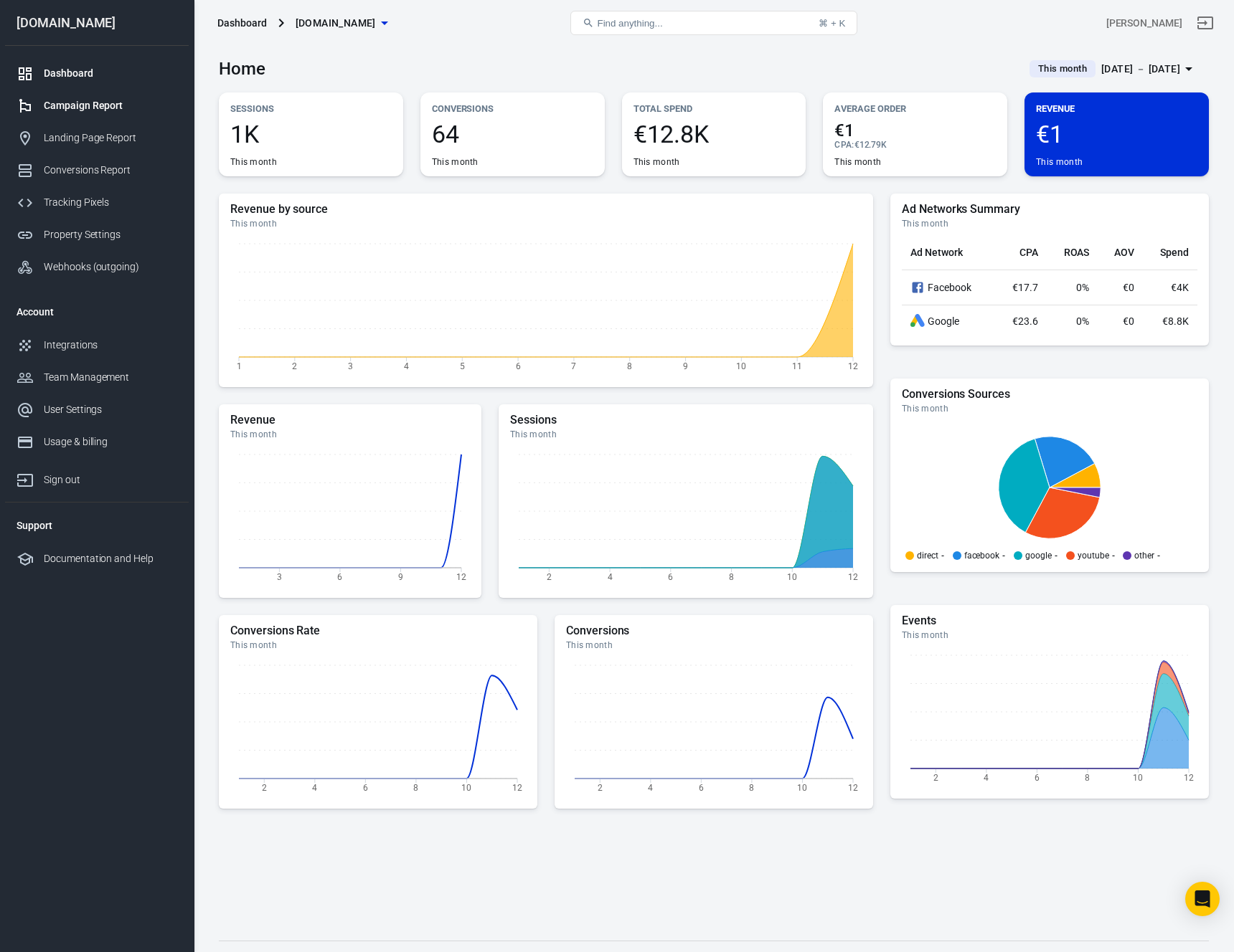
click at [76, 110] on div "Campaign Report" at bounding box center [110, 106] width 133 height 15
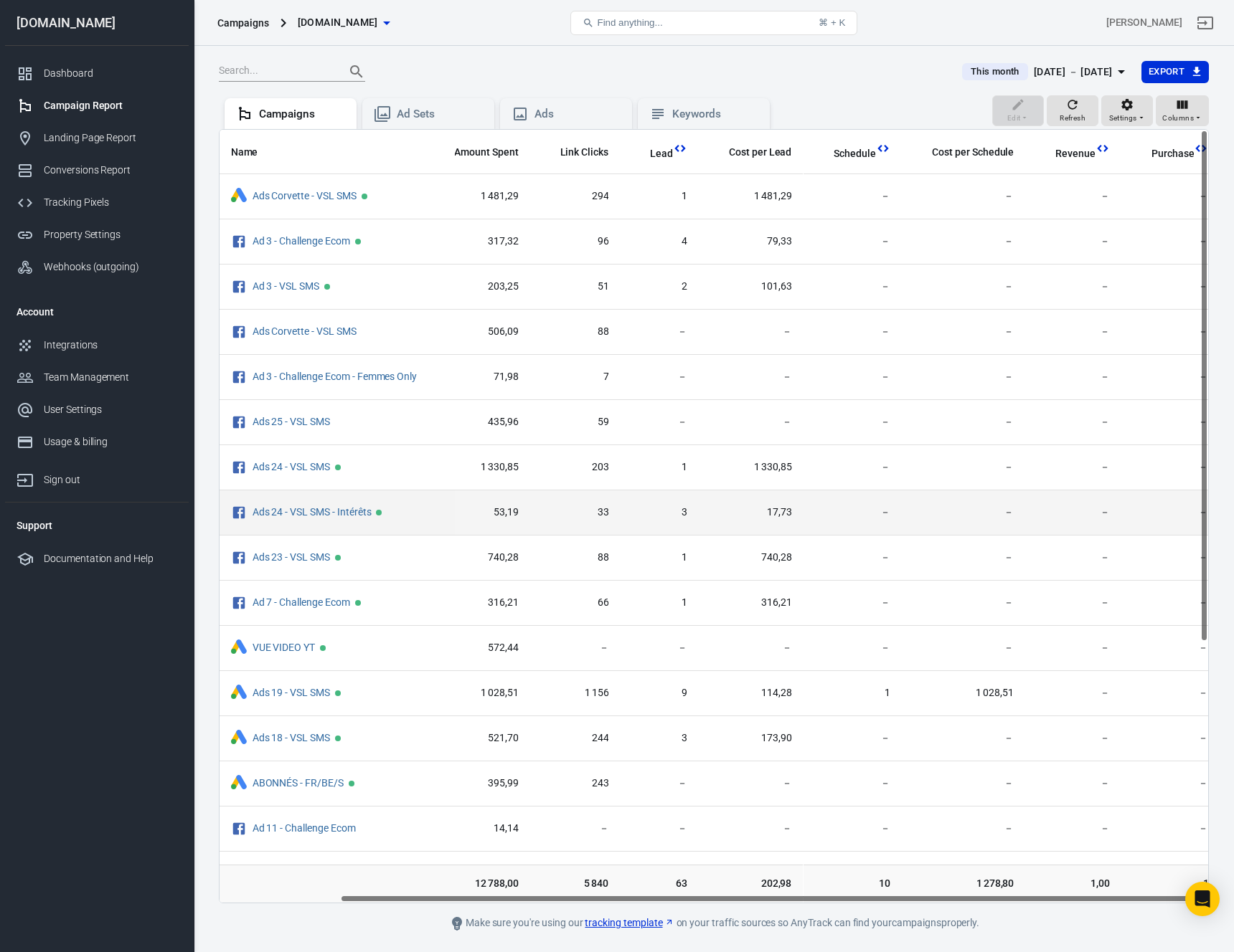
scroll to position [0, 138]
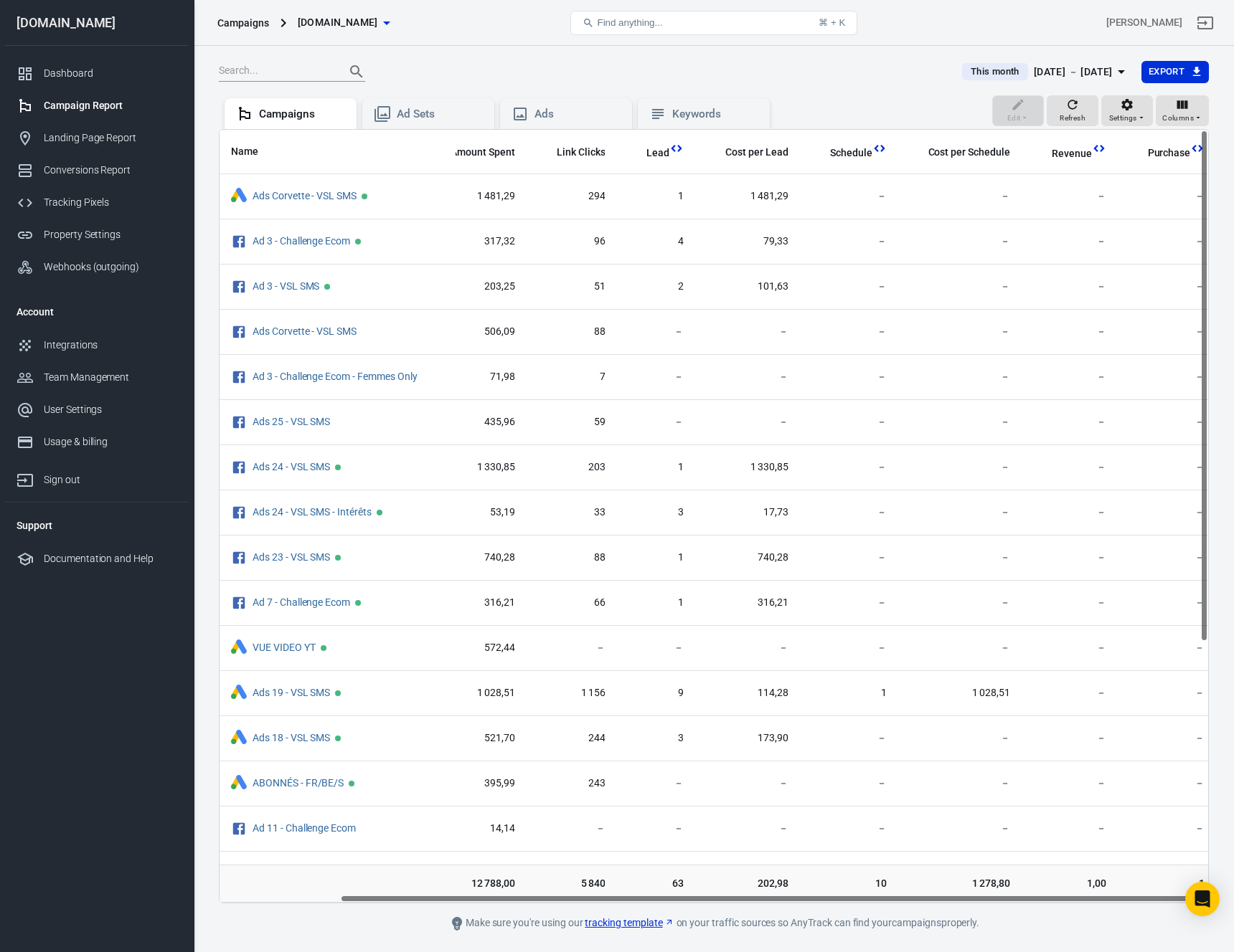
click at [850, 145] on th "Schedule" at bounding box center [849, 152] width 99 height 44
click at [855, 154] on span "Schedule" at bounding box center [851, 153] width 42 height 14
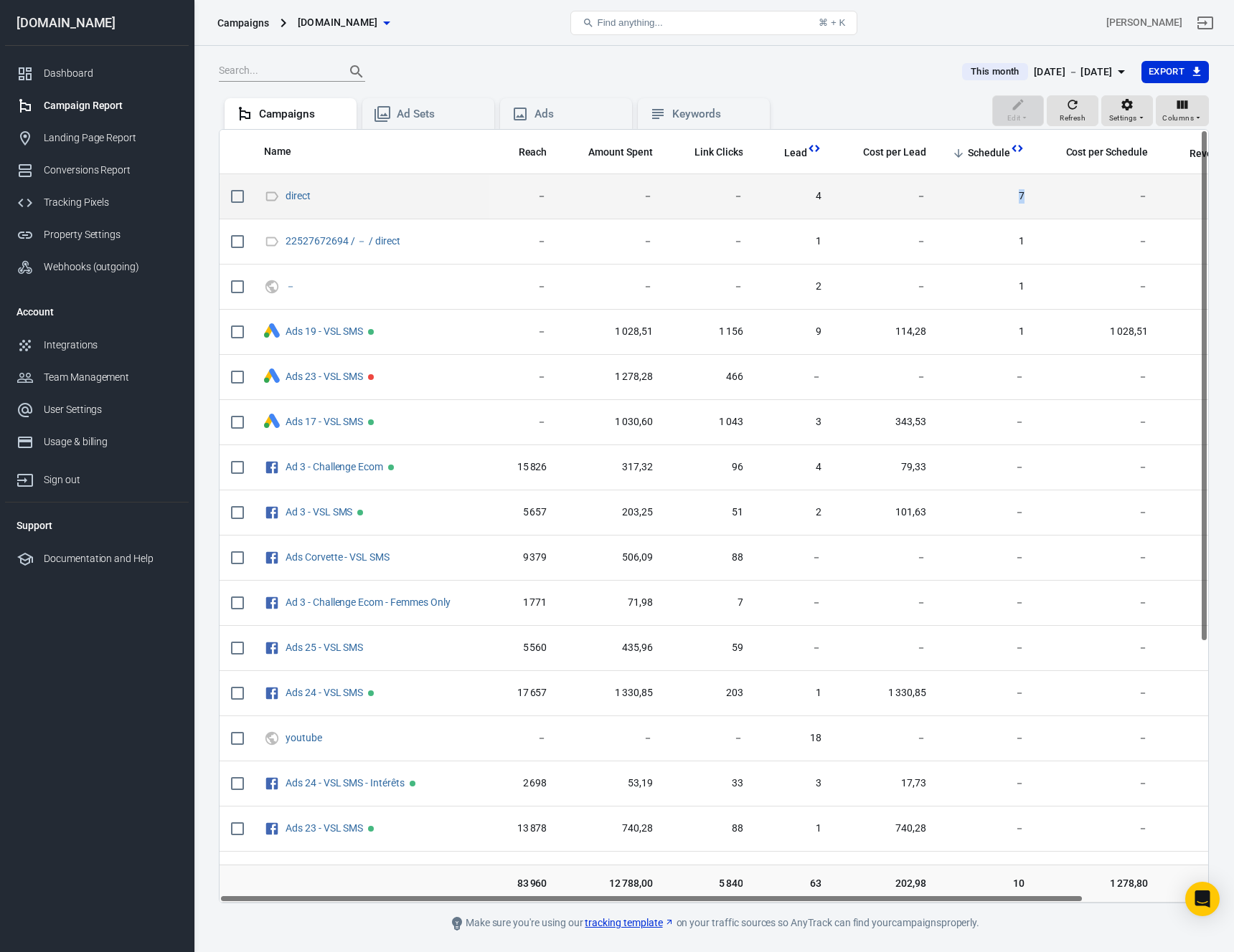
click at [1024, 196] on td "7" at bounding box center [987, 196] width 99 height 45
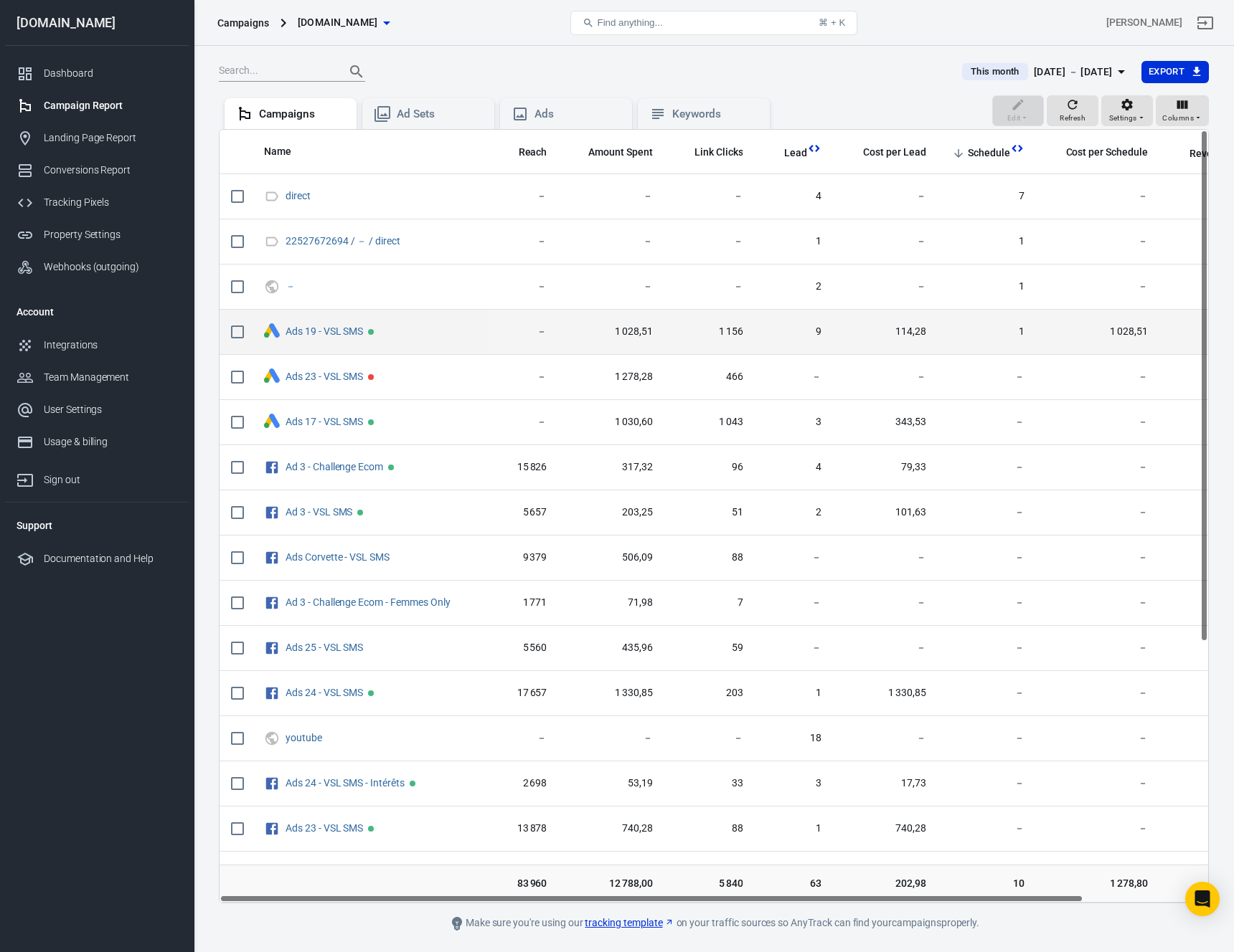
click at [1022, 332] on span "1" at bounding box center [987, 331] width 76 height 14
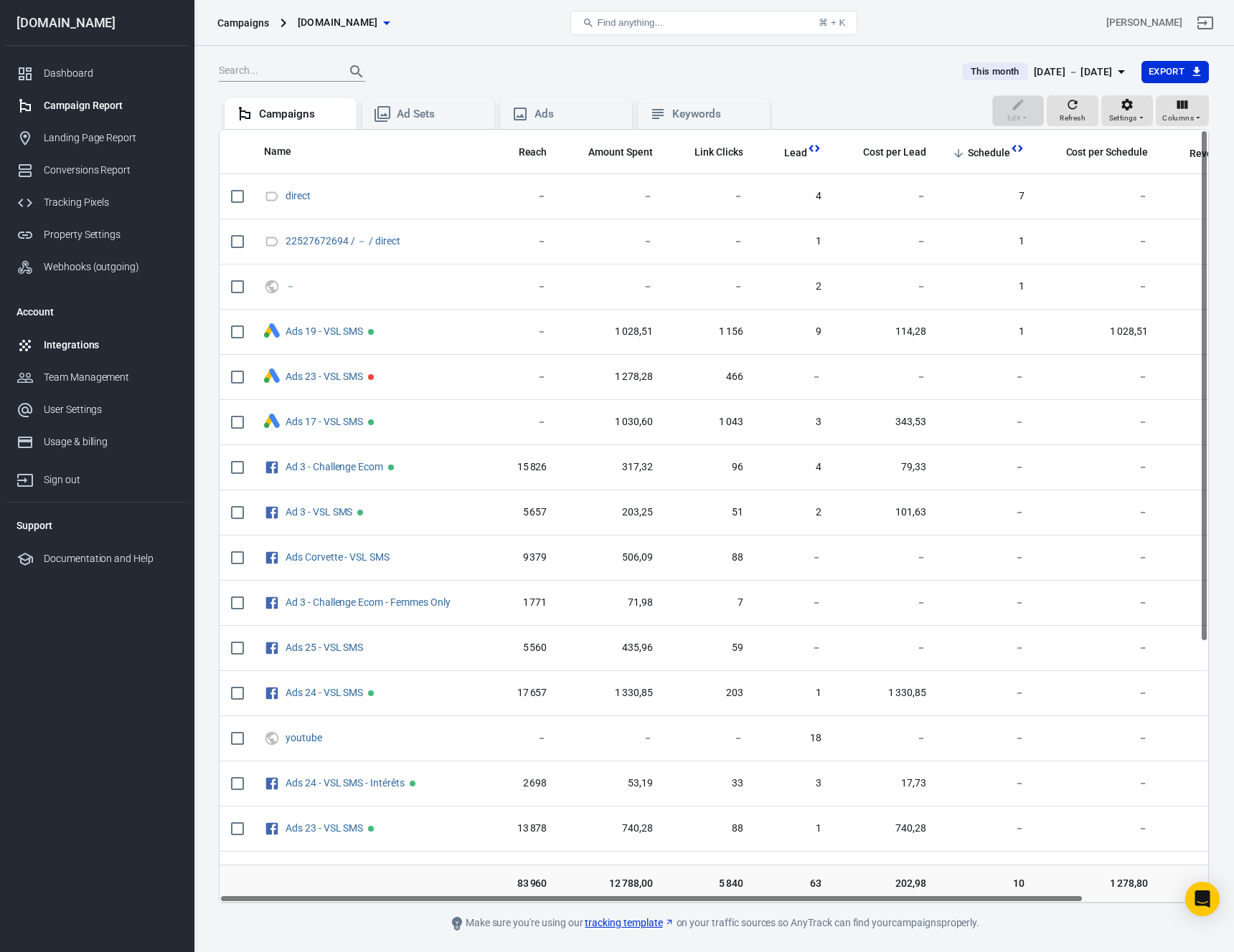
click at [95, 344] on div "Integrations" at bounding box center [110, 346] width 133 height 15
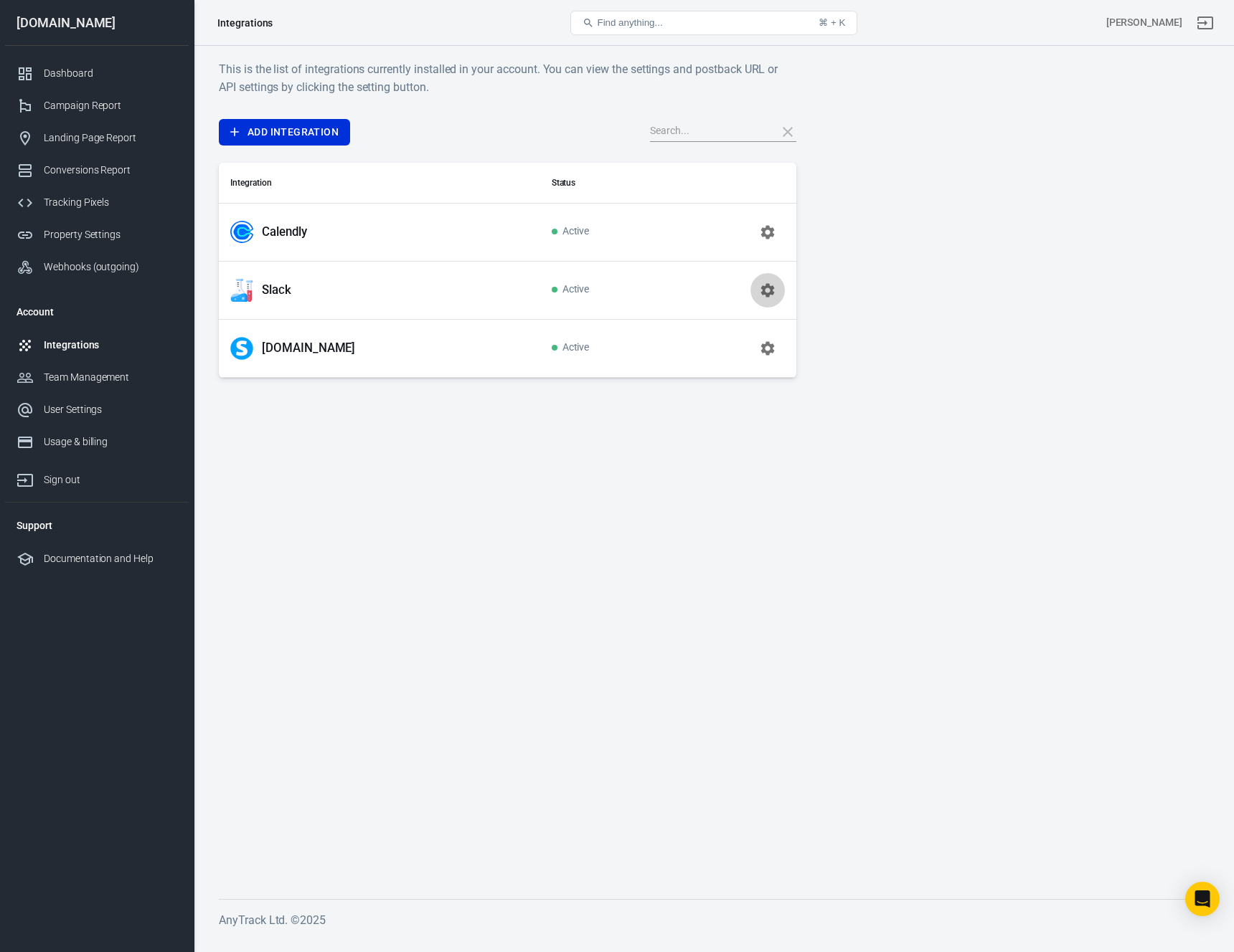
click at [770, 288] on icon "button" at bounding box center [768, 290] width 13 height 13
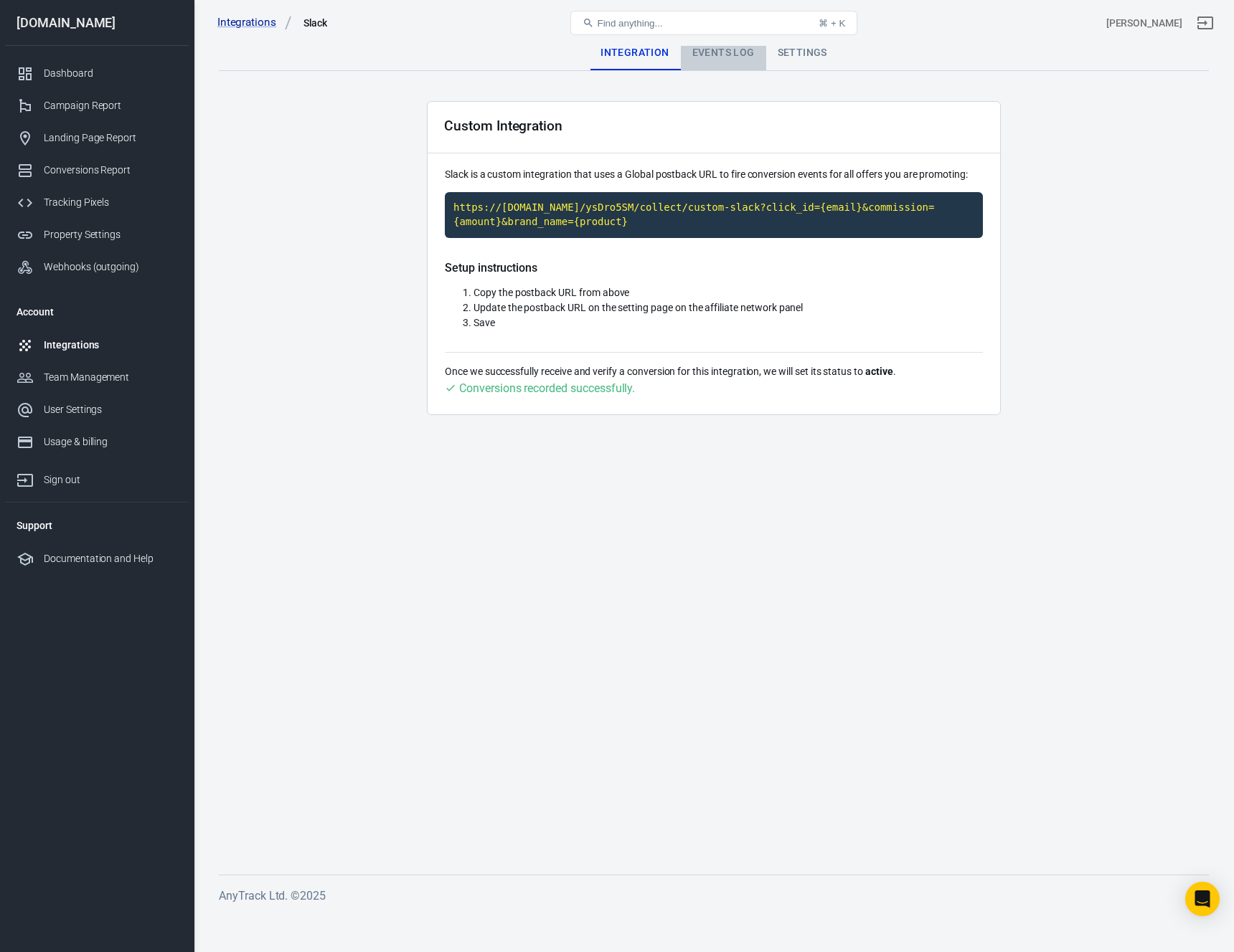
click at [708, 58] on div "Events Log" at bounding box center [723, 53] width 85 height 34
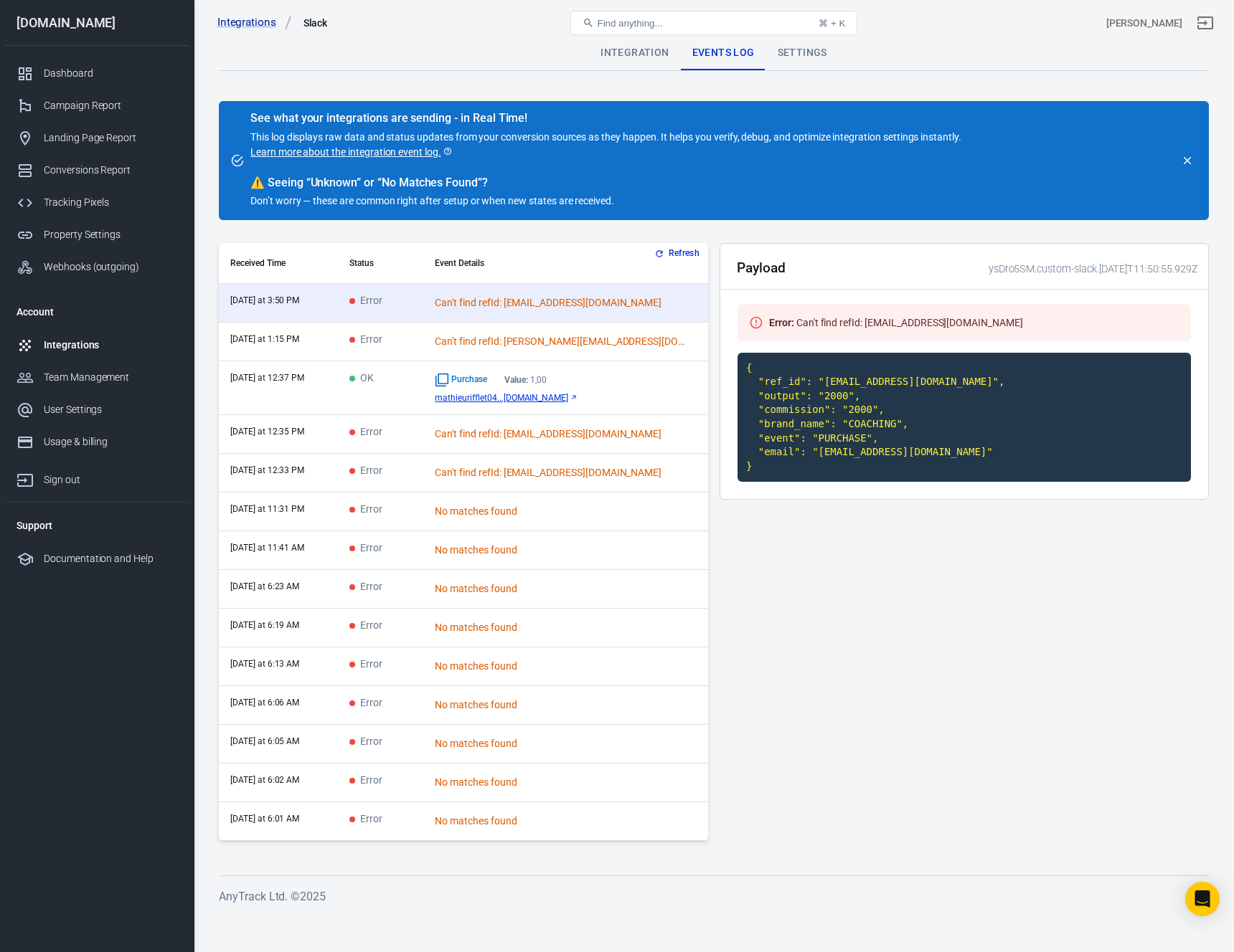
click at [786, 638] on div "Payload ysDro5SM.custom-slack.2025-09-12T11:50:55.929Z Error : Can't find refId…" at bounding box center [964, 548] width 490 height 610
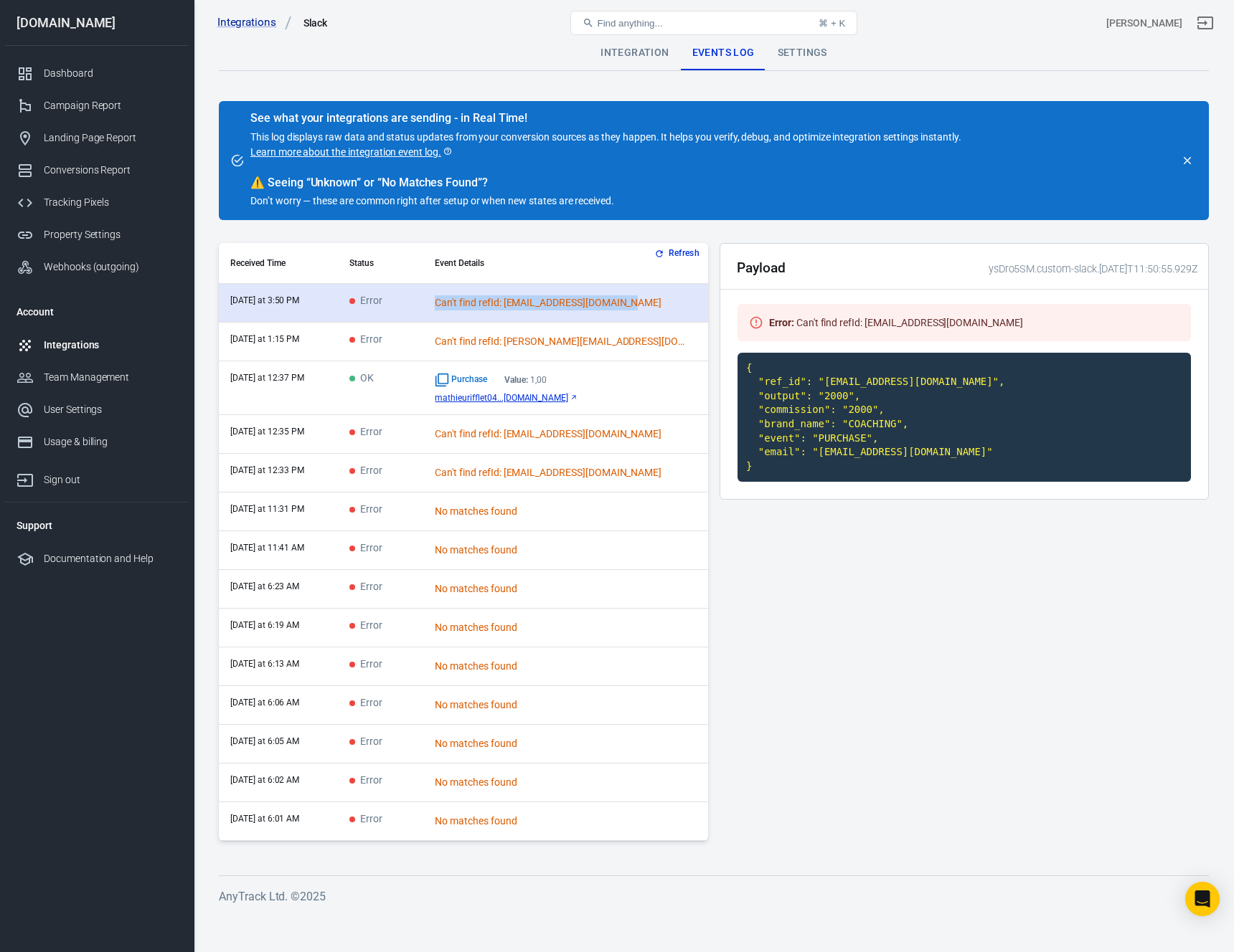
drag, startPoint x: 453, startPoint y: 303, endPoint x: 672, endPoint y: 309, distance: 219.1
click at [672, 309] on td "Can't find refId: matthysmorizet@gmail.com" at bounding box center [565, 304] width 285 height 38
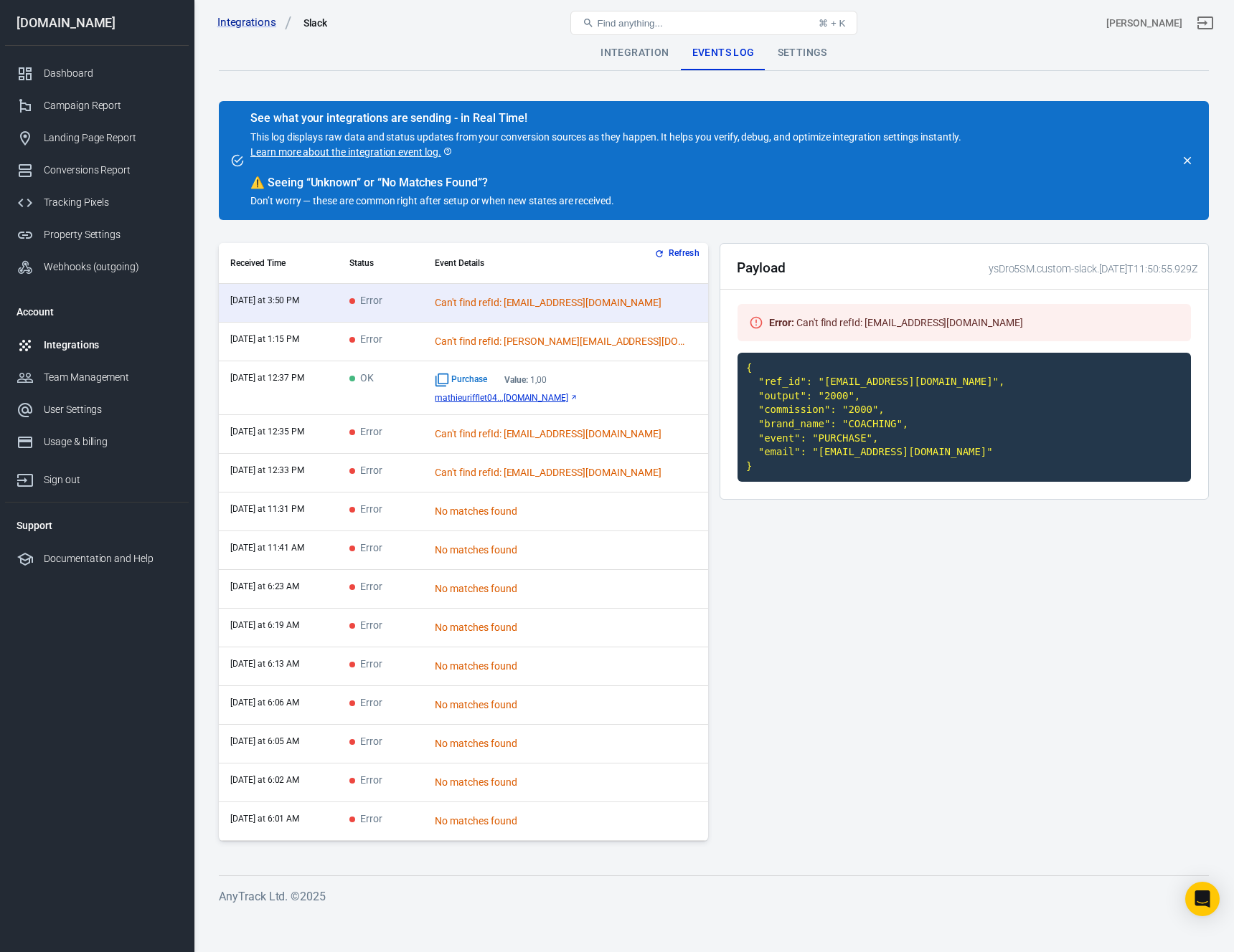
click at [772, 411] on code "{ "ref_id": "matthysmorizet@gmail.com", "output": "2000", "commission": "2000",…" at bounding box center [964, 418] width 453 height 130
drag, startPoint x: 766, startPoint y: 414, endPoint x: 885, endPoint y: 414, distance: 119.0
click at [885, 414] on code "{ "ref_id": "matthysmorizet@gmail.com", "output": "2000", "commission": "2000",…" at bounding box center [964, 418] width 453 height 130
drag, startPoint x: 765, startPoint y: 424, endPoint x: 925, endPoint y: 425, distance: 160.0
click at [925, 425] on code "{ "ref_id": "matthysmorizet@gmail.com", "output": "2000", "commission": "2000",…" at bounding box center [964, 418] width 453 height 130
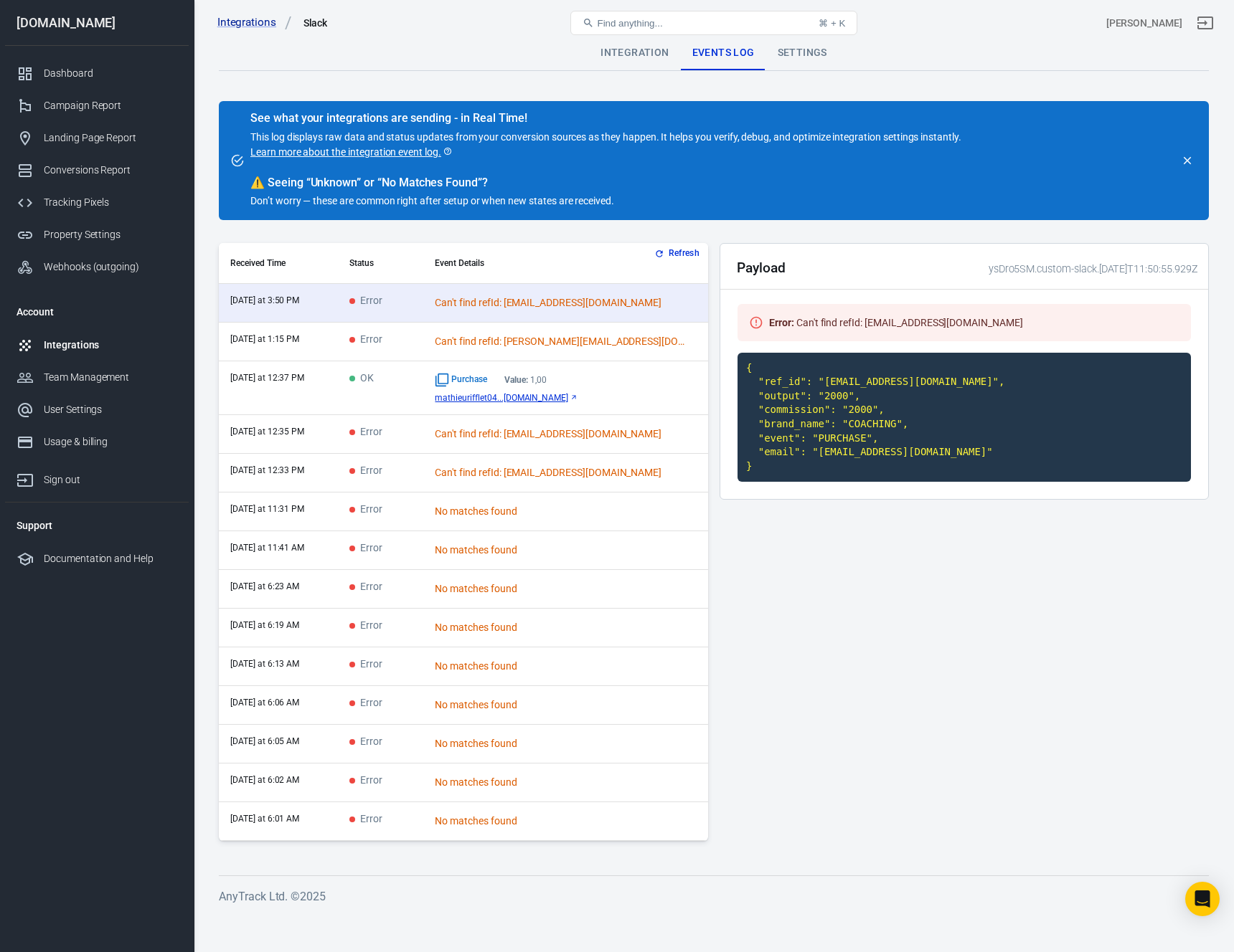
click at [794, 442] on code "{ "ref_id": "matthysmorizet@gmail.com", "output": "2000", "commission": "2000",…" at bounding box center [964, 418] width 453 height 130
drag, startPoint x: 755, startPoint y: 454, endPoint x: 1007, endPoint y: 453, distance: 252.0
click at [1007, 453] on code "{ "ref_id": "matthysmorizet@gmail.com", "output": "2000", "commission": "2000",…" at bounding box center [964, 418] width 453 height 130
drag, startPoint x: 983, startPoint y: 451, endPoint x: 757, endPoint y: 454, distance: 226.0
click at [757, 454] on code "{ "ref_id": "matthysmorizet@gmail.com", "output": "2000", "commission": "2000",…" at bounding box center [964, 418] width 453 height 130
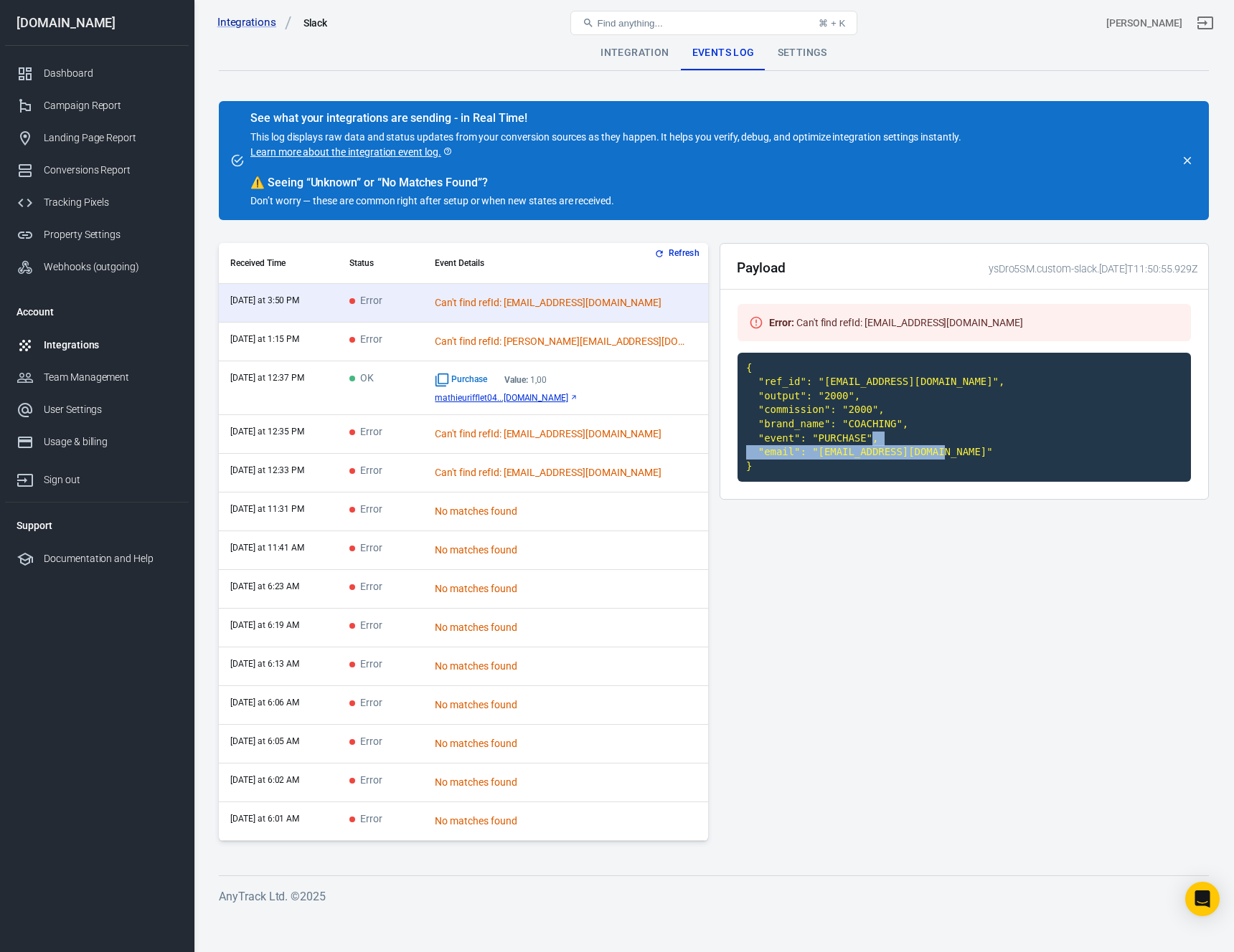
click at [815, 459] on code "{ "ref_id": "matthysmorizet@gmail.com", "output": "2000", "commission": "2000",…" at bounding box center [964, 418] width 453 height 130
drag, startPoint x: 818, startPoint y: 455, endPoint x: 965, endPoint y: 456, distance: 147.0
click at [965, 456] on code "{ "ref_id": "matthysmorizet@gmail.com", "output": "2000", "commission": "2000",…" at bounding box center [964, 418] width 453 height 130
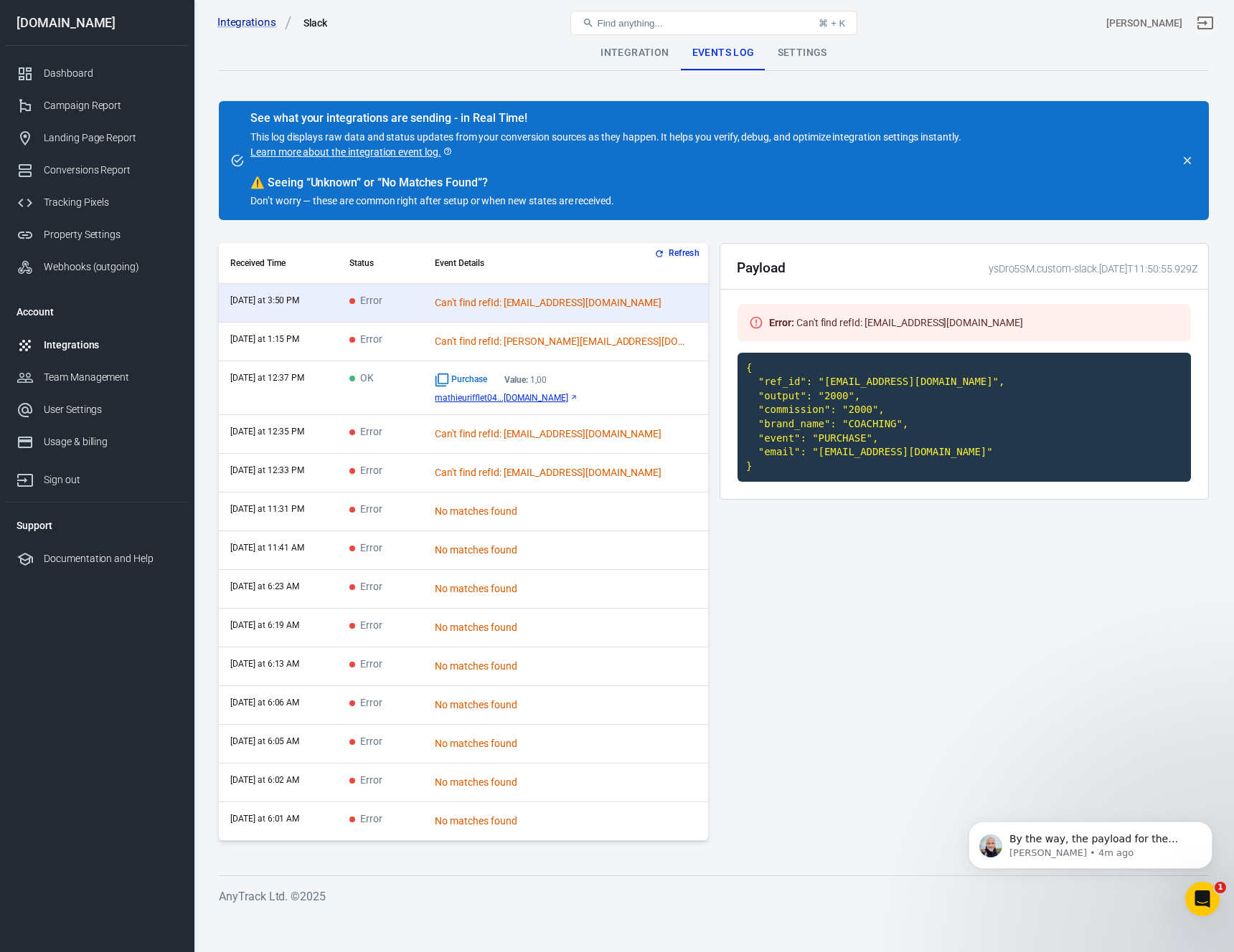
click at [870, 444] on code "{ "ref_id": "matthysmorizet@gmail.com", "output": "2000", "commission": "2000",…" at bounding box center [964, 418] width 453 height 130
click at [80, 79] on div "Dashboard" at bounding box center [110, 74] width 133 height 15
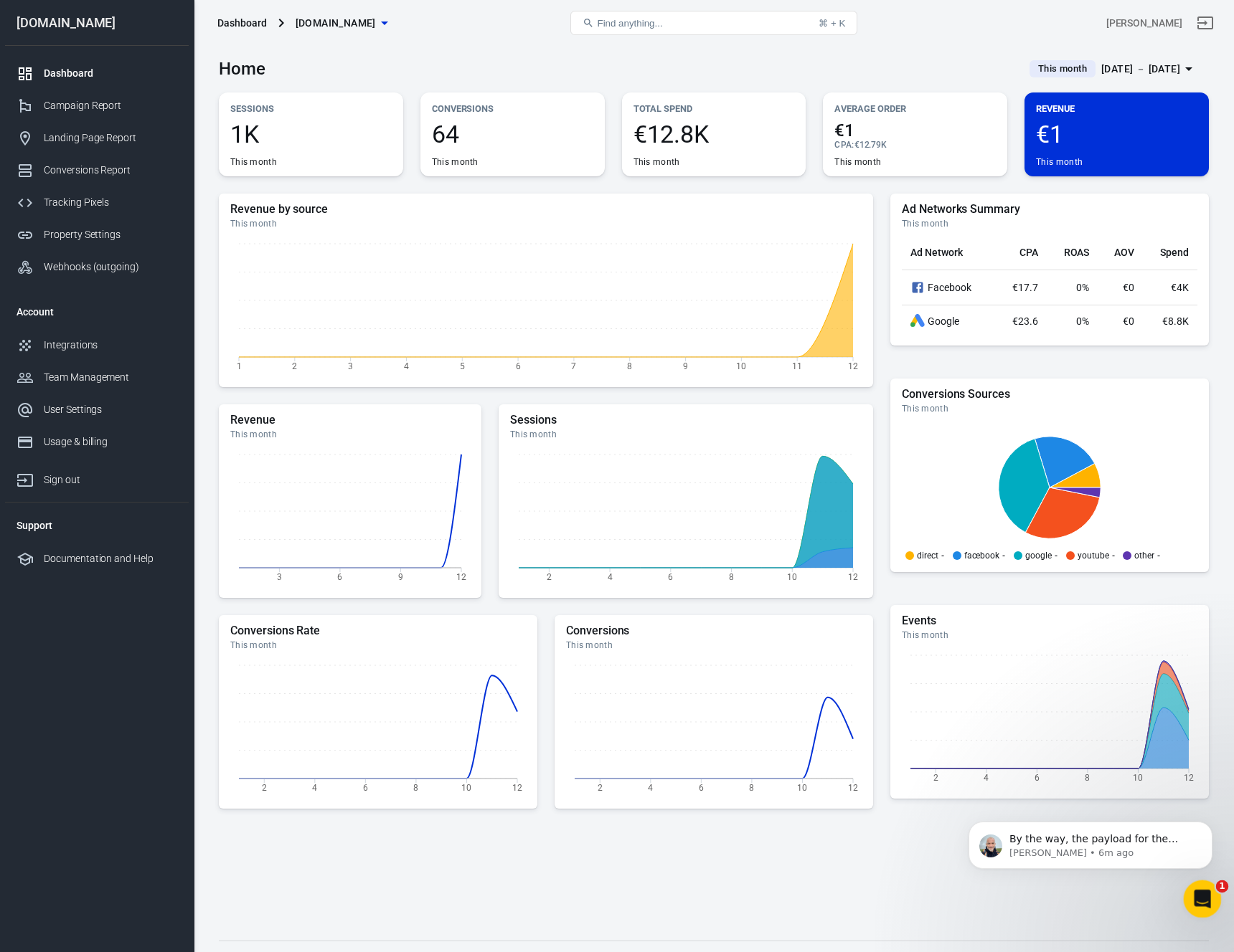
drag, startPoint x: 1189, startPoint y: 884, endPoint x: 5, endPoint y: 4, distance: 1475.2
click at [1189, 884] on div "1" at bounding box center [1203, 900] width 38 height 38
click at [1204, 895] on icon "Open Intercom Messenger" at bounding box center [1200, 897] width 24 height 24
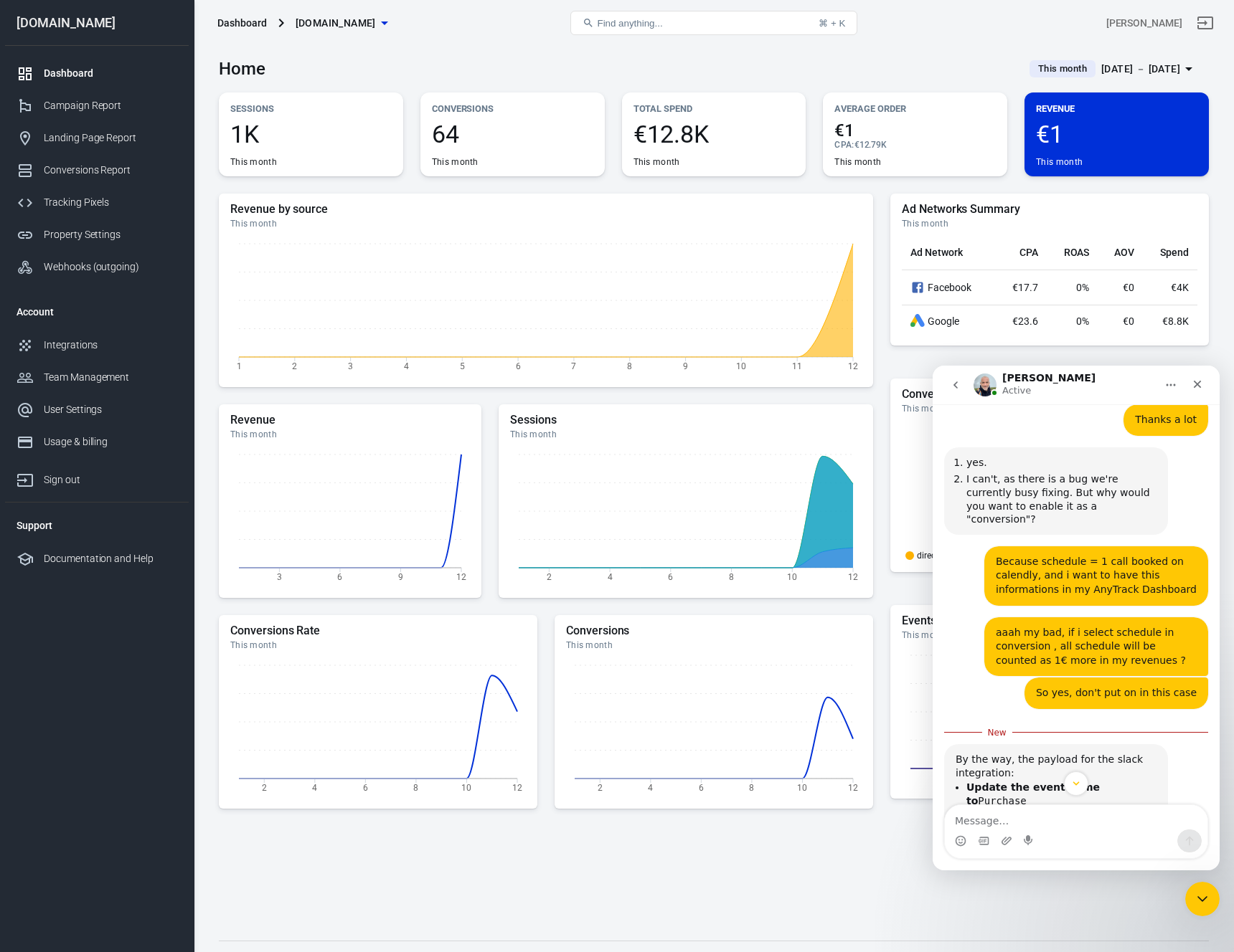
scroll to position [4246, 0]
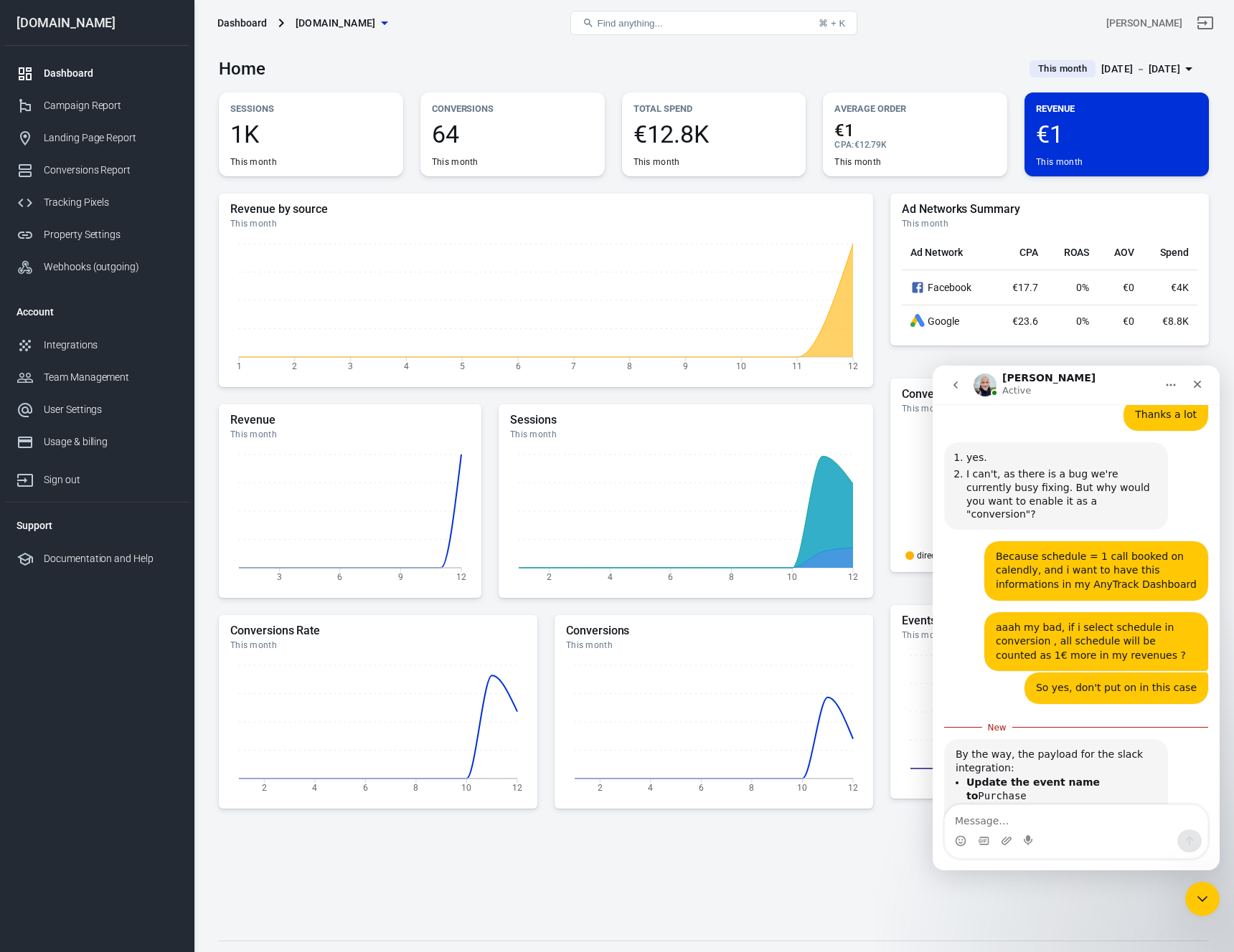
click at [1017, 847] on link "here" at bounding box center [1006, 852] width 23 height 11
click at [772, 836] on div "Revenue by source This month 1 2 3 4 5 6 7 8 9 10 11 12 Revenue This month 3 6 …" at bounding box center [713, 555] width 990 height 724
click at [1208, 383] on div "Close" at bounding box center [1197, 384] width 26 height 26
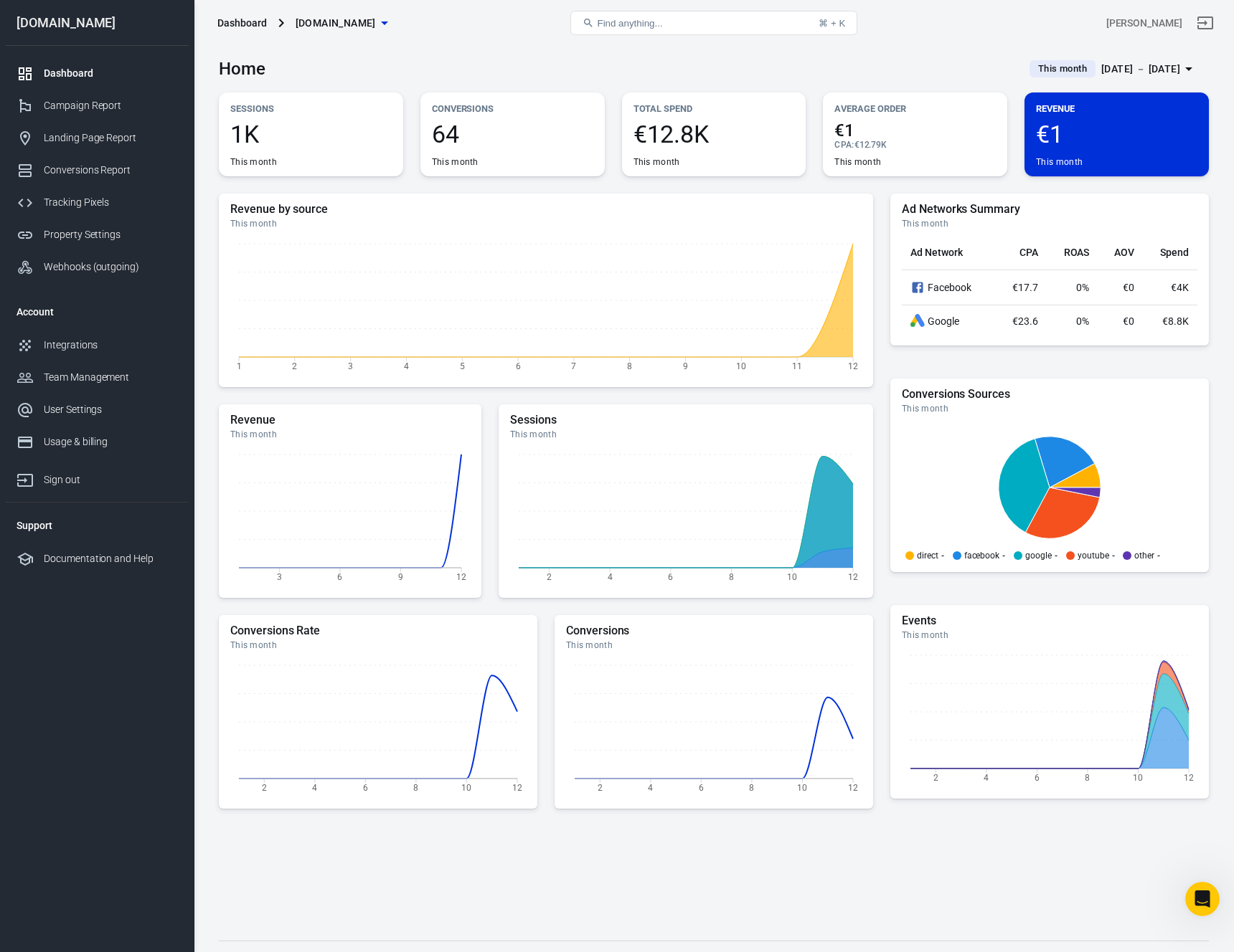
scroll to position [4222, 0]
click at [1200, 897] on icon "Open Intercom Messenger" at bounding box center [1200, 897] width 24 height 24
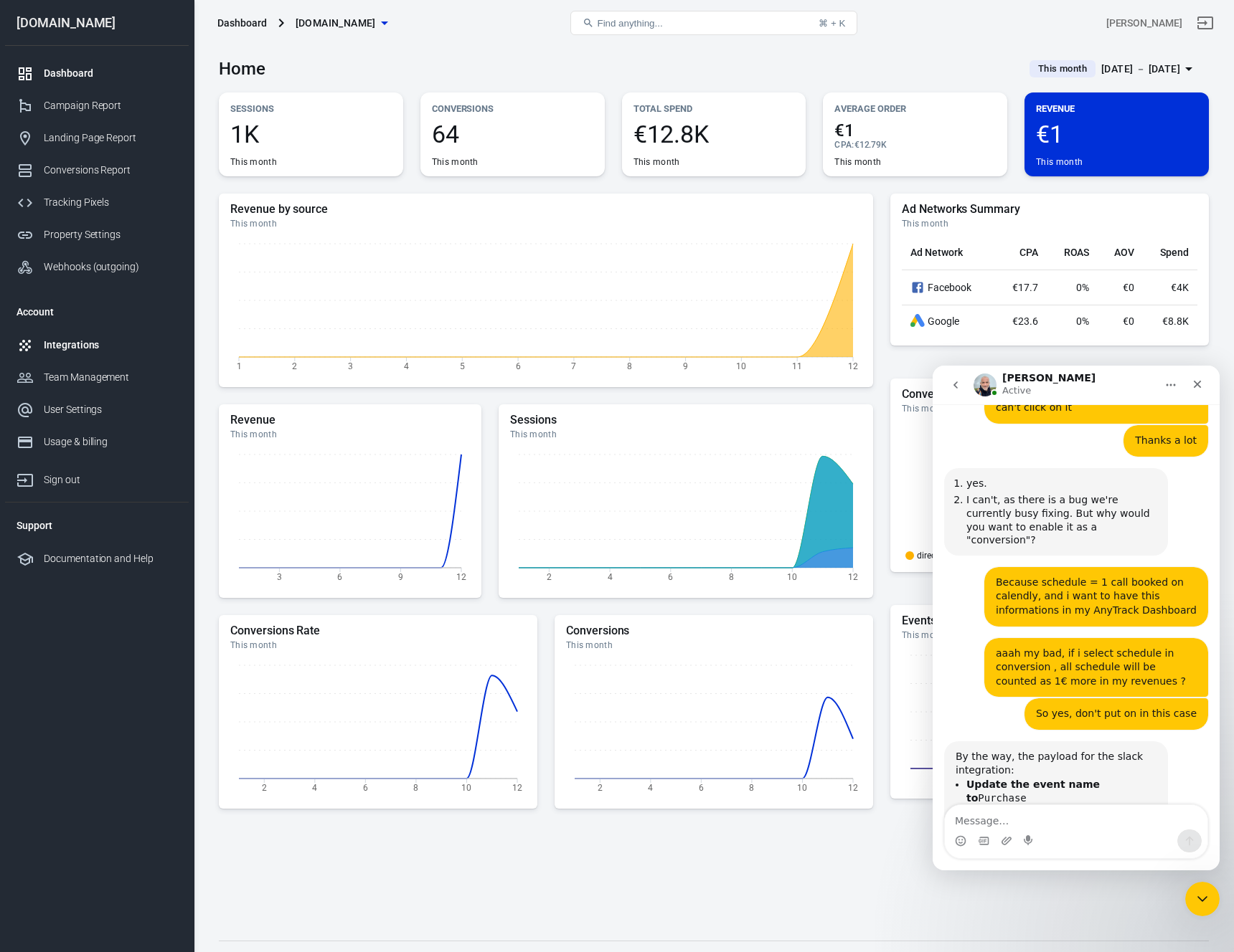
click at [78, 347] on div "Integrations" at bounding box center [110, 346] width 133 height 15
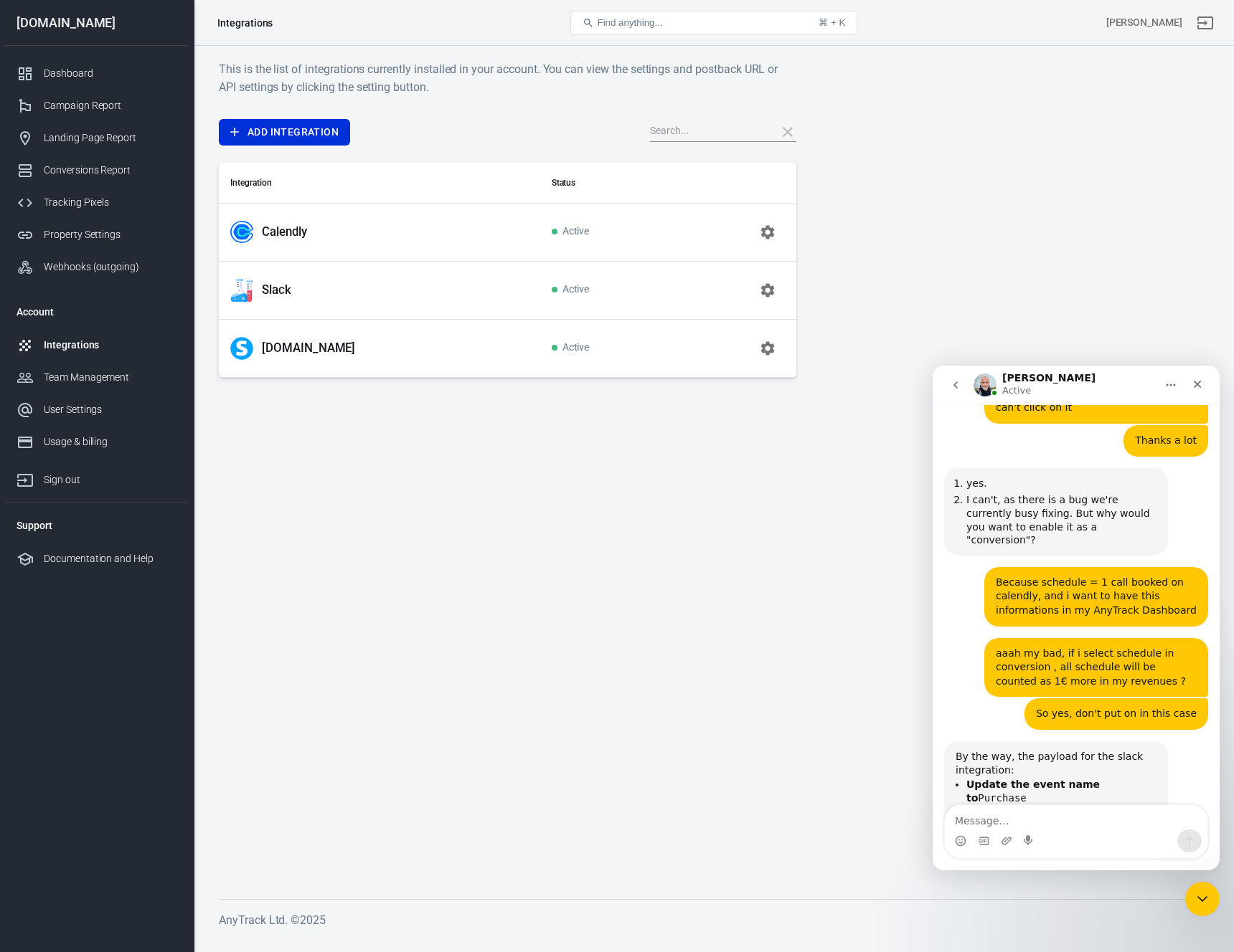
click at [775, 290] on icon "button" at bounding box center [767, 290] width 17 height 17
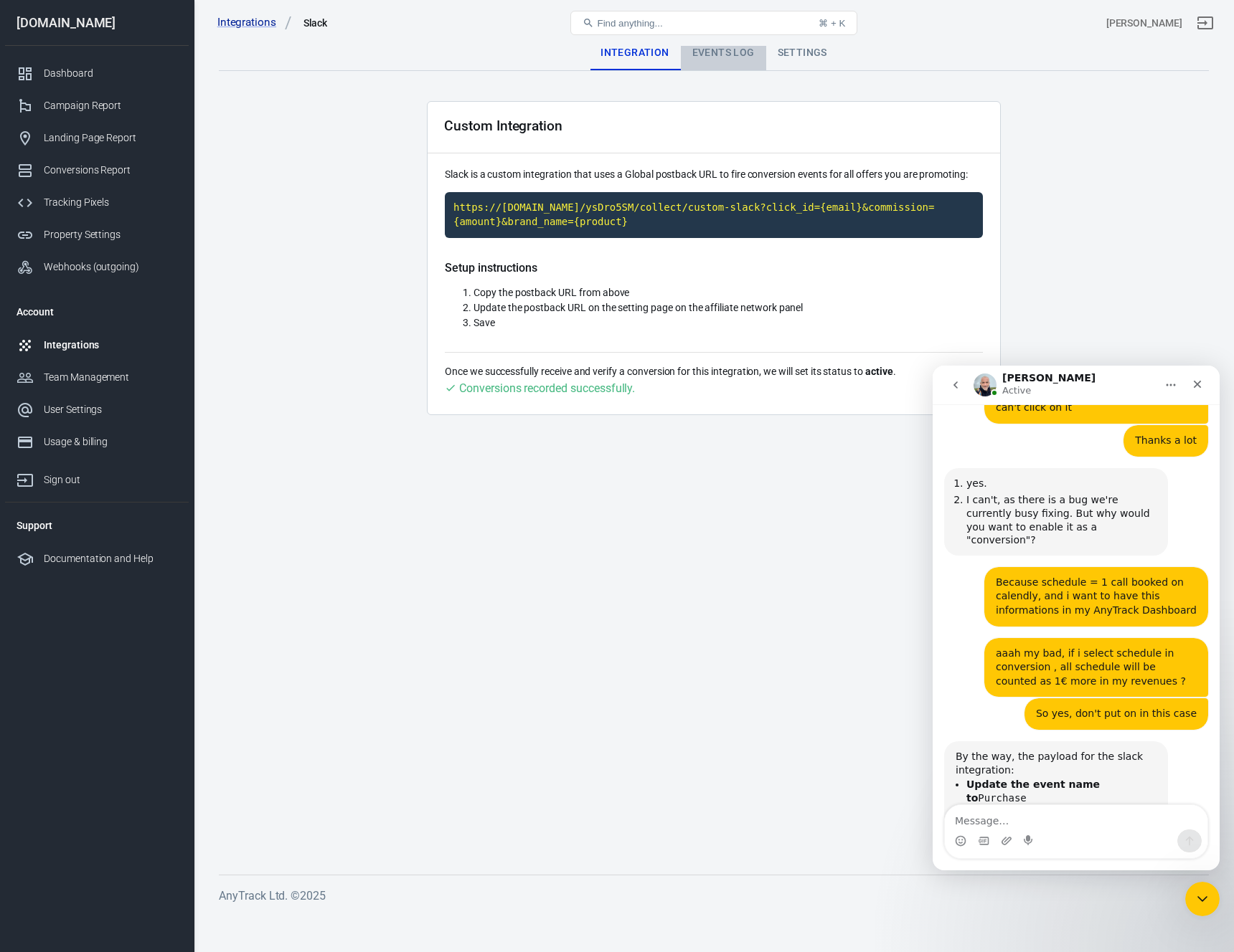
click at [730, 53] on div "Events Log" at bounding box center [723, 53] width 85 height 34
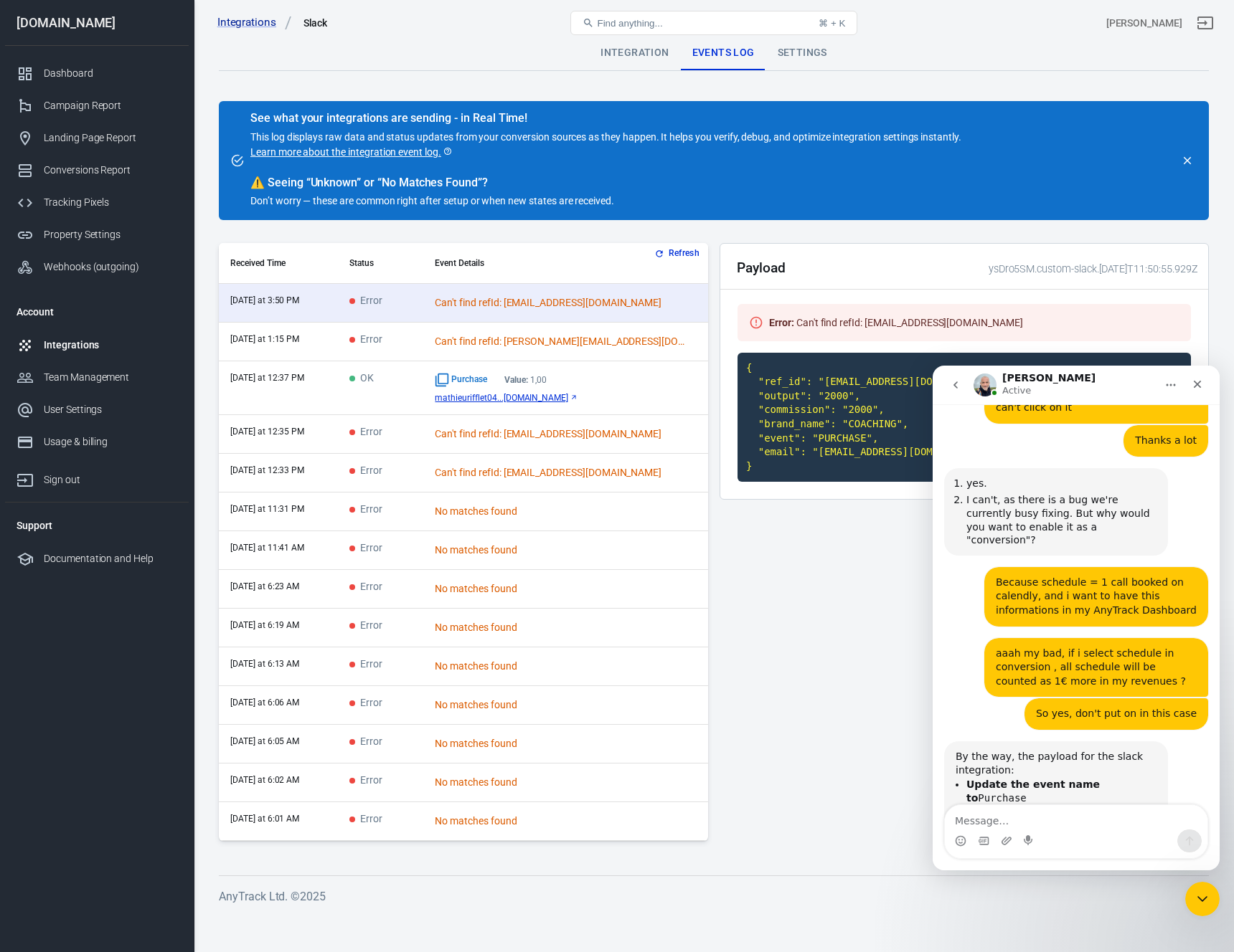
click at [641, 390] on div "Purchase Value: 1,00 mathieurifflet04...mail.com" at bounding box center [565, 387] width 262 height 30
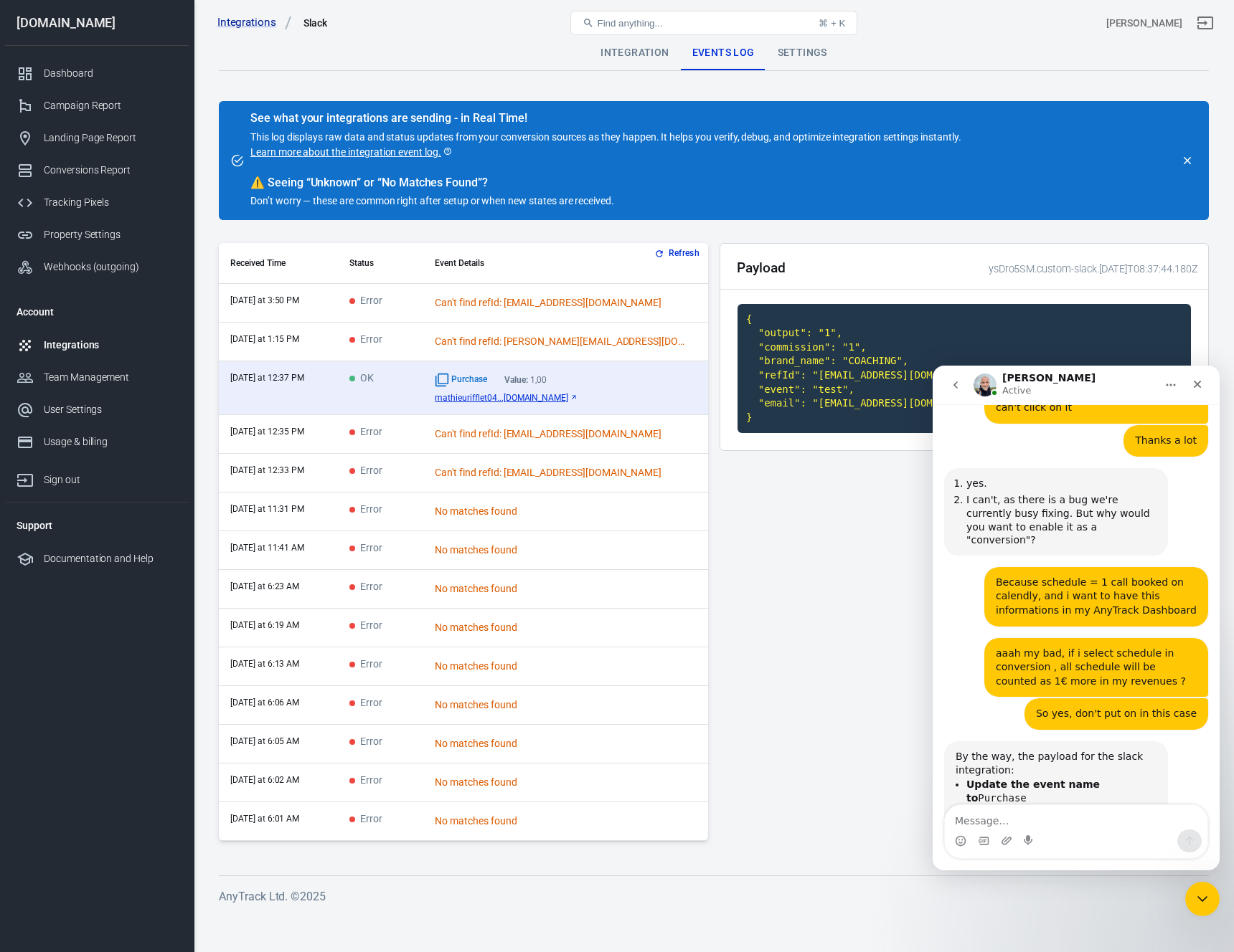
click at [632, 306] on div "Can't find refId: matthysmorizet@gmail.com" at bounding box center [560, 304] width 251 height 15
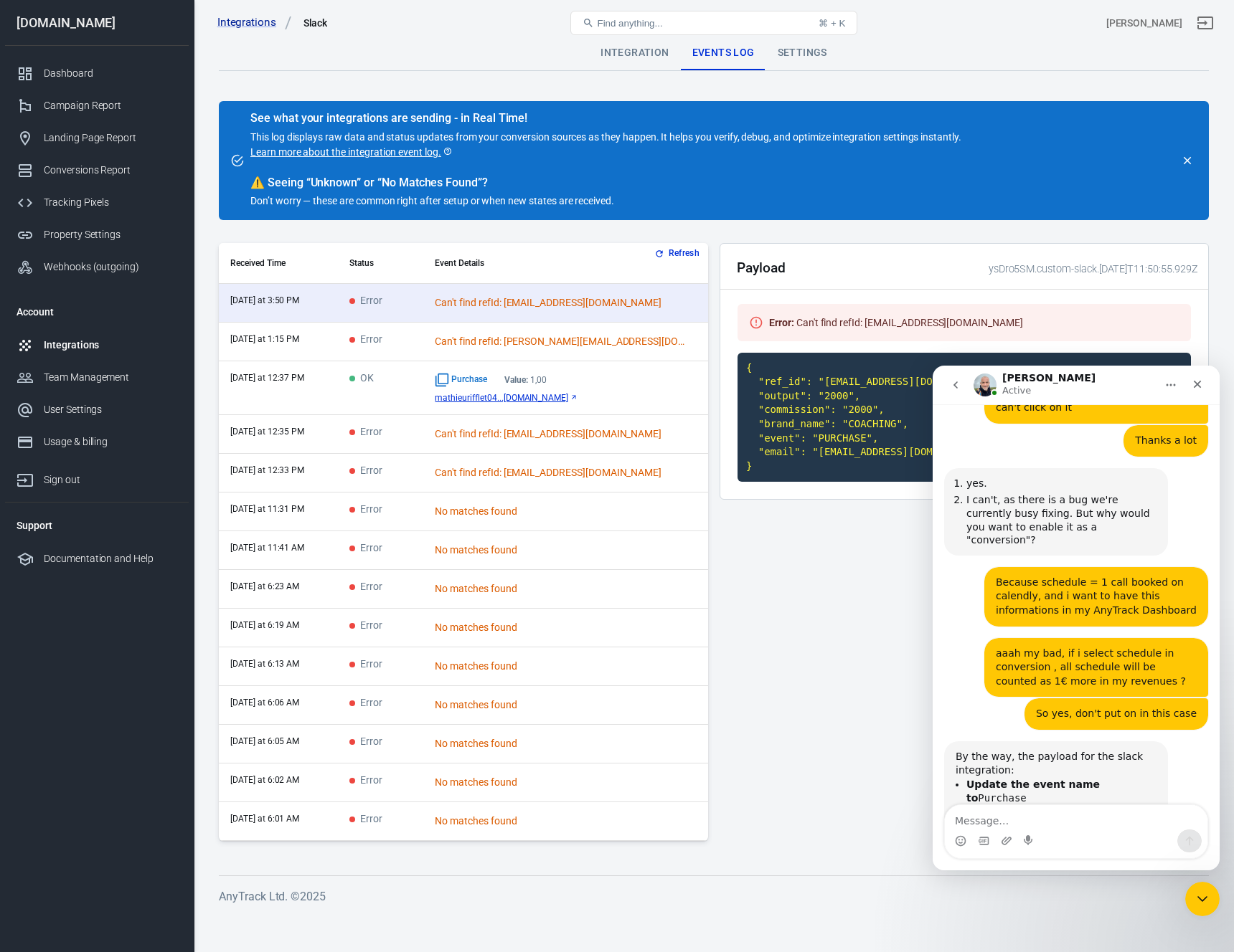
click at [1017, 850] on link "here" at bounding box center [1006, 855] width 23 height 11
click at [61, 71] on div "Dashboard" at bounding box center [110, 74] width 133 height 15
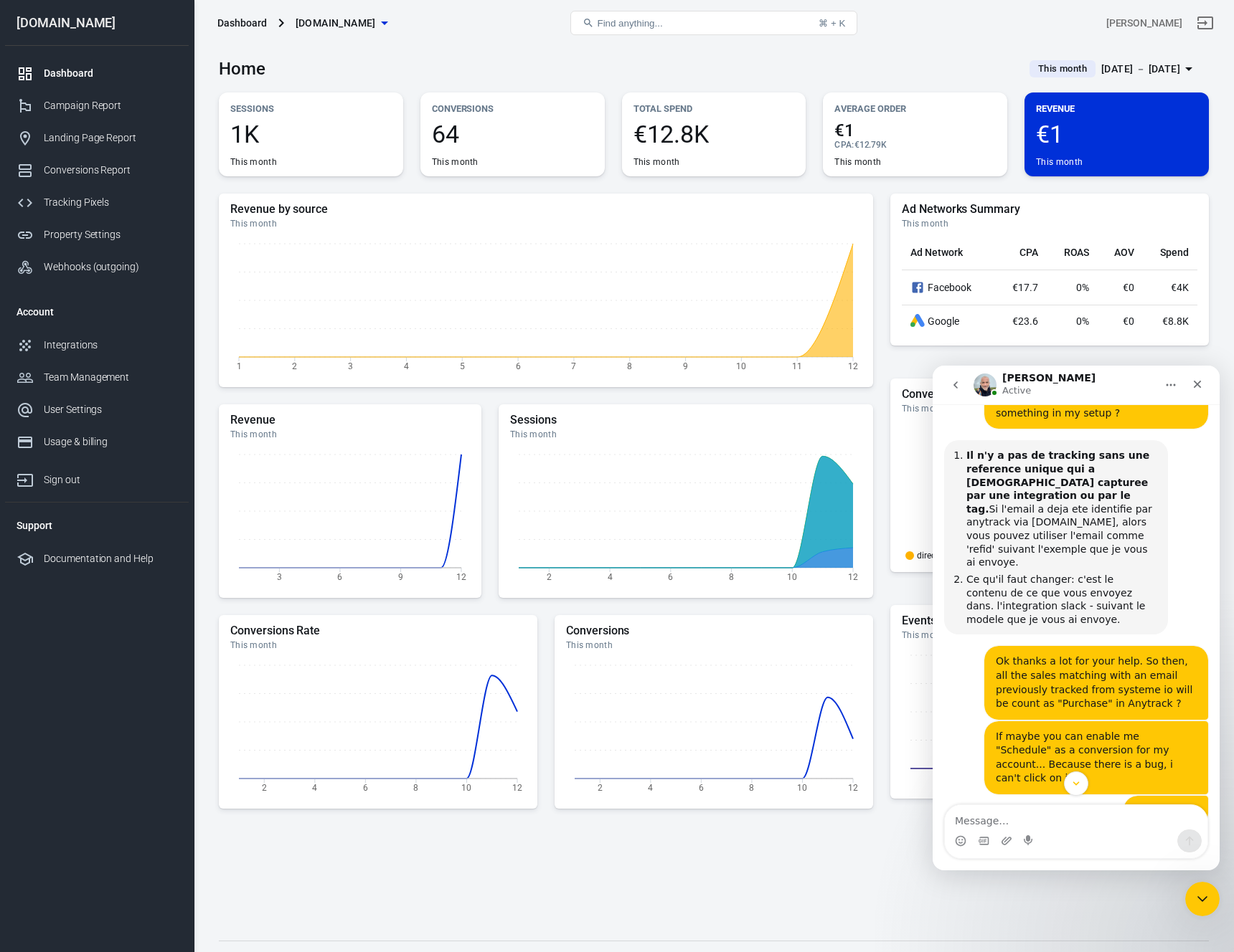
scroll to position [3849, 0]
click at [1193, 382] on icon "Close" at bounding box center [1198, 384] width 11 height 11
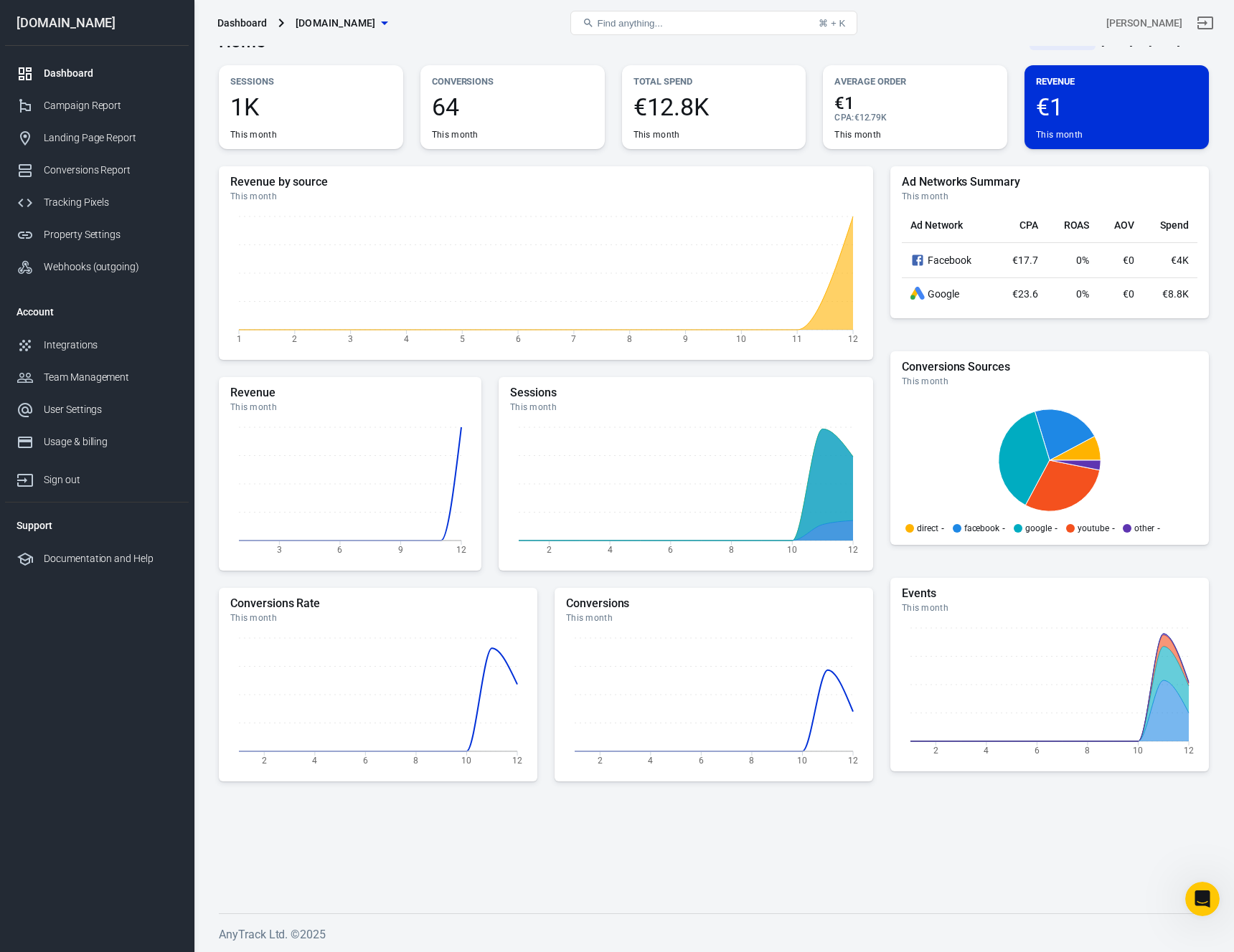
scroll to position [0, 0]
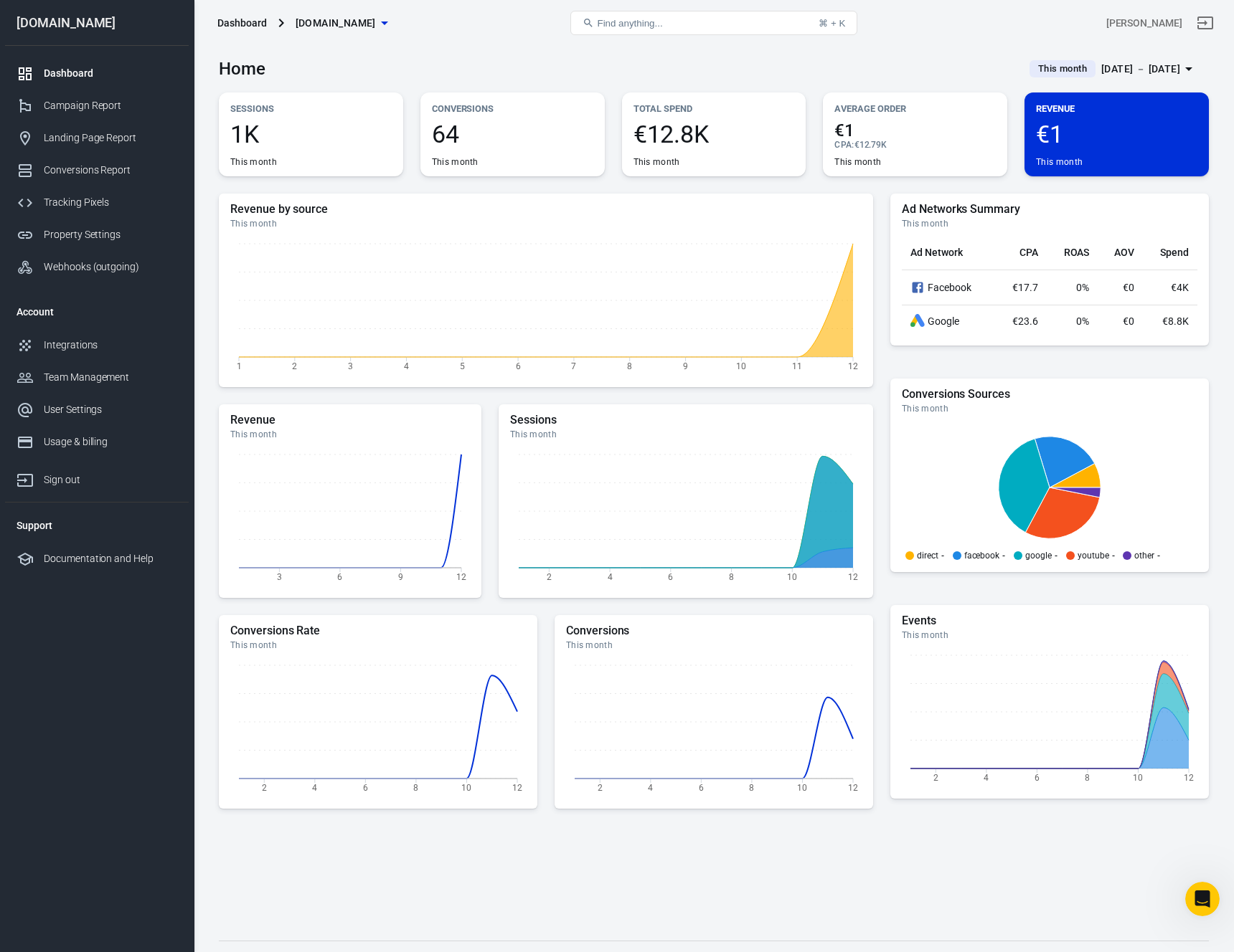
click at [250, 76] on h3 "Home" at bounding box center [241, 68] width 47 height 20
click at [654, 24] on span "Find anything..." at bounding box center [629, 23] width 65 height 11
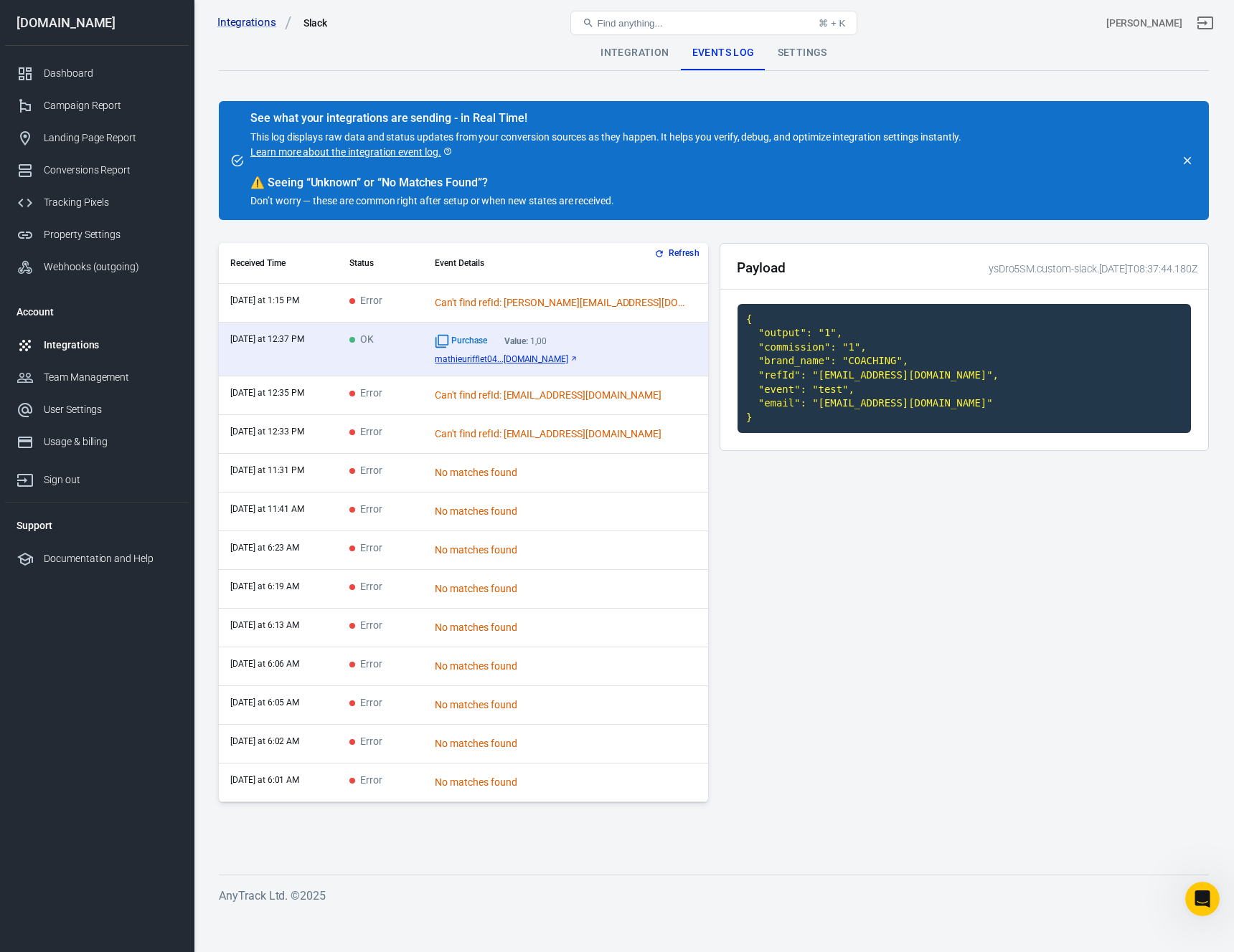
click at [876, 539] on div "Payload ysDro5SM.custom-slack.[DATE]T08:37:44.180Z { "output": "1", "commission…" at bounding box center [964, 529] width 490 height 571
click at [873, 561] on div "Payload ysDro5SM.custom-slack.[DATE]T08:37:44.180Z { "output": "1", "commission…" at bounding box center [964, 529] width 490 height 571
click at [71, 70] on div "Dashboard" at bounding box center [110, 74] width 133 height 15
